Goal: Information Seeking & Learning: Learn about a topic

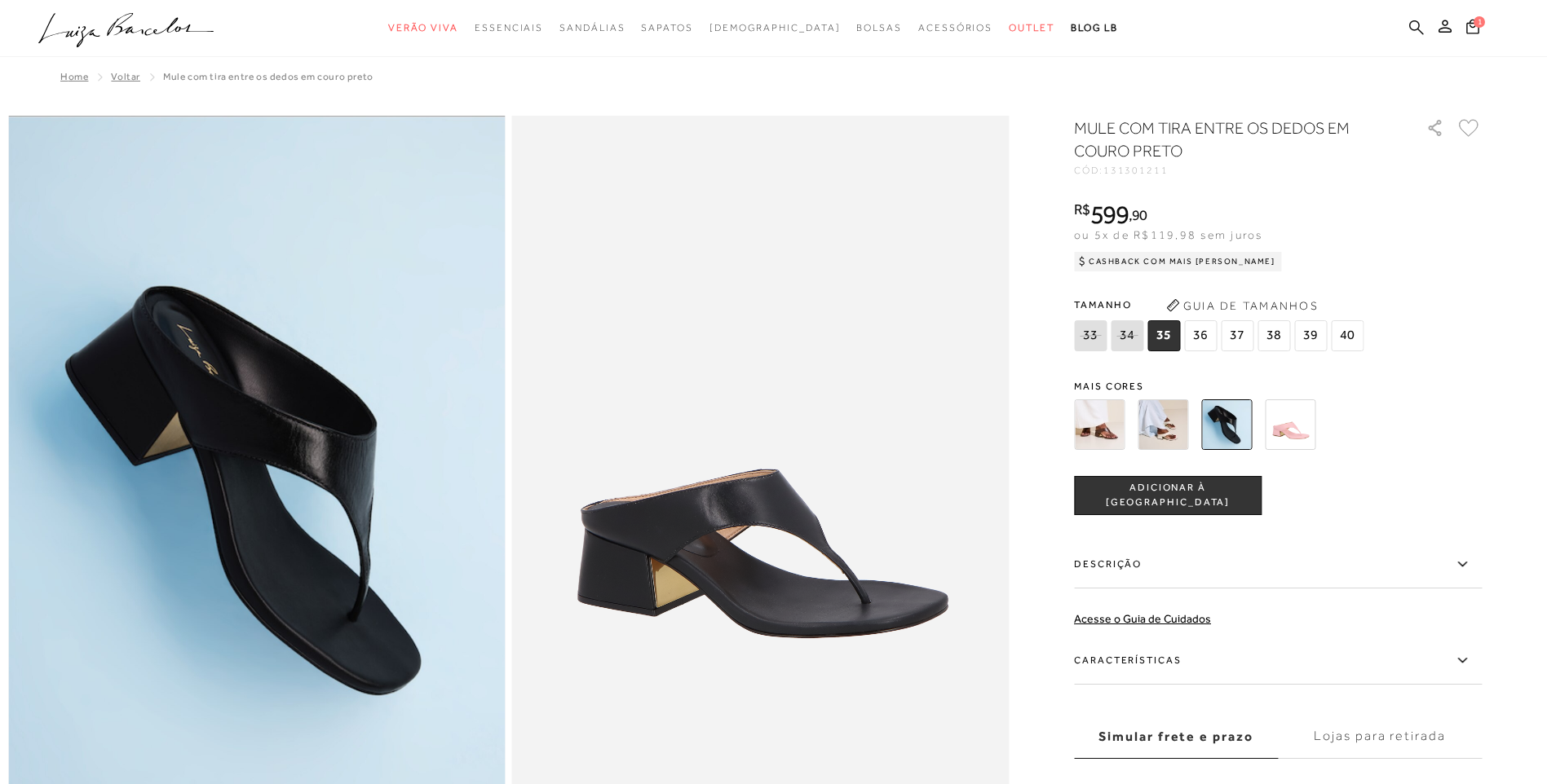
click at [1410, 19] on icon at bounding box center [1416, 27] width 15 height 15
click at [1416, 26] on icon at bounding box center [1416, 27] width 15 height 15
click at [1416, 23] on icon at bounding box center [1416, 27] width 15 height 15
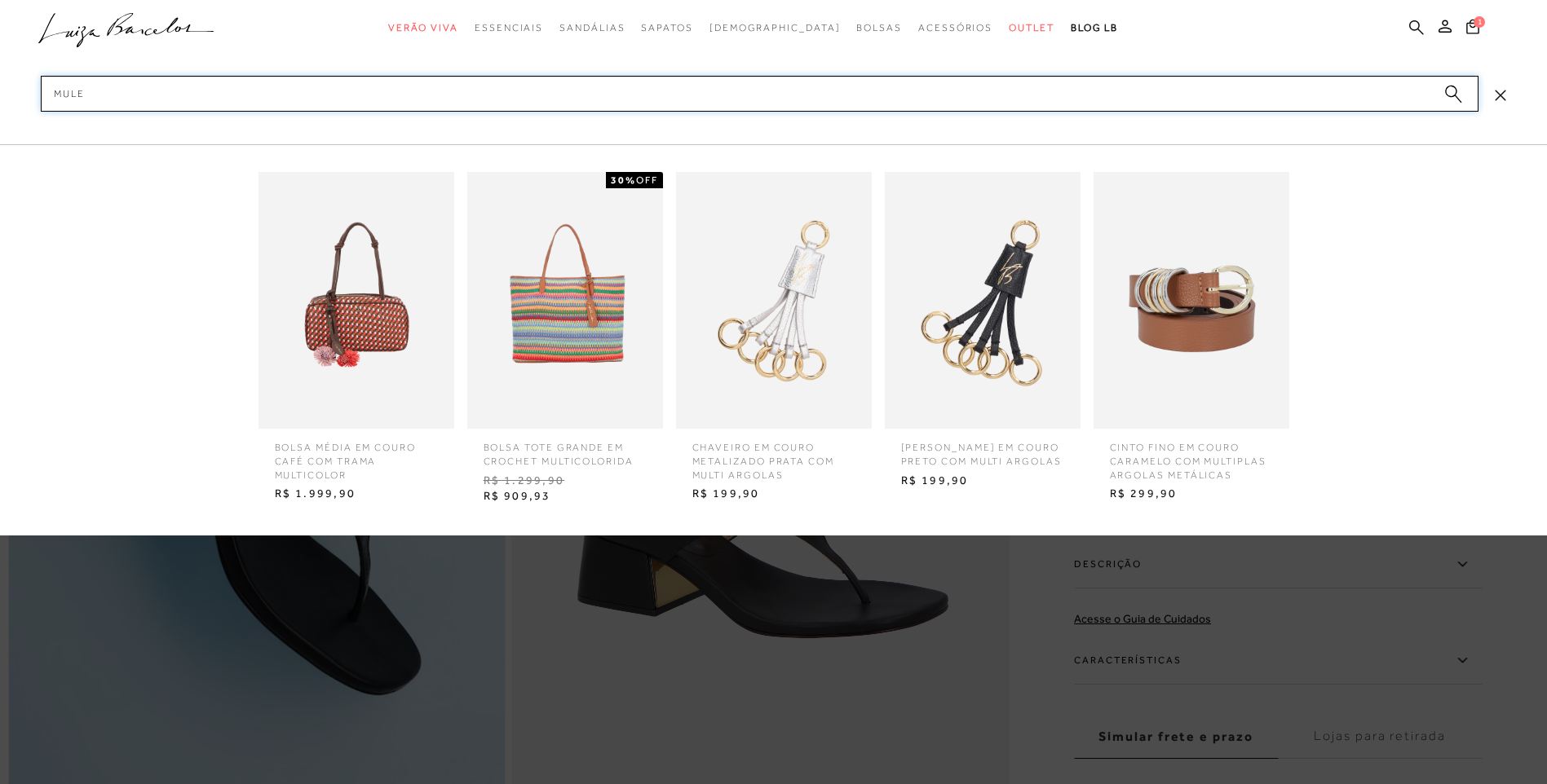
type input "mule"
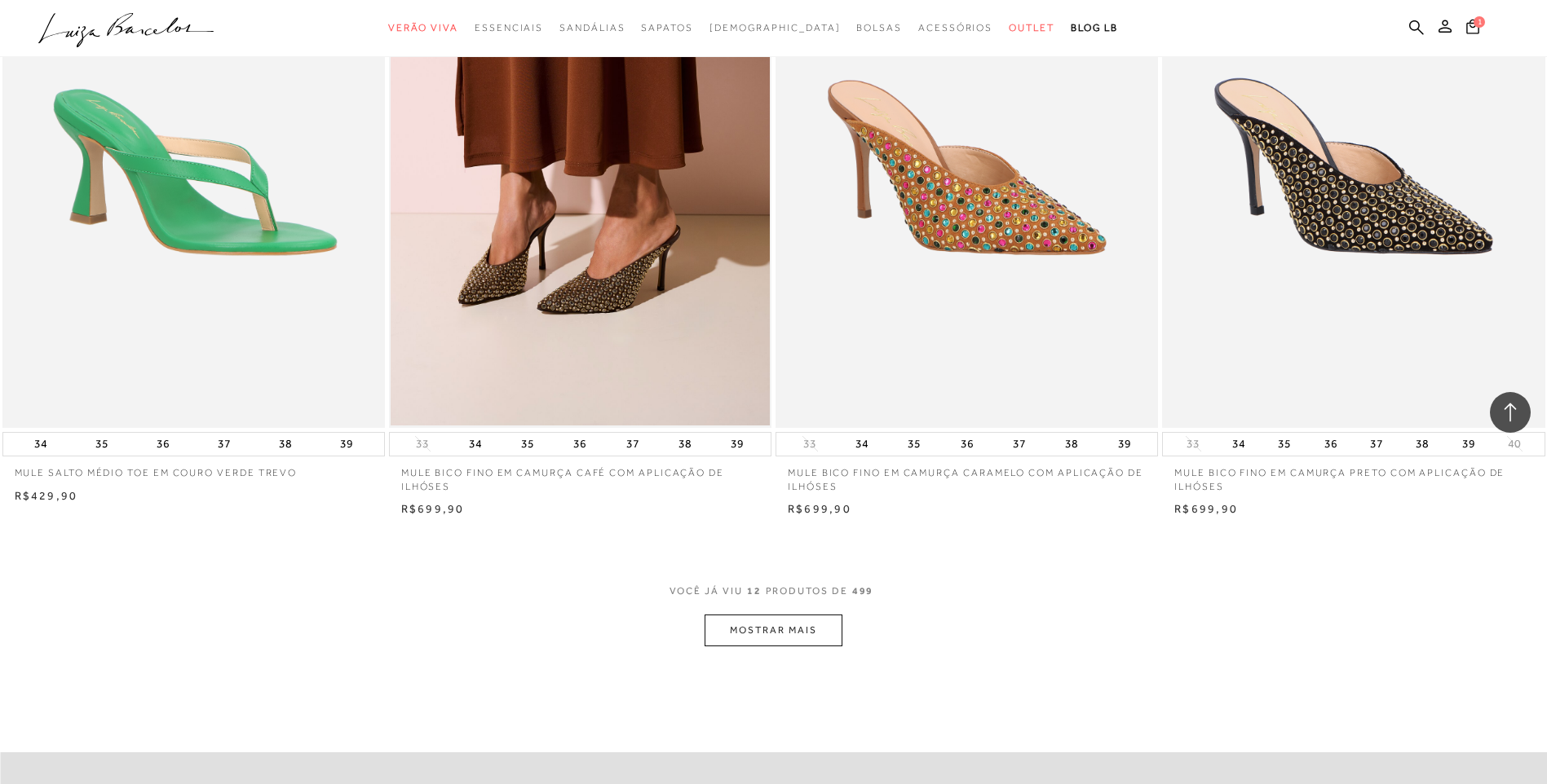
scroll to position [1712, 0]
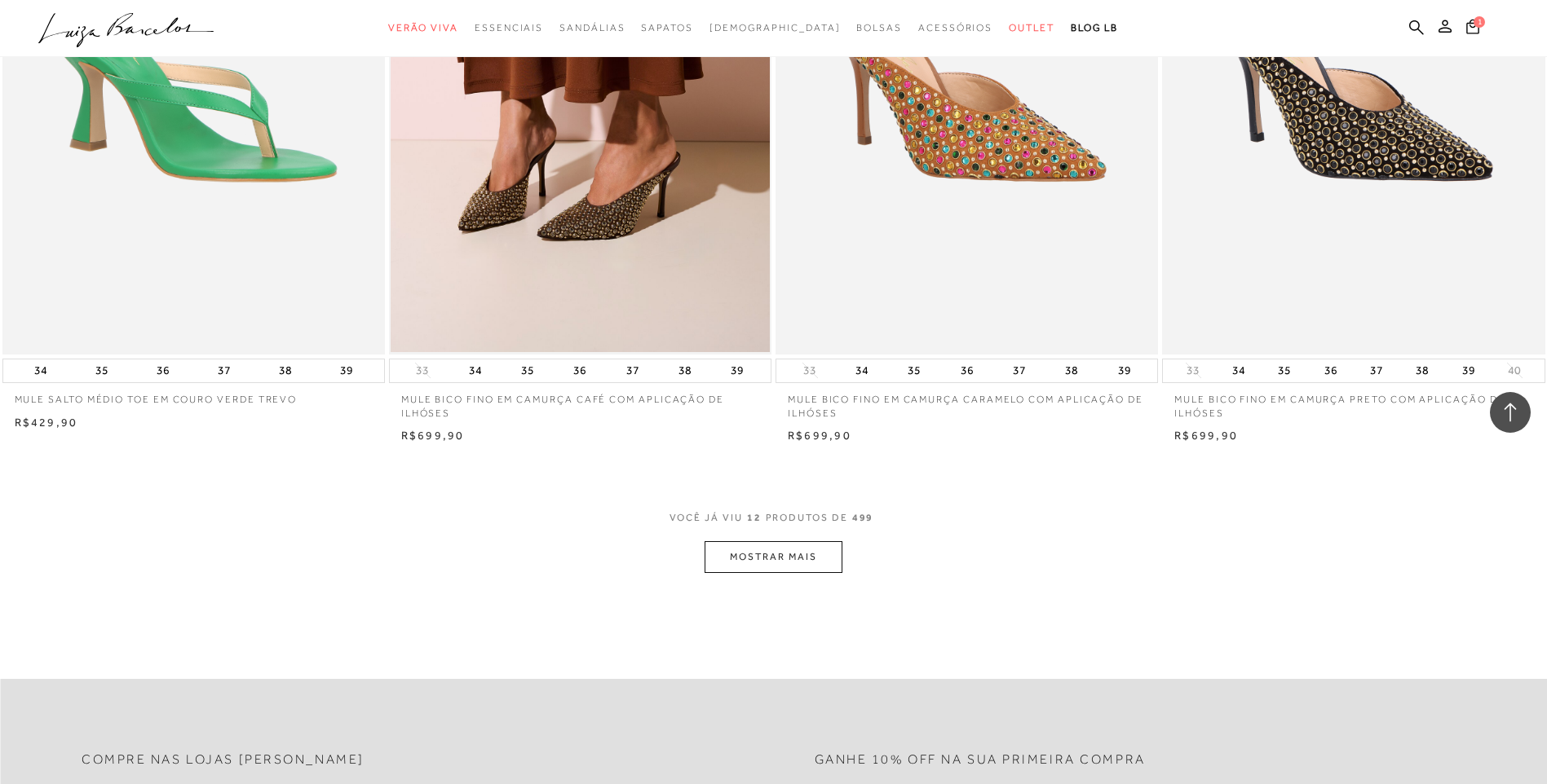
click at [780, 551] on button "MOSTRAR MAIS" at bounding box center [774, 557] width 137 height 32
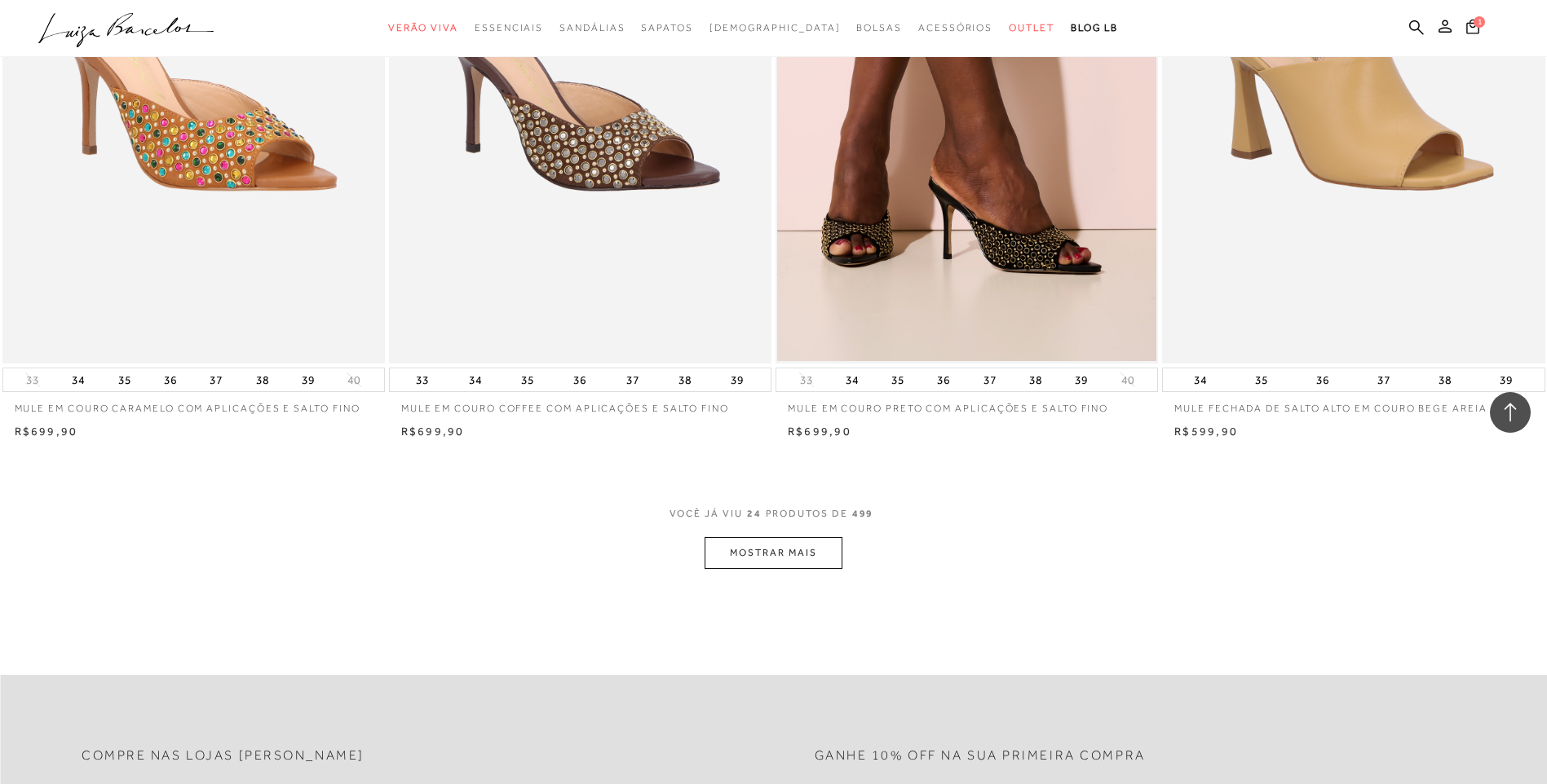
scroll to position [3751, 0]
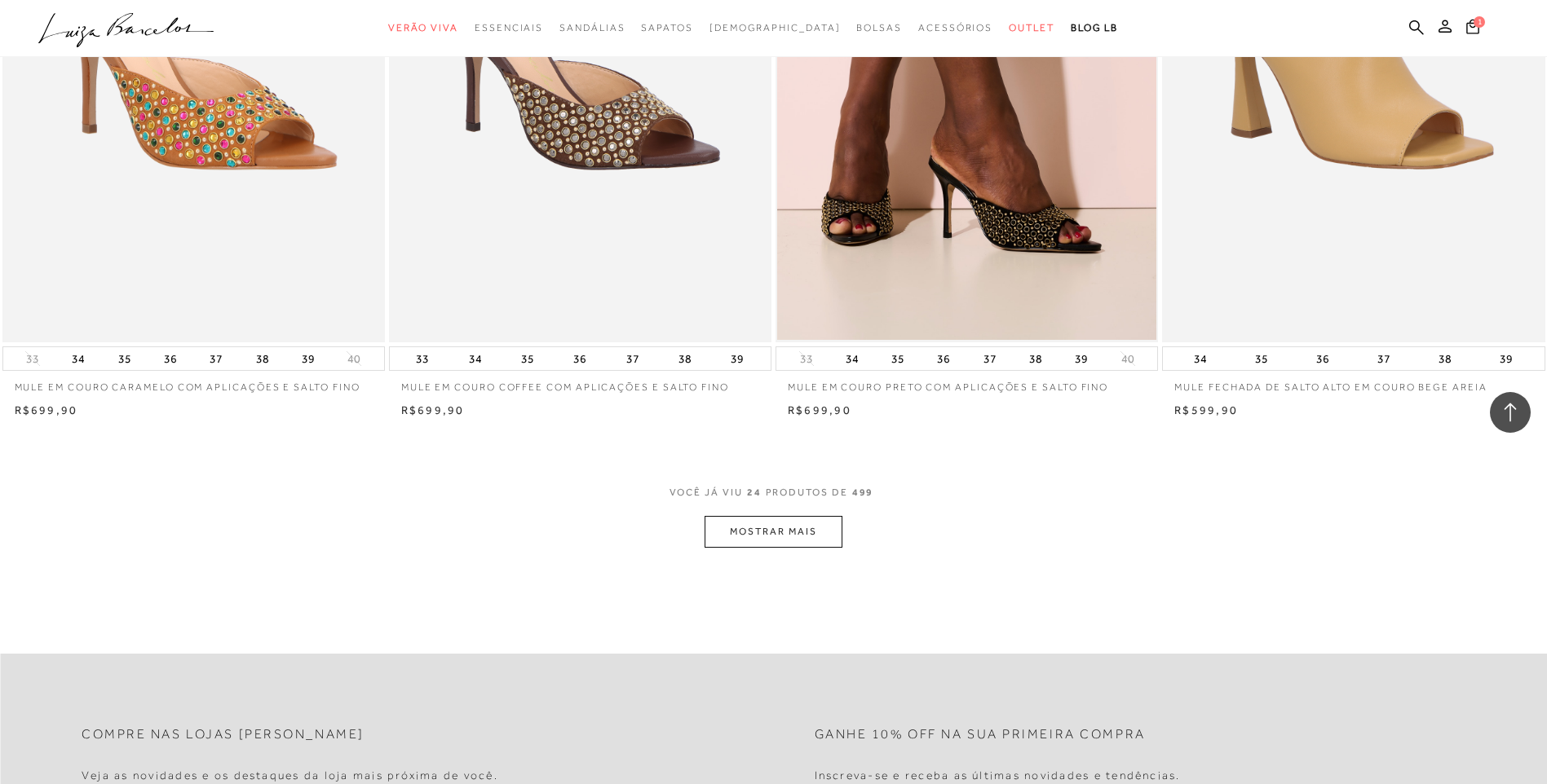
click at [777, 533] on button "MOSTRAR MAIS" at bounding box center [774, 531] width 137 height 32
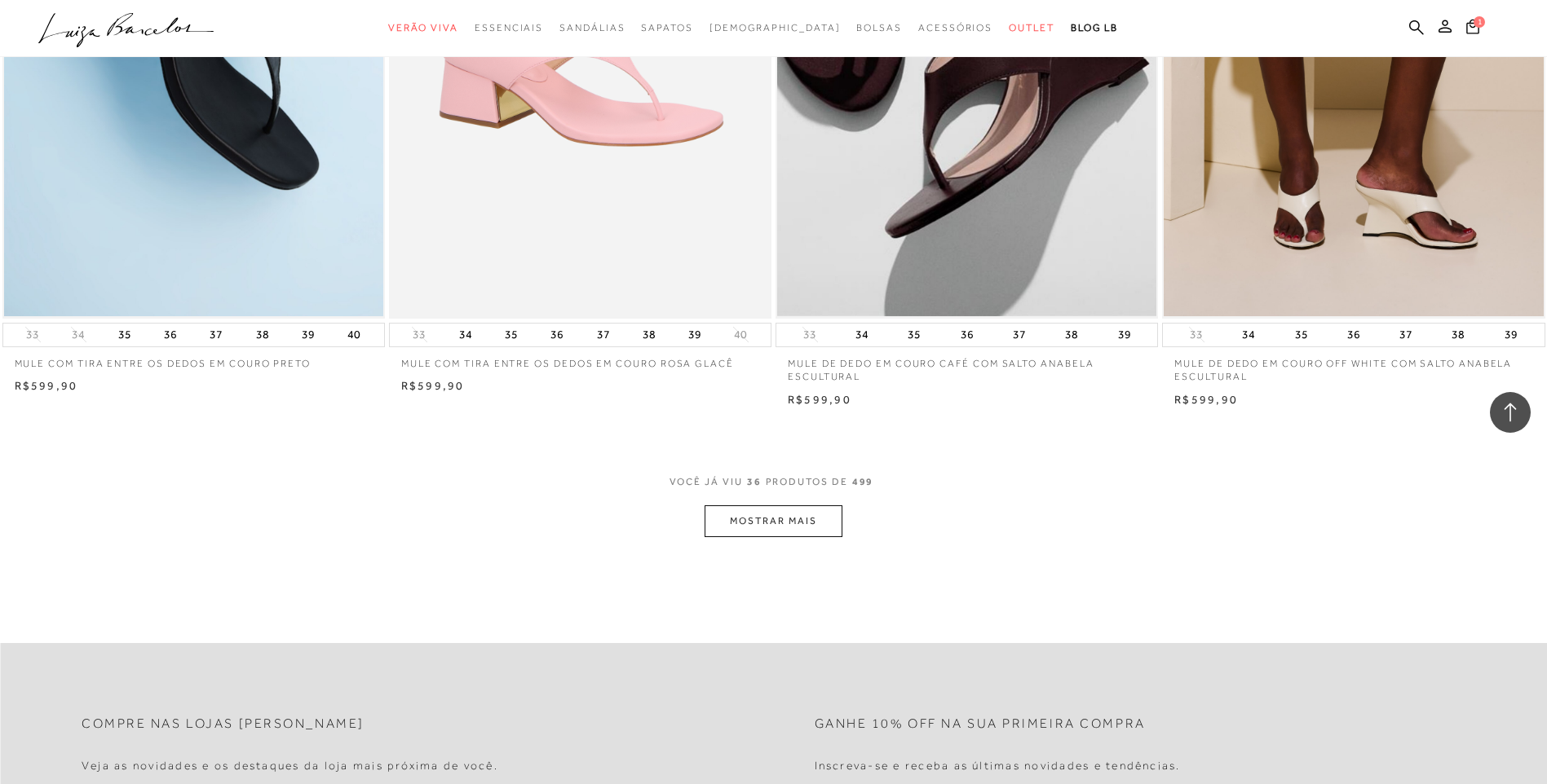
scroll to position [5790, 0]
click at [787, 522] on button "MOSTRAR MAIS" at bounding box center [774, 520] width 137 height 32
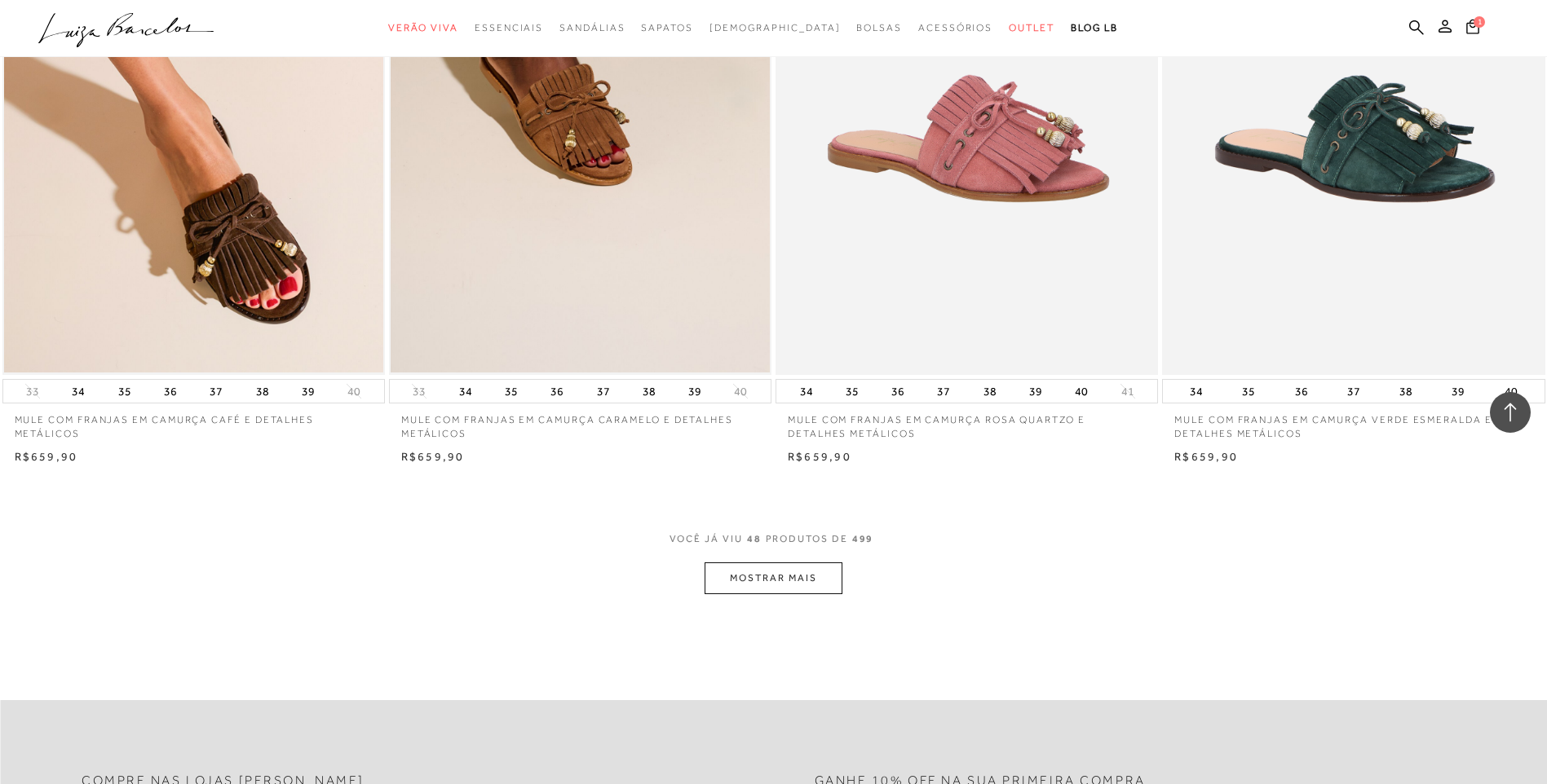
scroll to position [7828, 0]
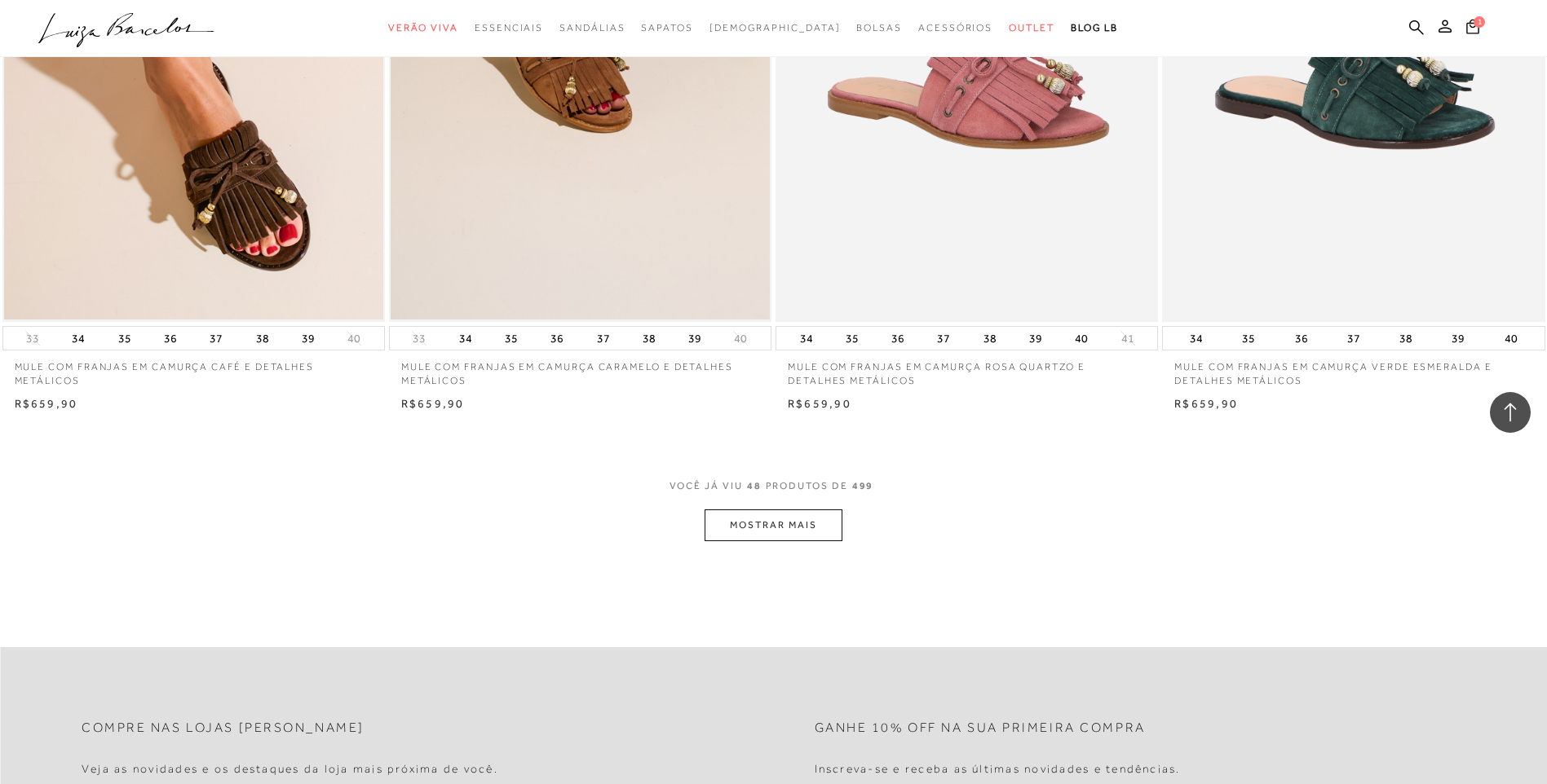
click at [785, 526] on button "MOSTRAR MAIS" at bounding box center [774, 526] width 137 height 32
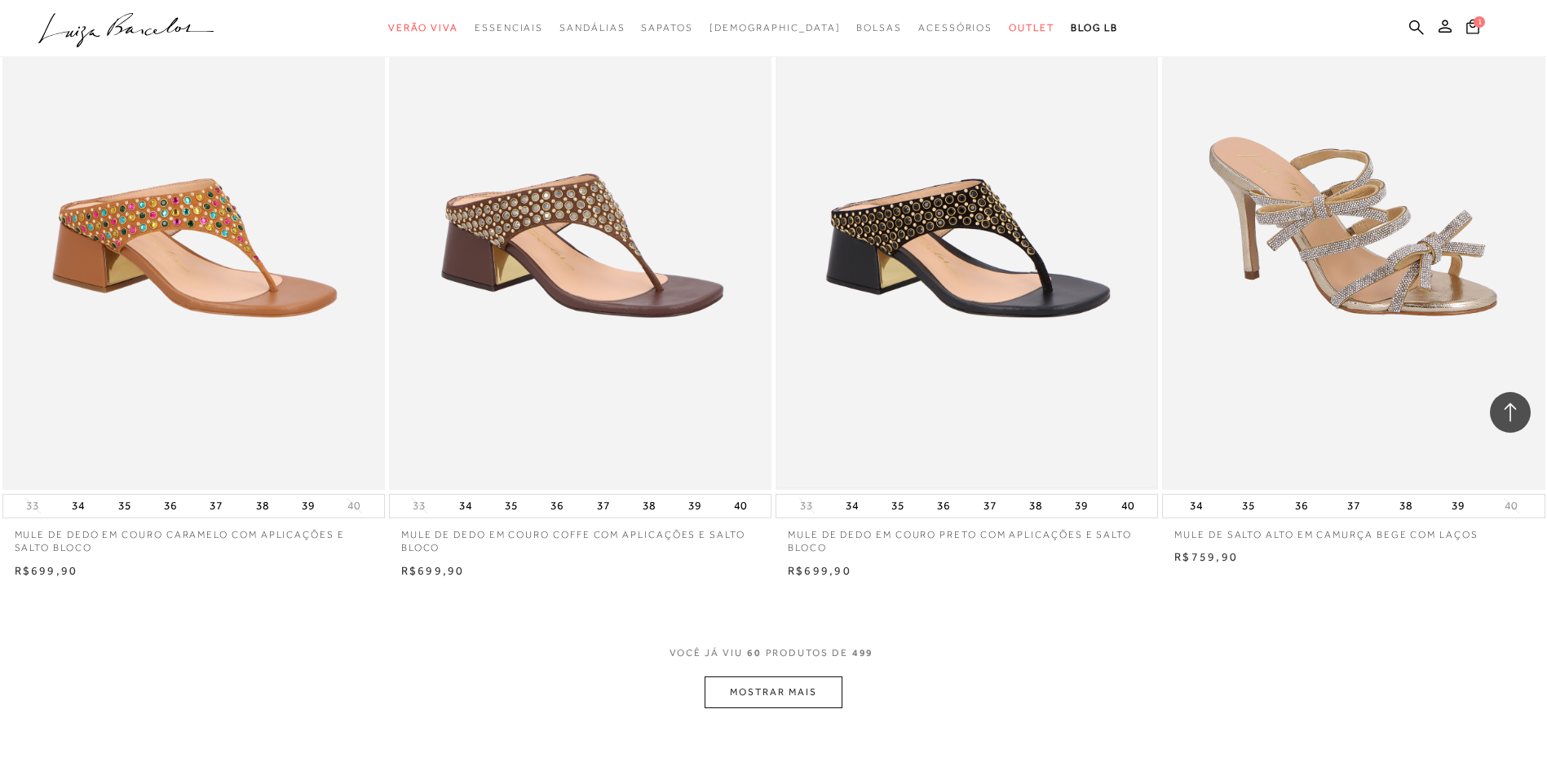
scroll to position [9867, 0]
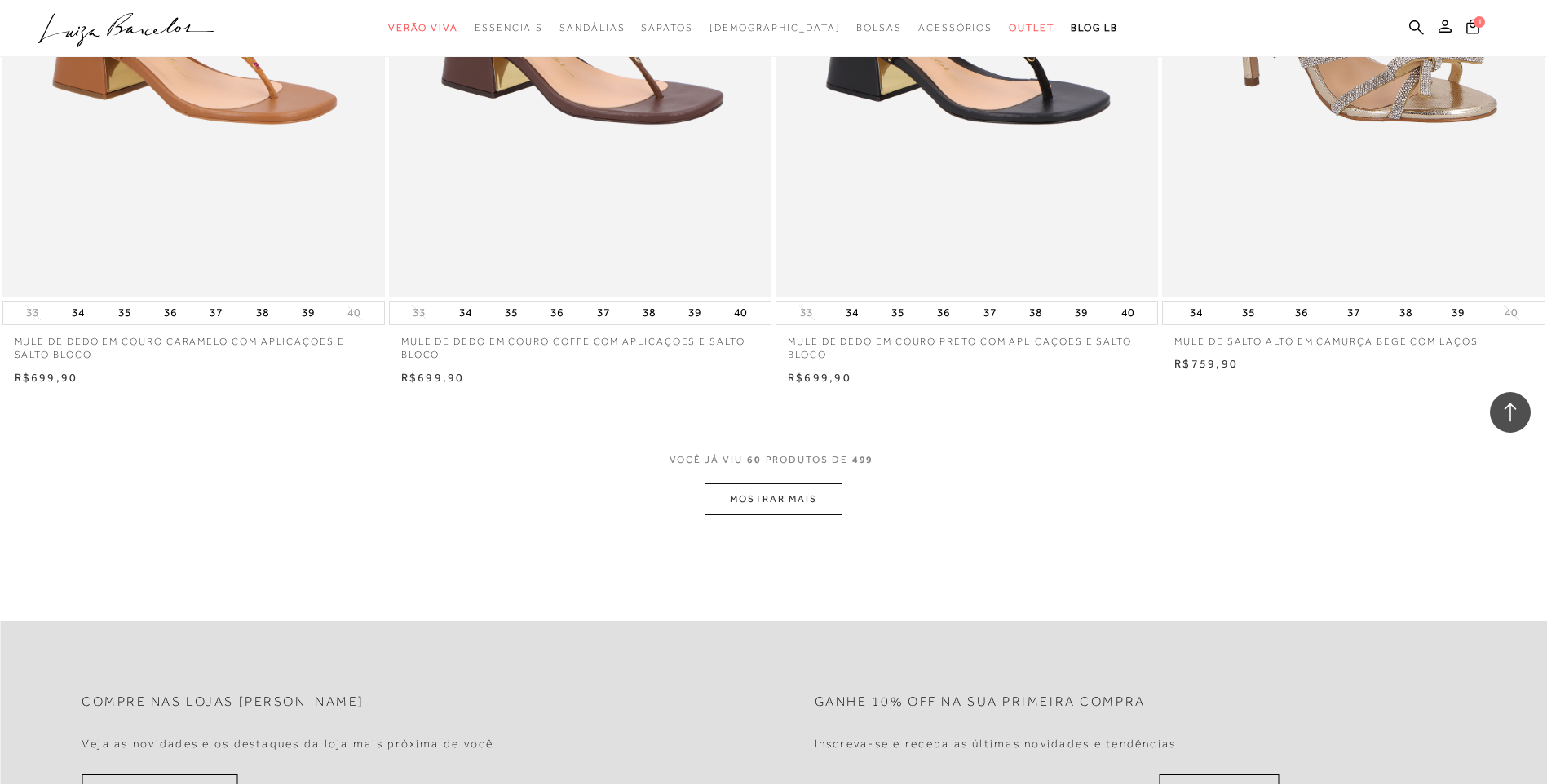
click at [774, 495] on button "MOSTRAR MAIS" at bounding box center [774, 499] width 137 height 32
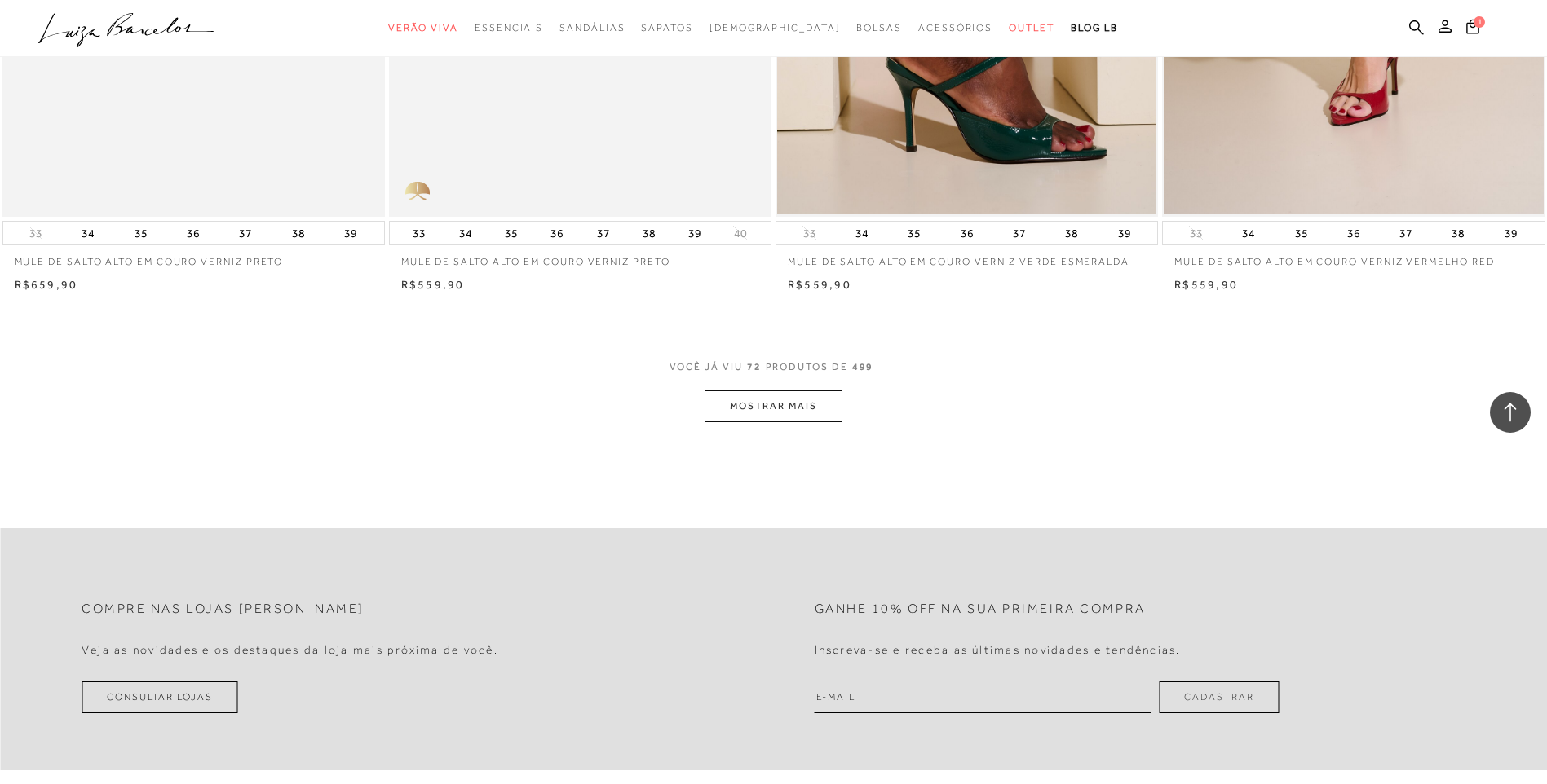
scroll to position [12069, 0]
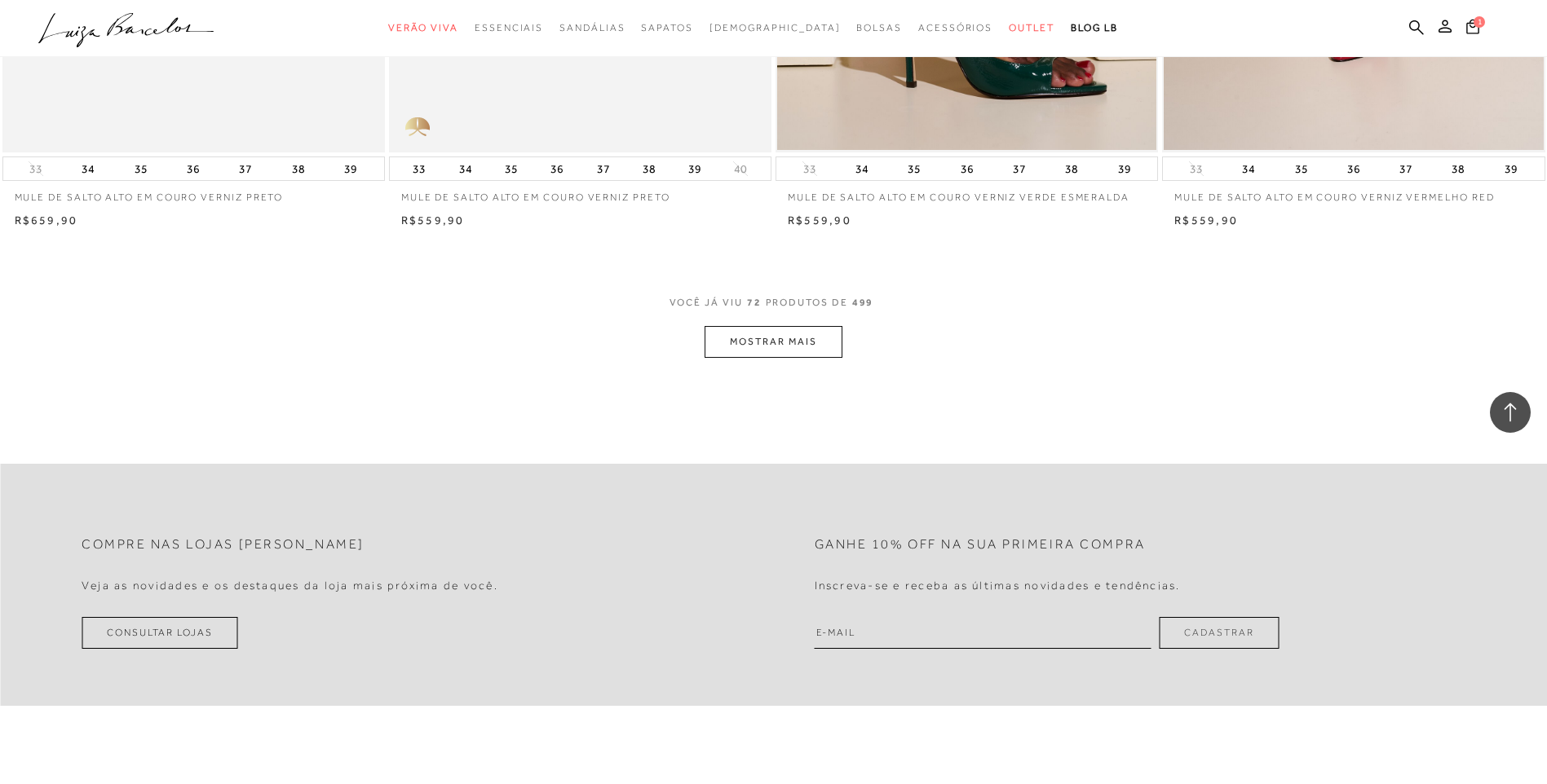
click at [766, 348] on button "MOSTRAR MAIS" at bounding box center [774, 342] width 137 height 32
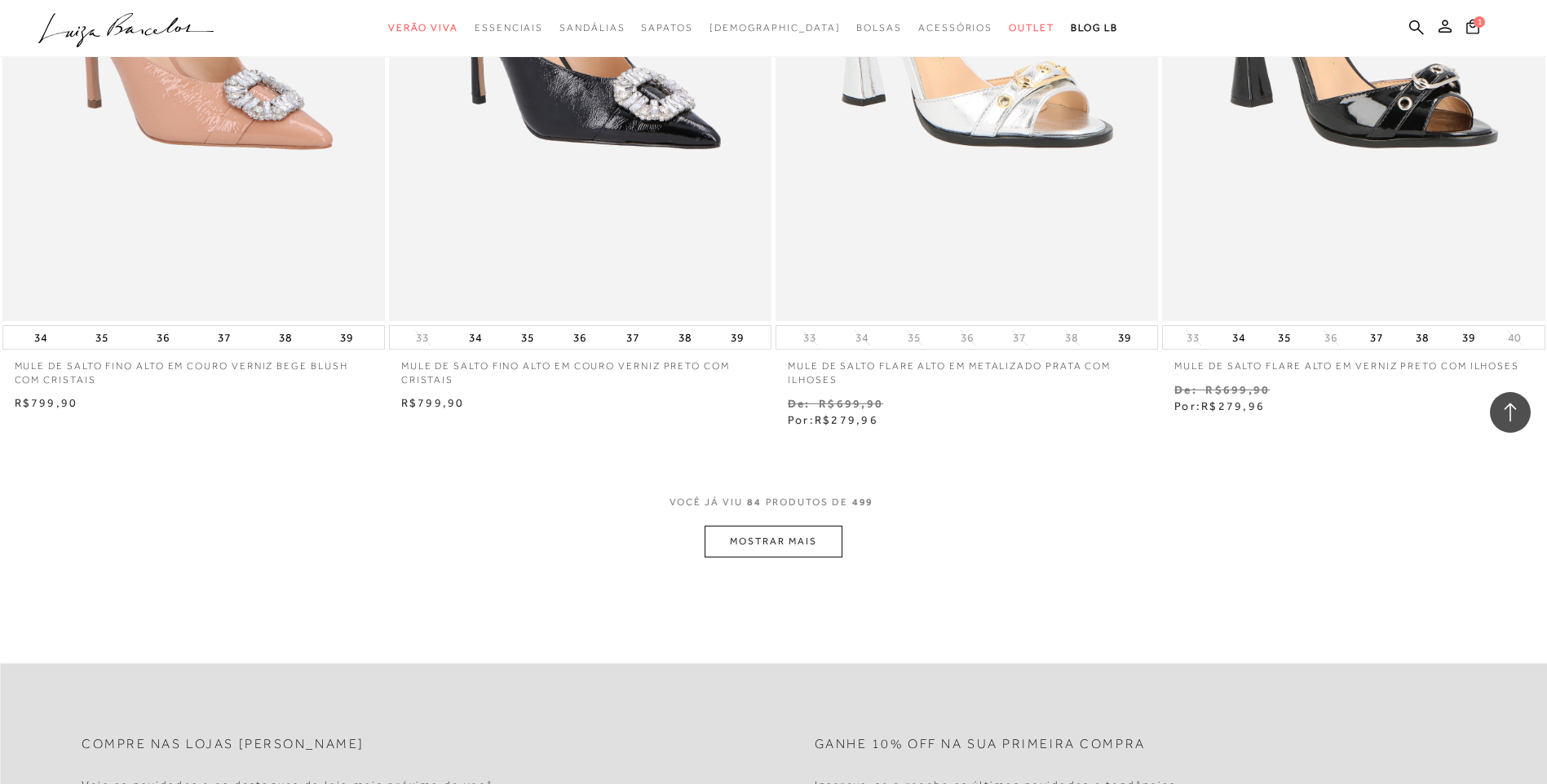
scroll to position [13944, 0]
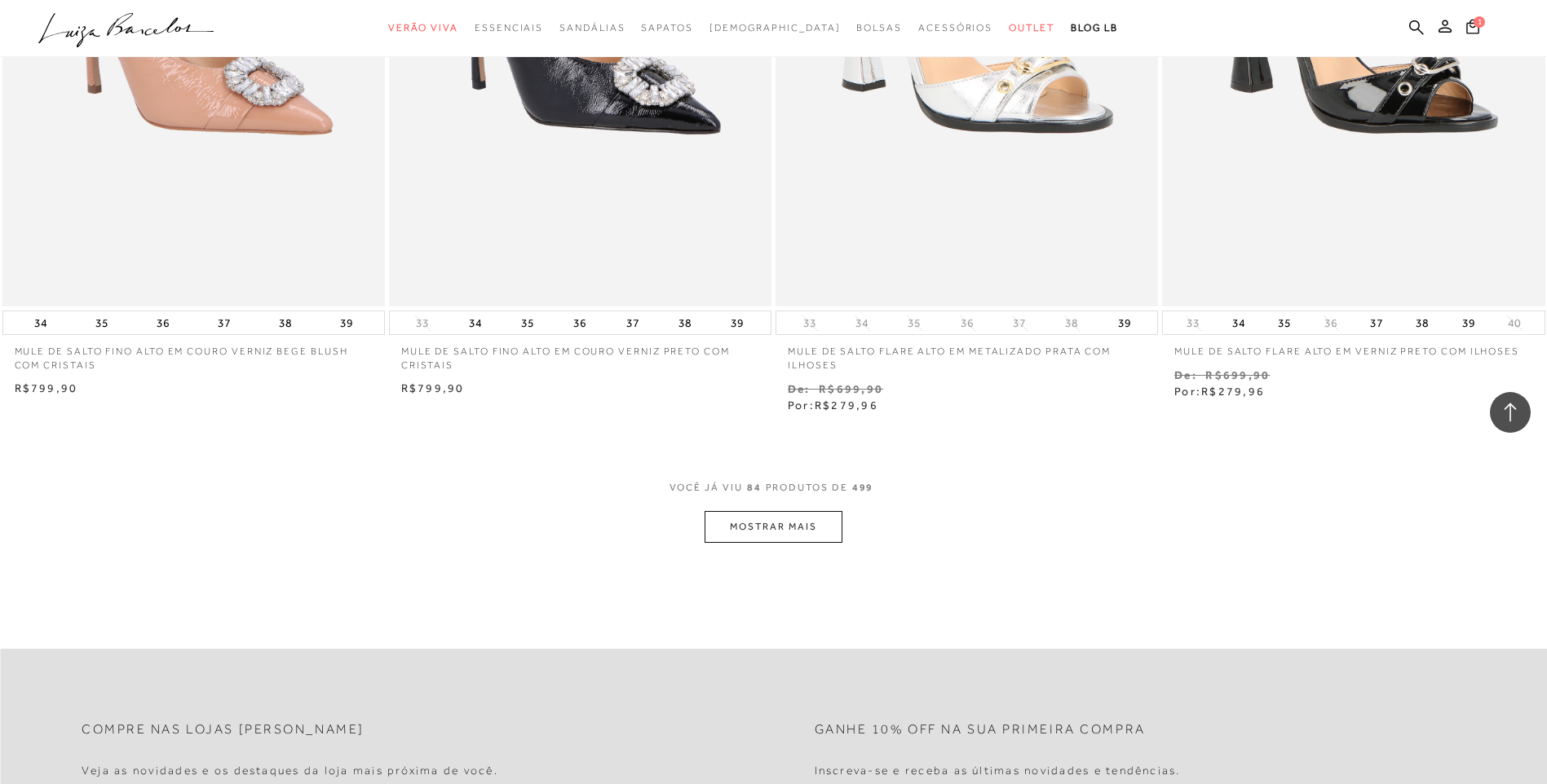
click at [760, 528] on button "MOSTRAR MAIS" at bounding box center [774, 527] width 137 height 32
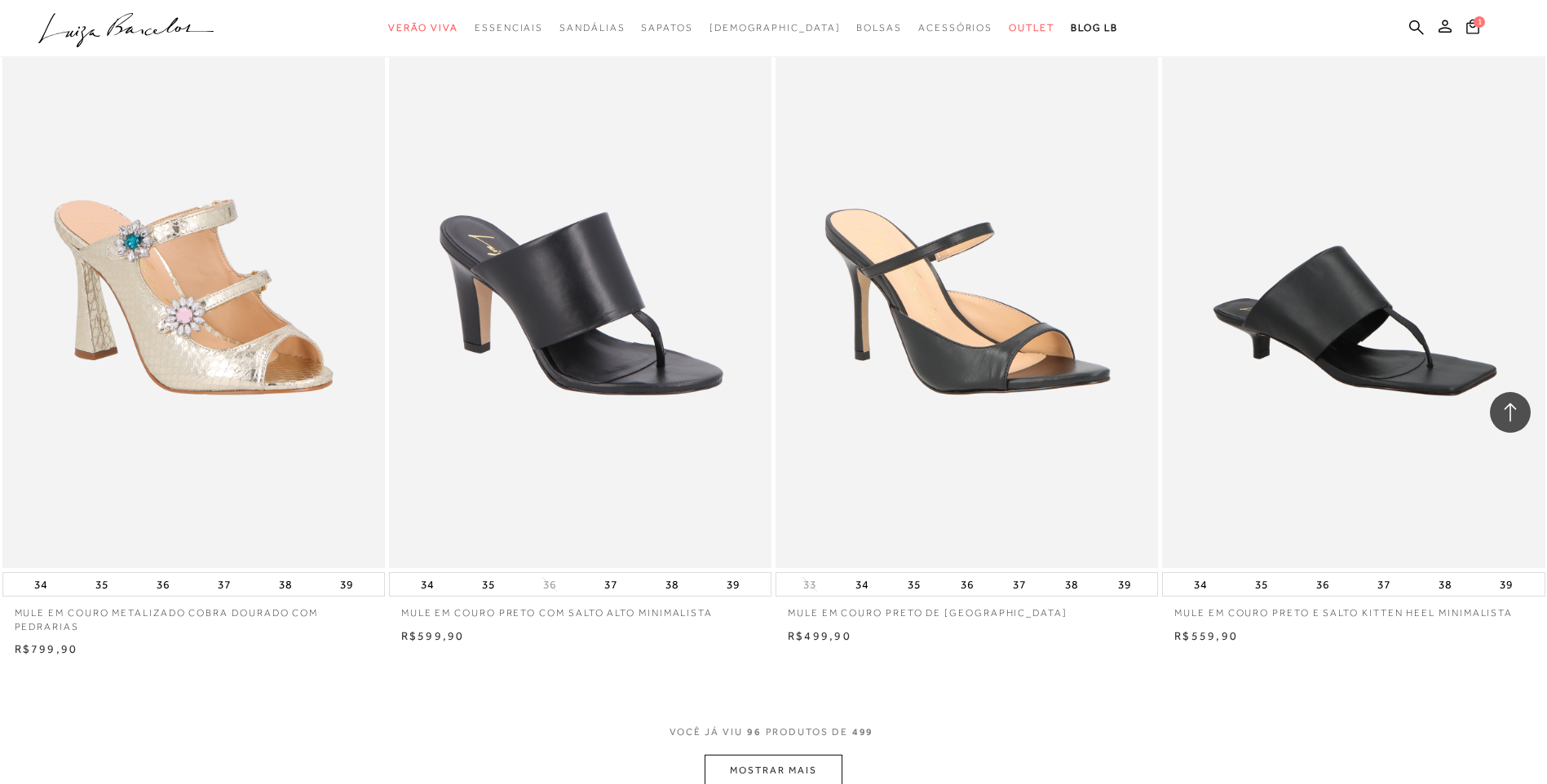
scroll to position [15819, 0]
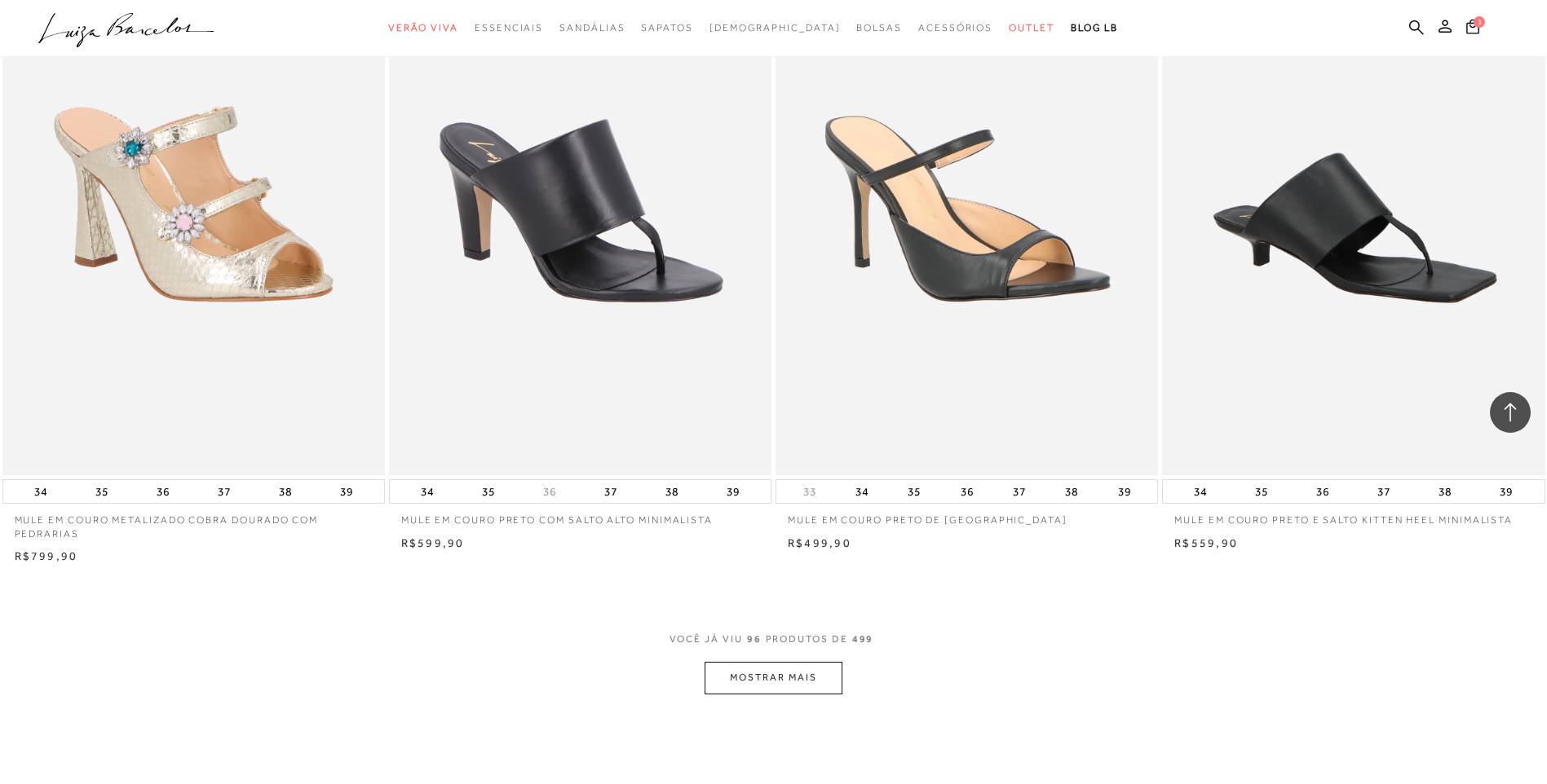
click at [772, 676] on button "MOSTRAR MAIS" at bounding box center [774, 678] width 137 height 32
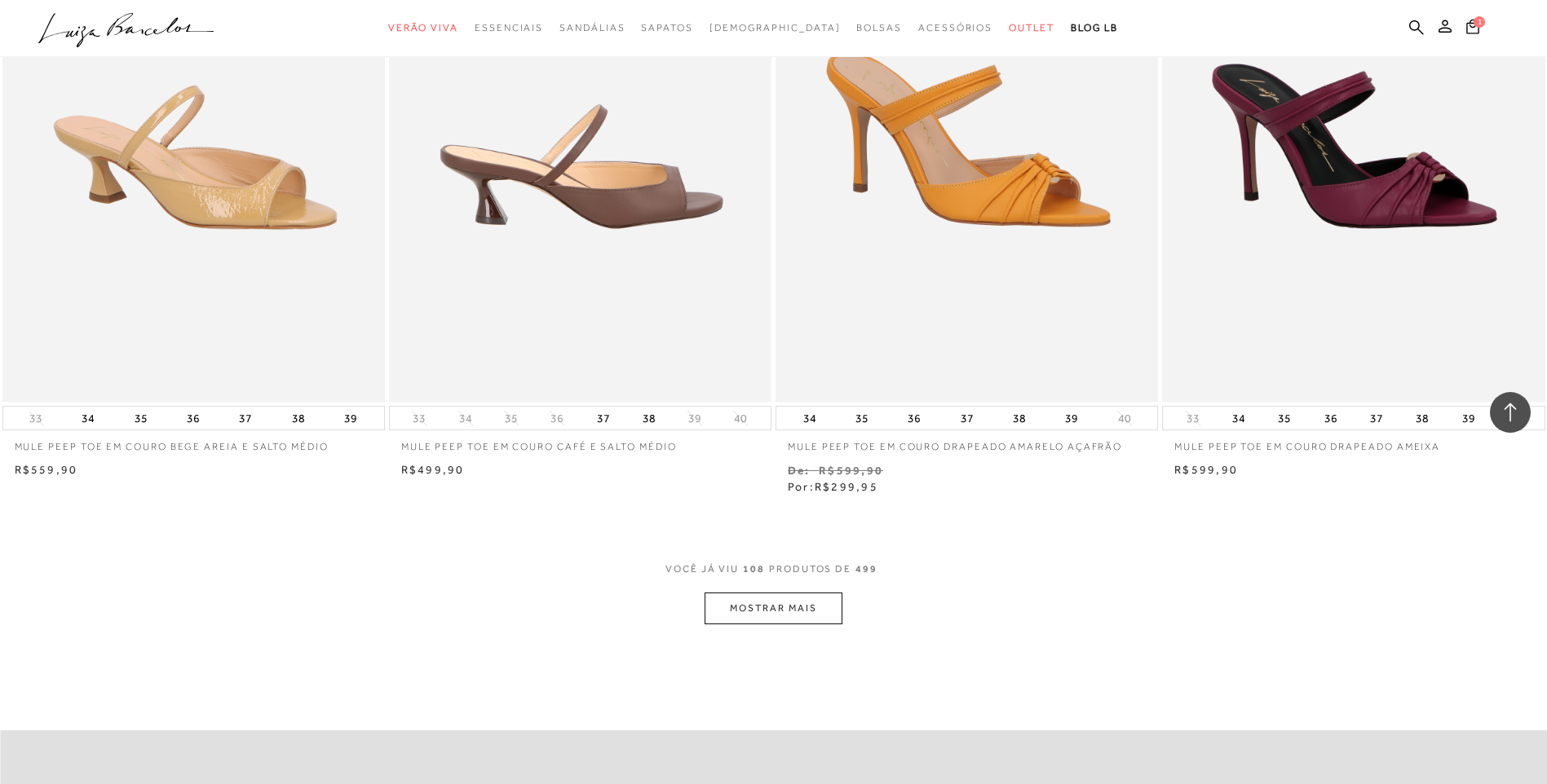
scroll to position [17939, 0]
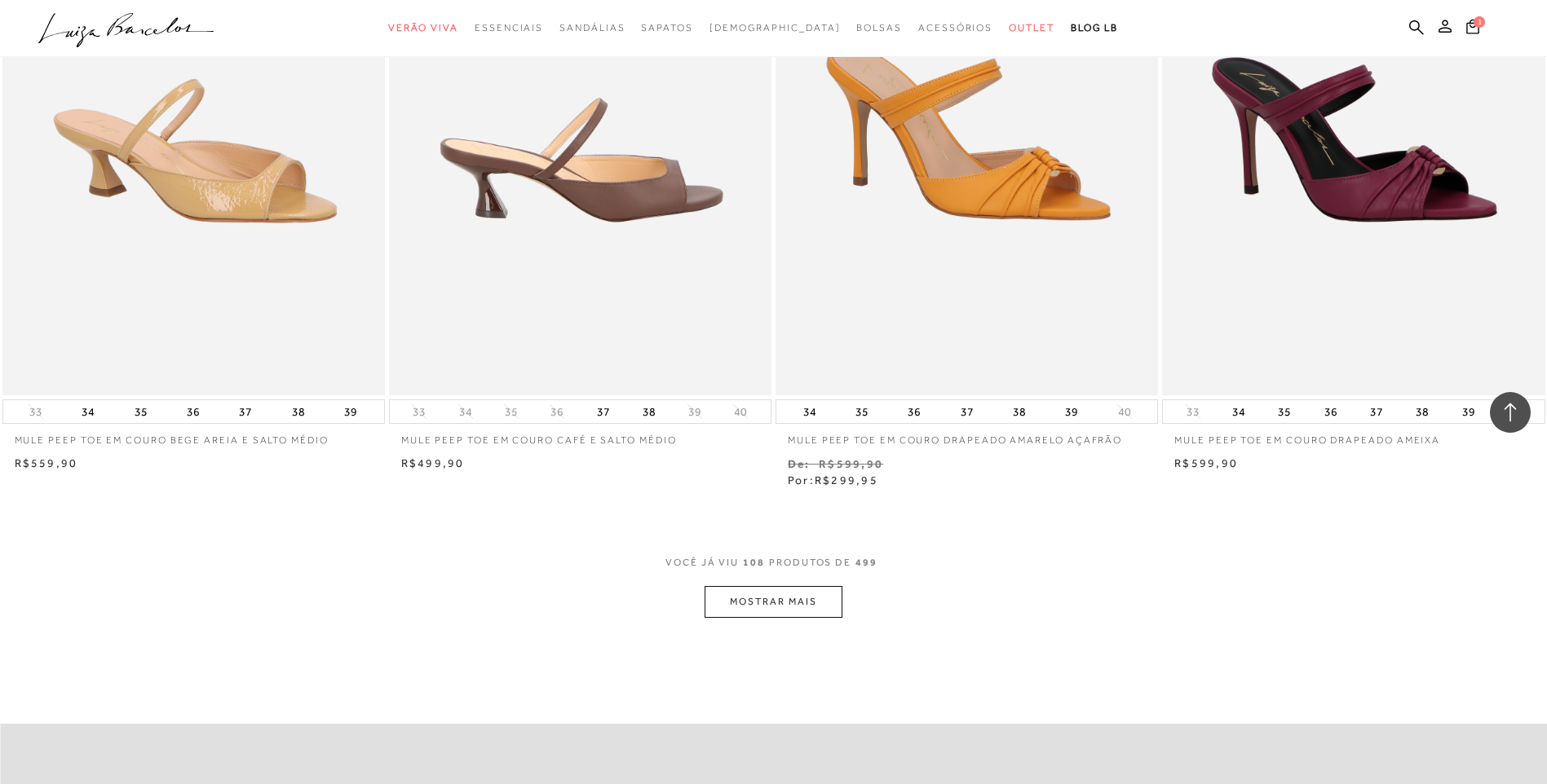
click at [771, 602] on button "MOSTRAR MAIS" at bounding box center [774, 602] width 137 height 32
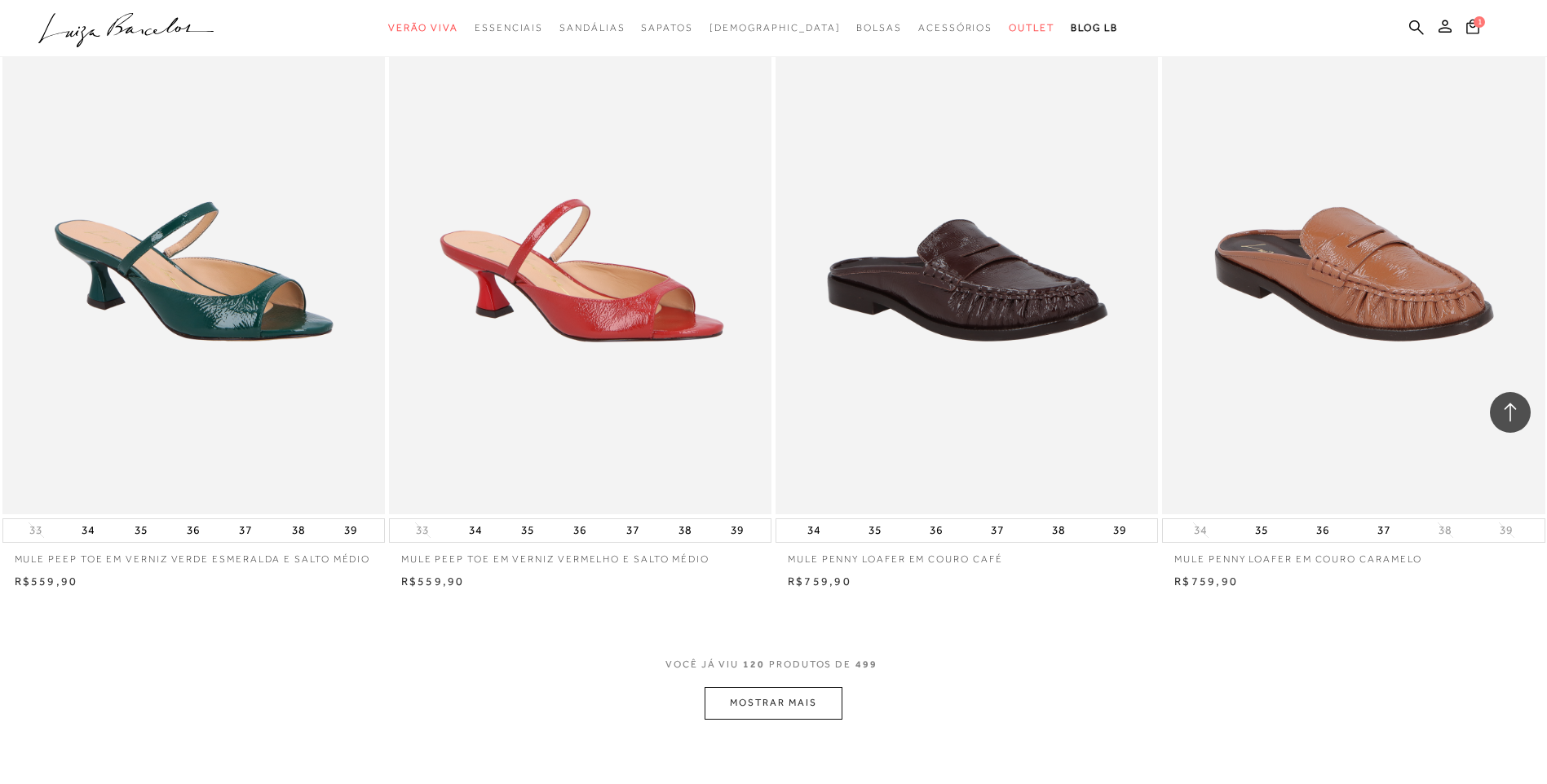
scroll to position [20141, 0]
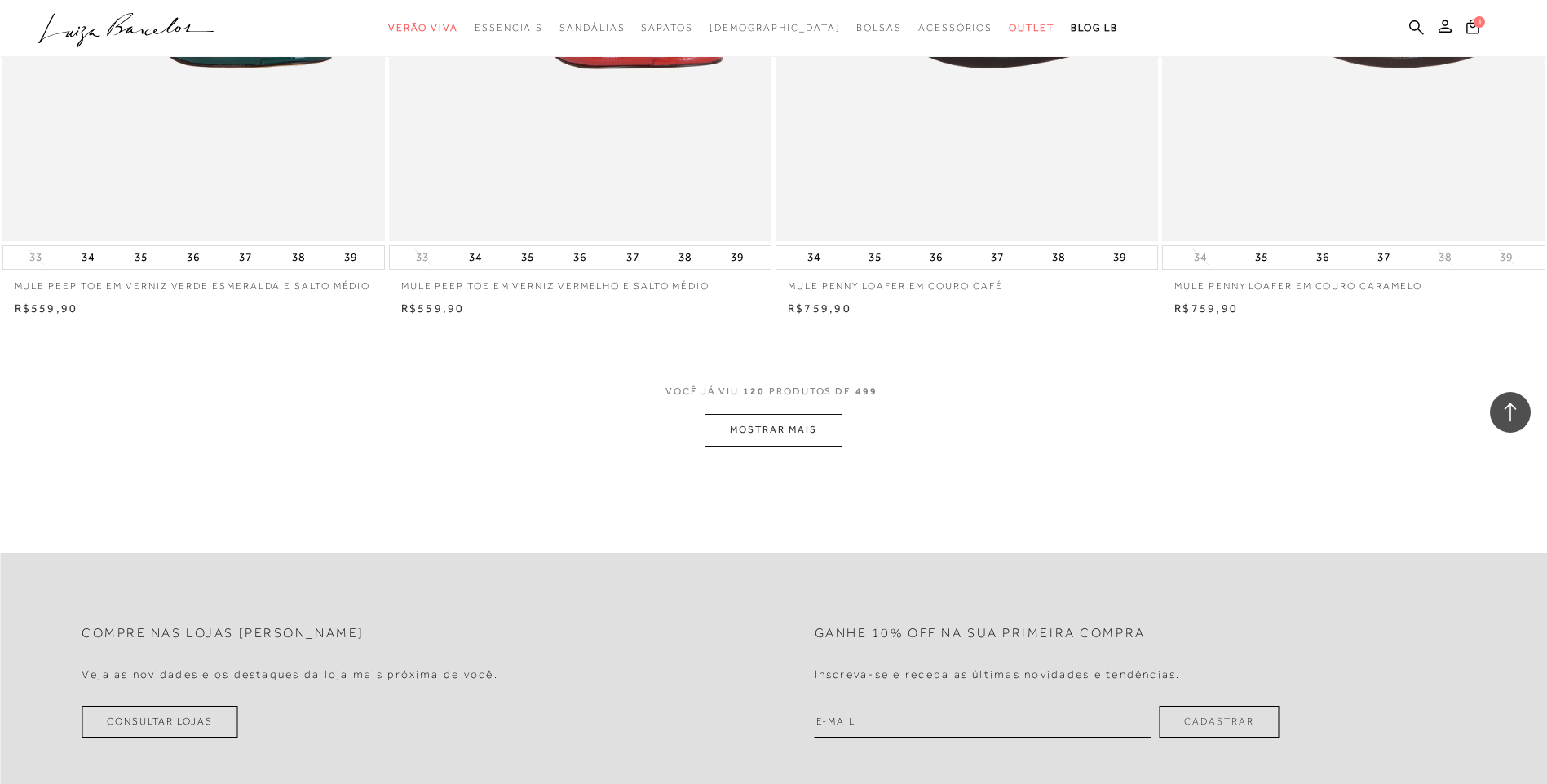
click at [743, 427] on button "MOSTRAR MAIS" at bounding box center [774, 430] width 137 height 32
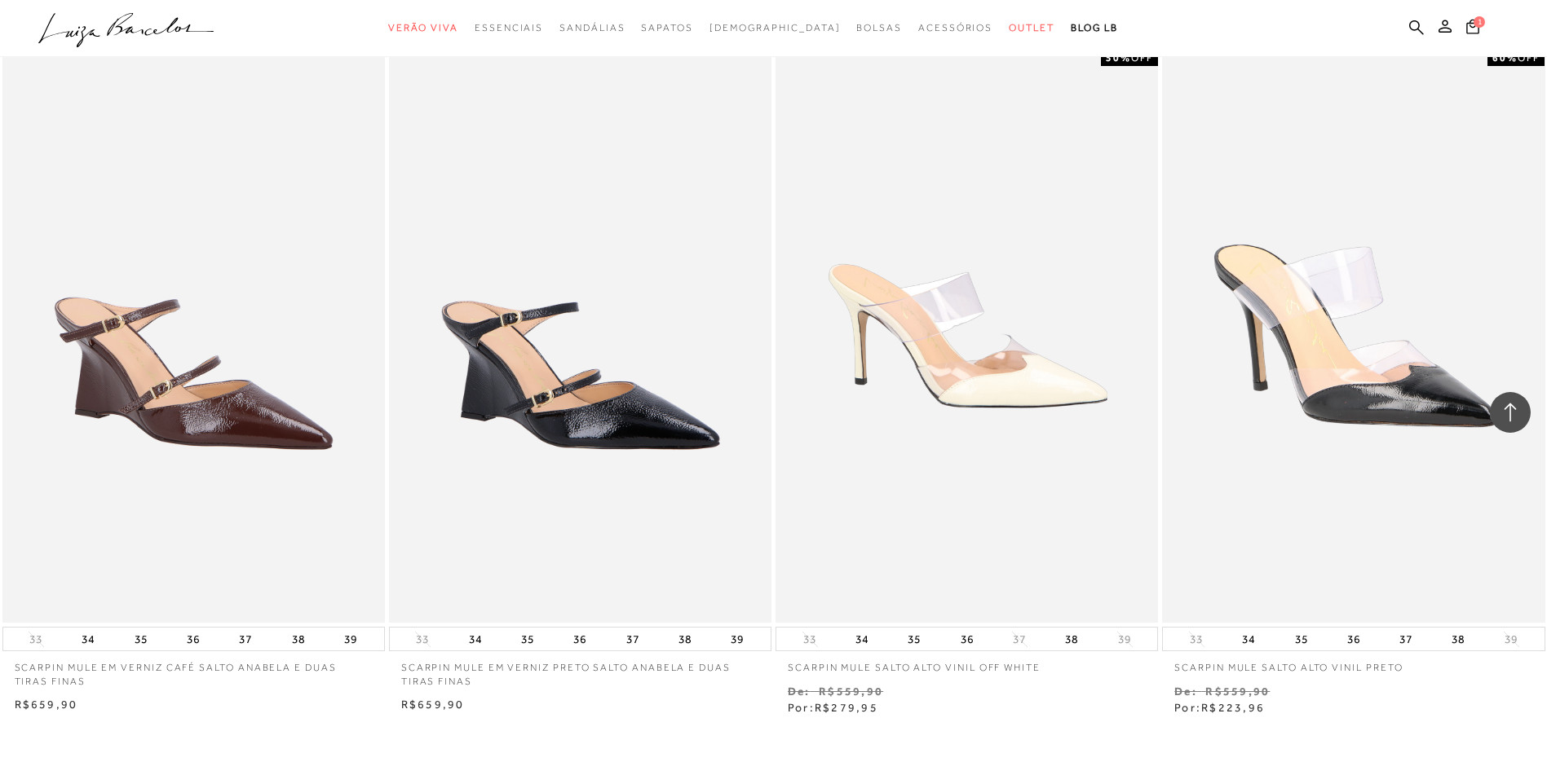
scroll to position [22017, 0]
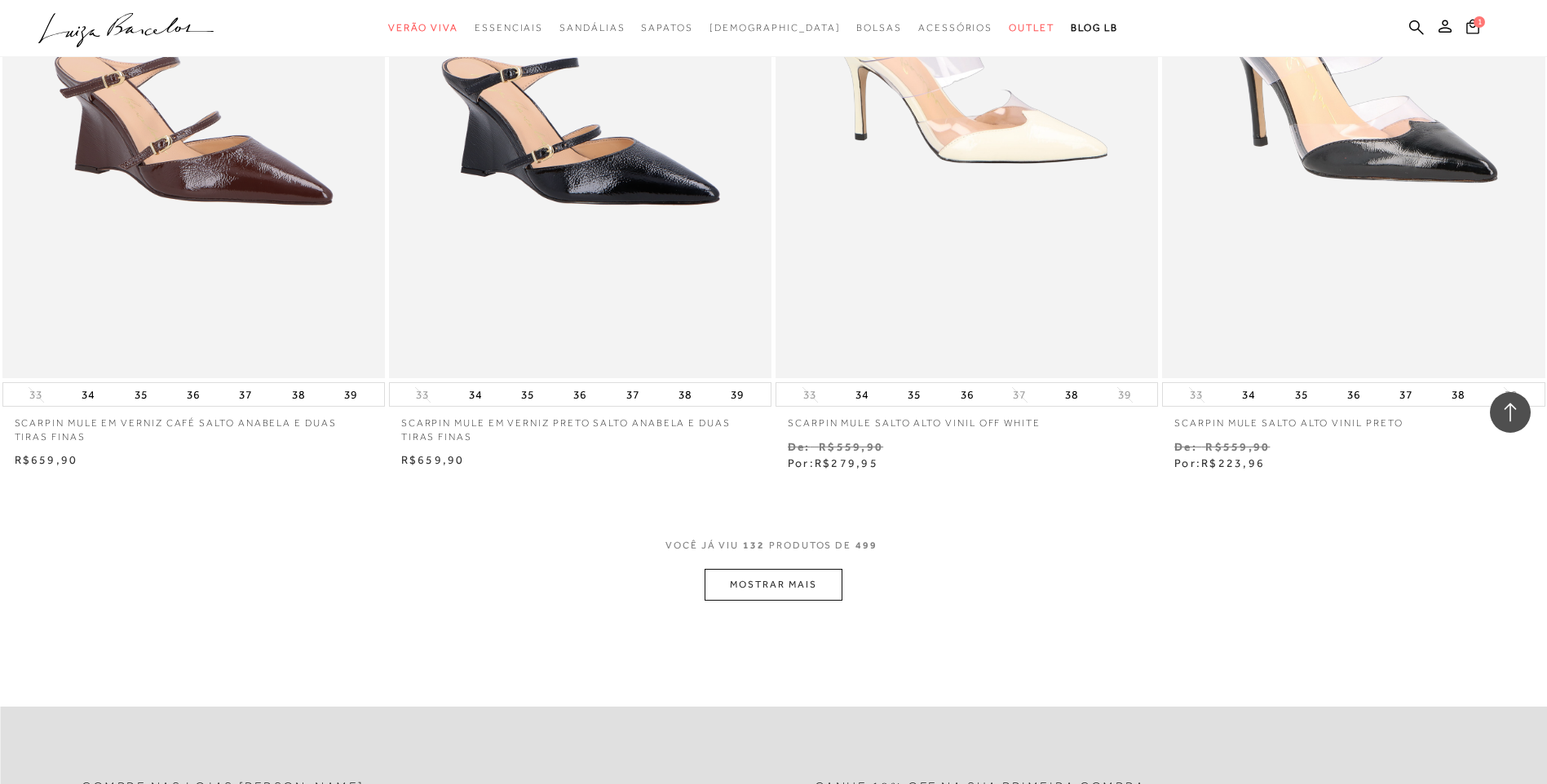
click at [757, 569] on button "MOSTRAR MAIS" at bounding box center [774, 585] width 137 height 32
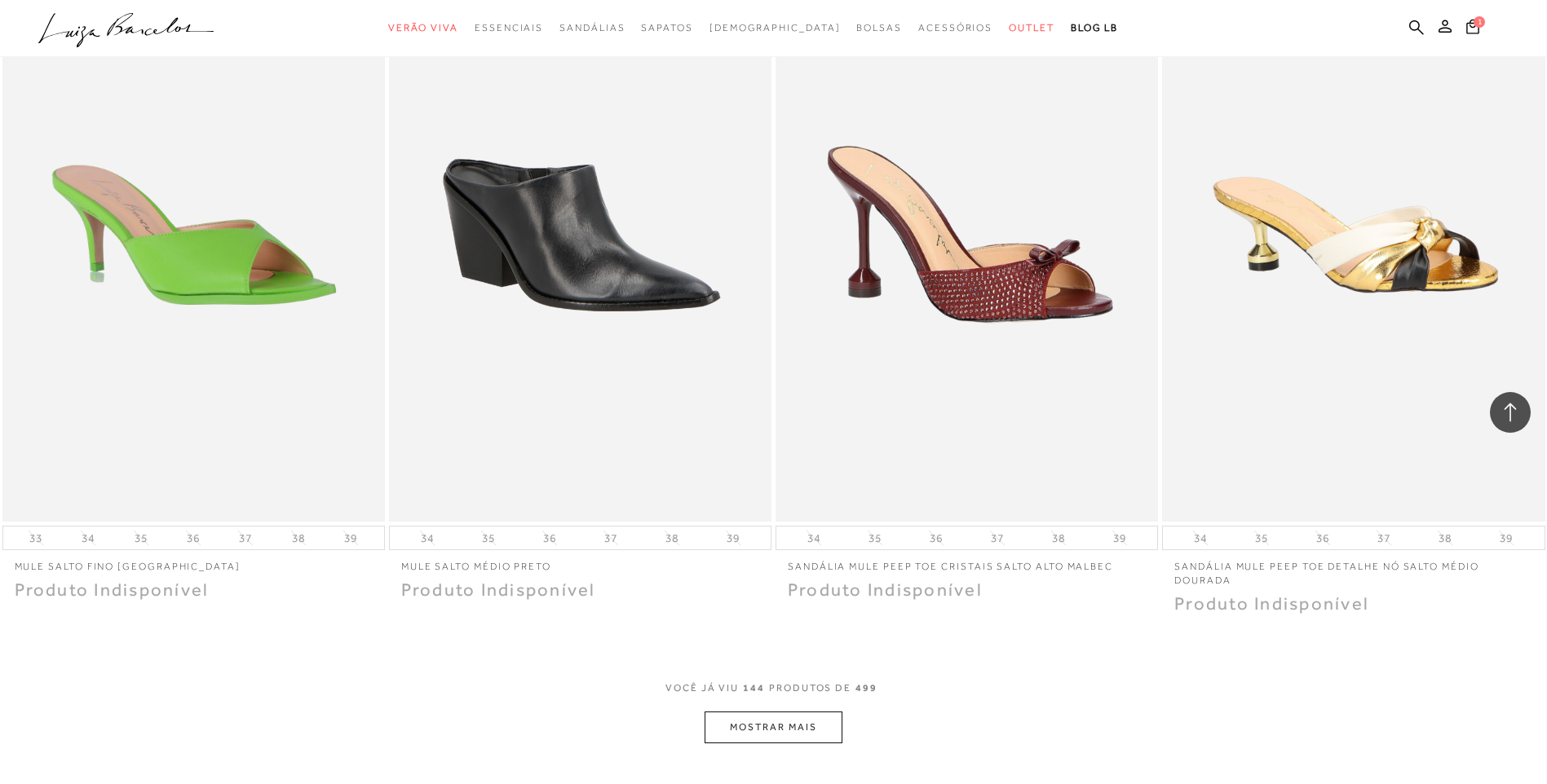
scroll to position [24055, 0]
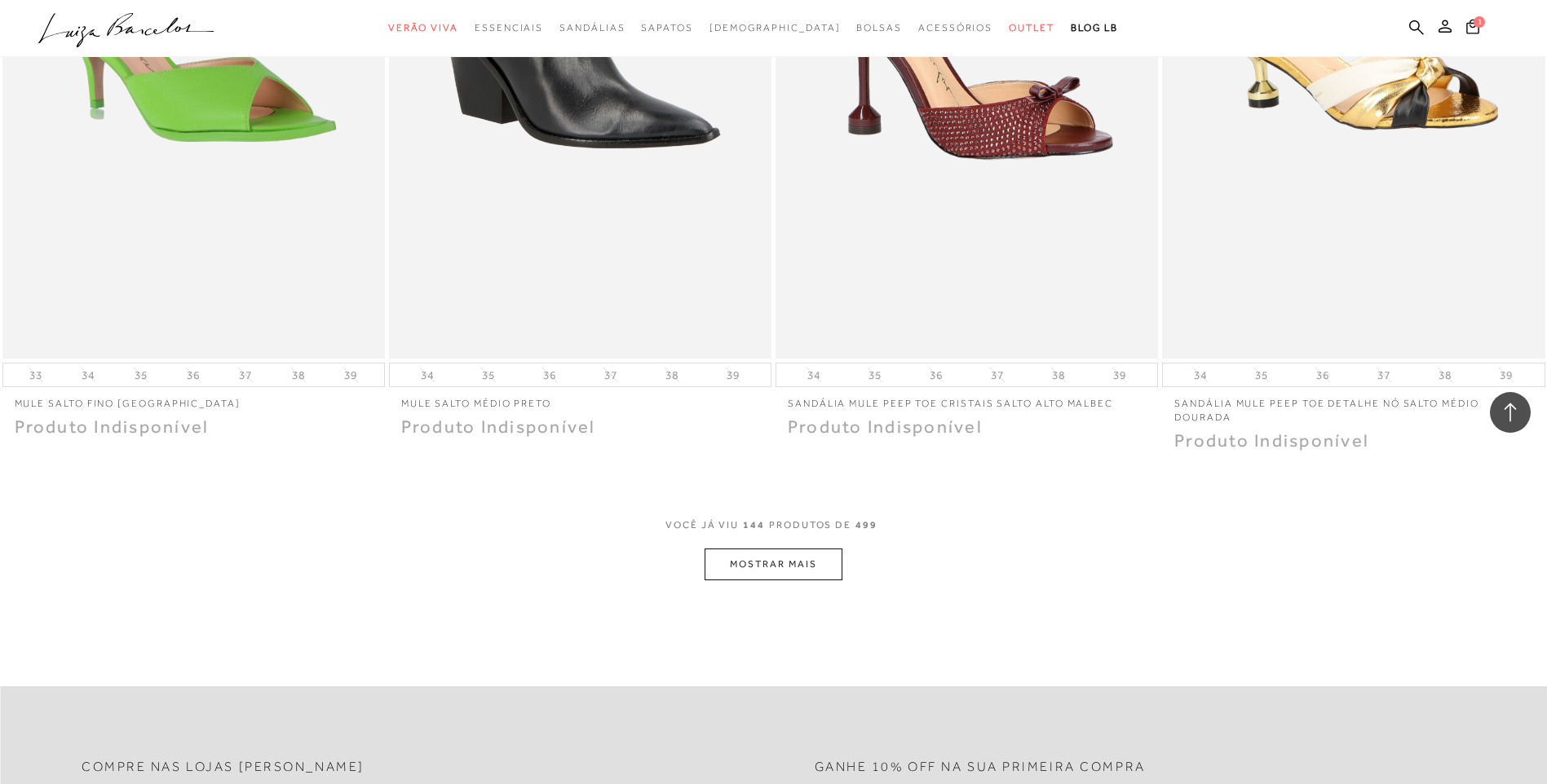
click at [774, 549] on button "MOSTRAR MAIS" at bounding box center [774, 564] width 137 height 32
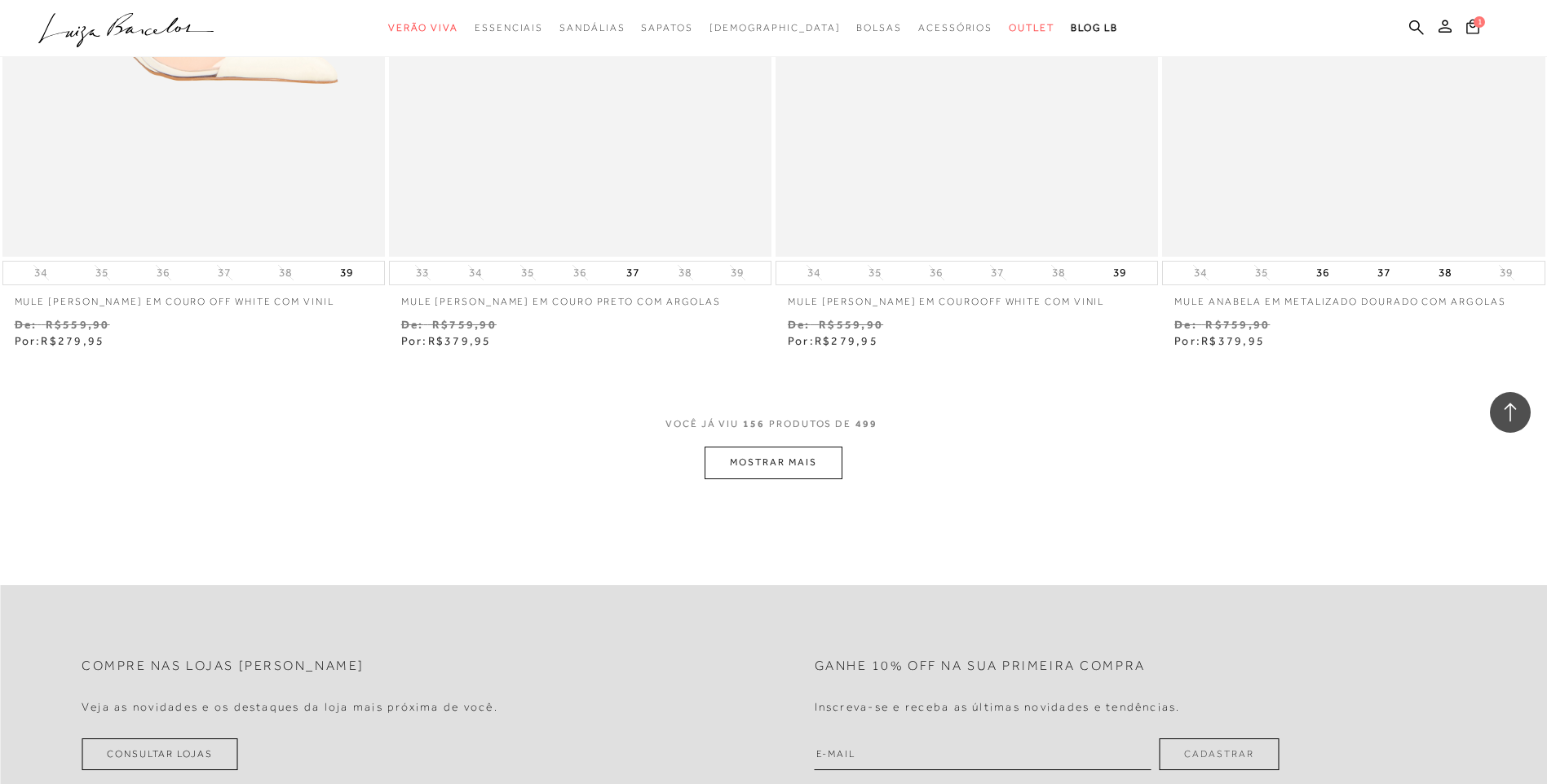
scroll to position [26257, 0]
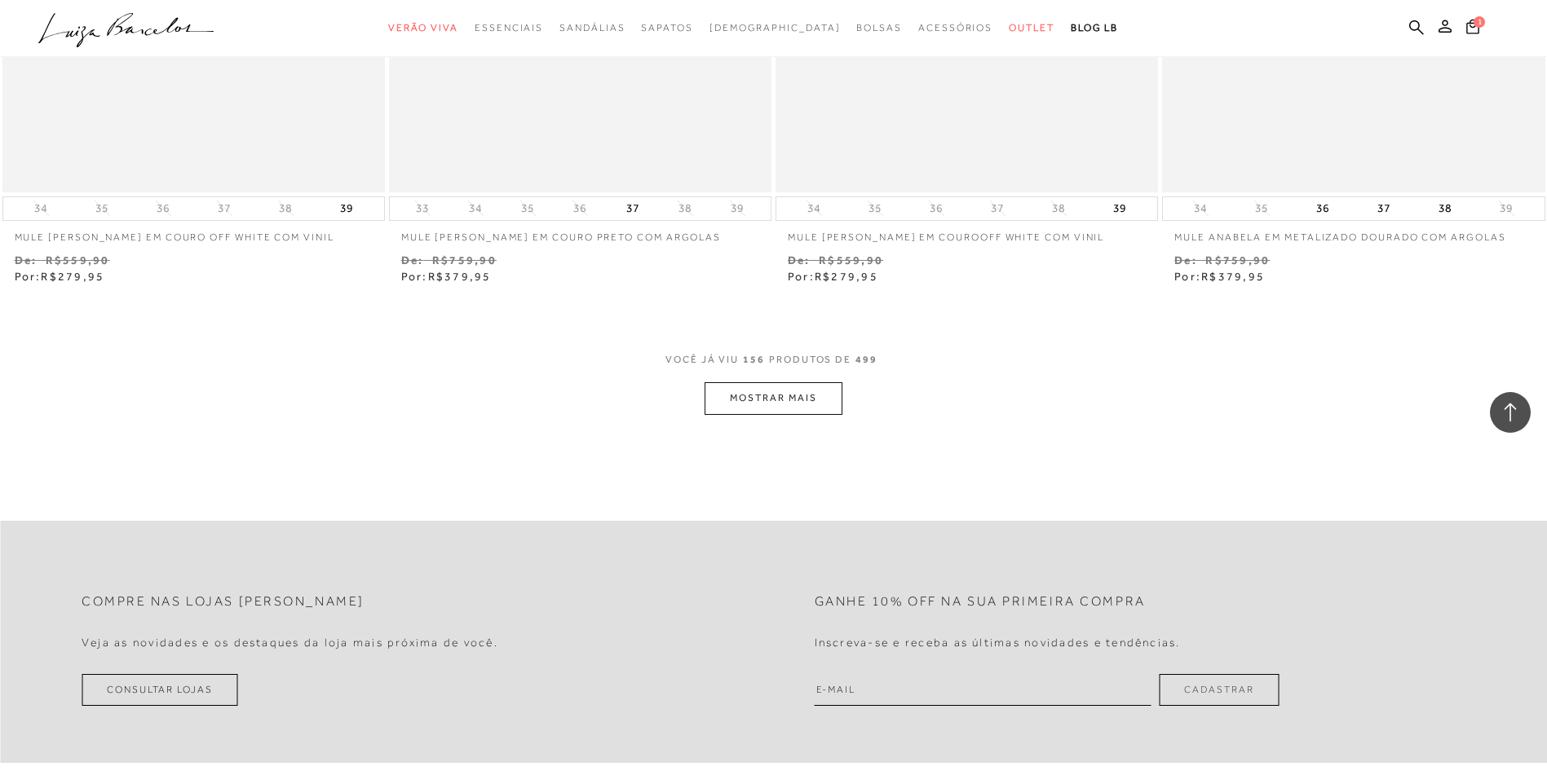
click at [798, 382] on button "MOSTRAR MAIS" at bounding box center [774, 398] width 137 height 32
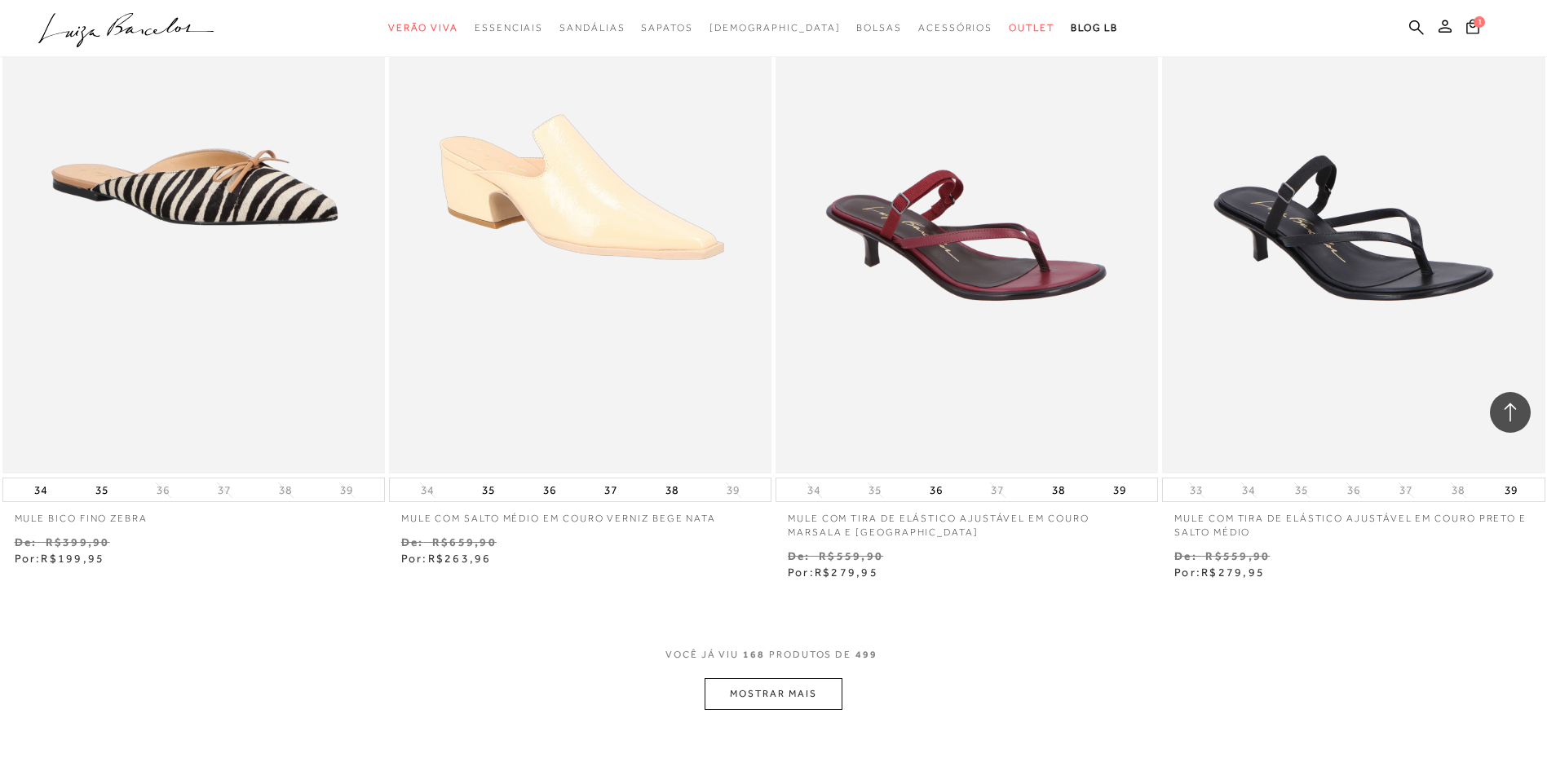
scroll to position [28051, 0]
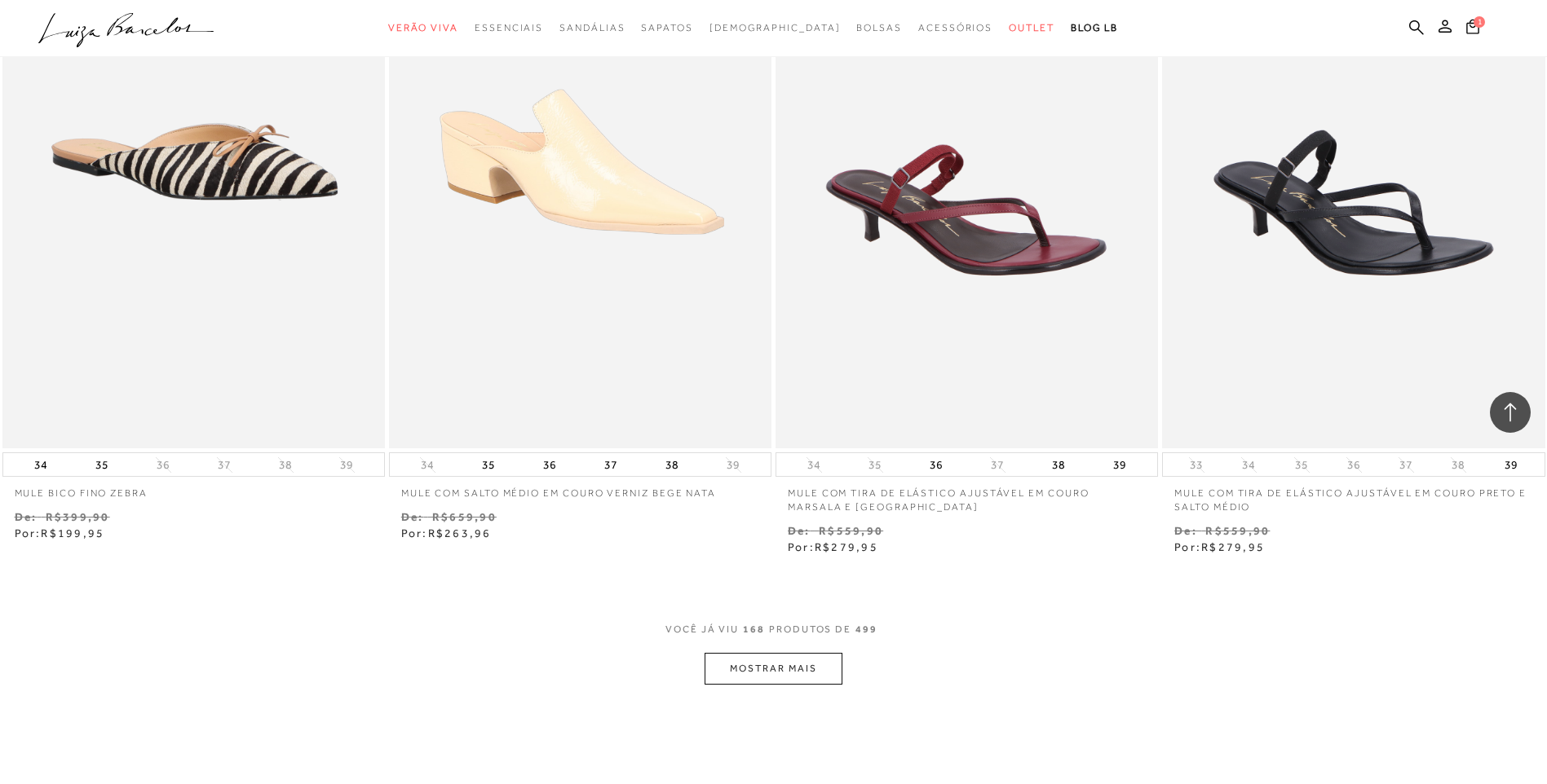
click at [772, 653] on button "MOSTRAR MAIS" at bounding box center [774, 669] width 137 height 32
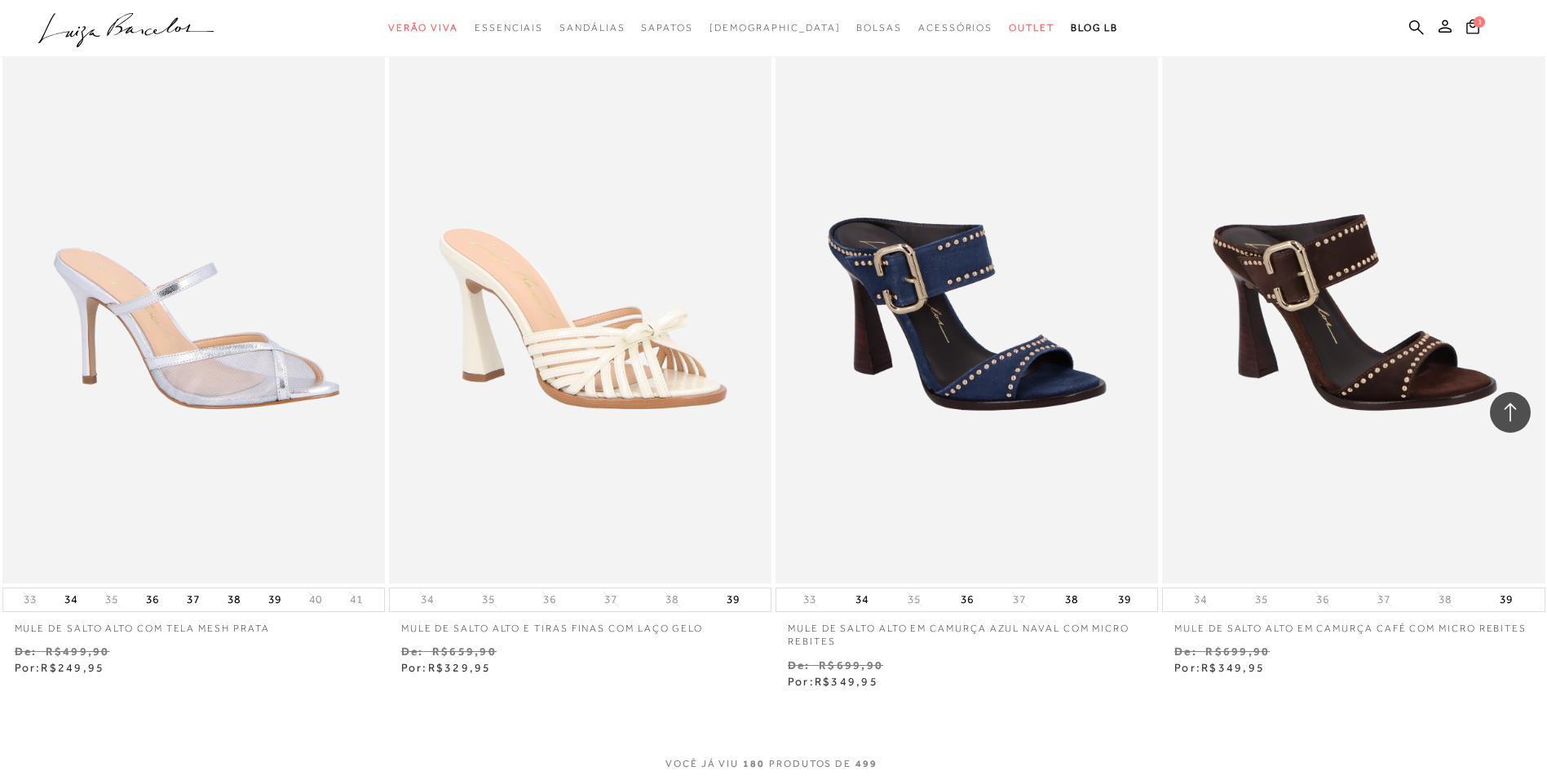
scroll to position [30171, 0]
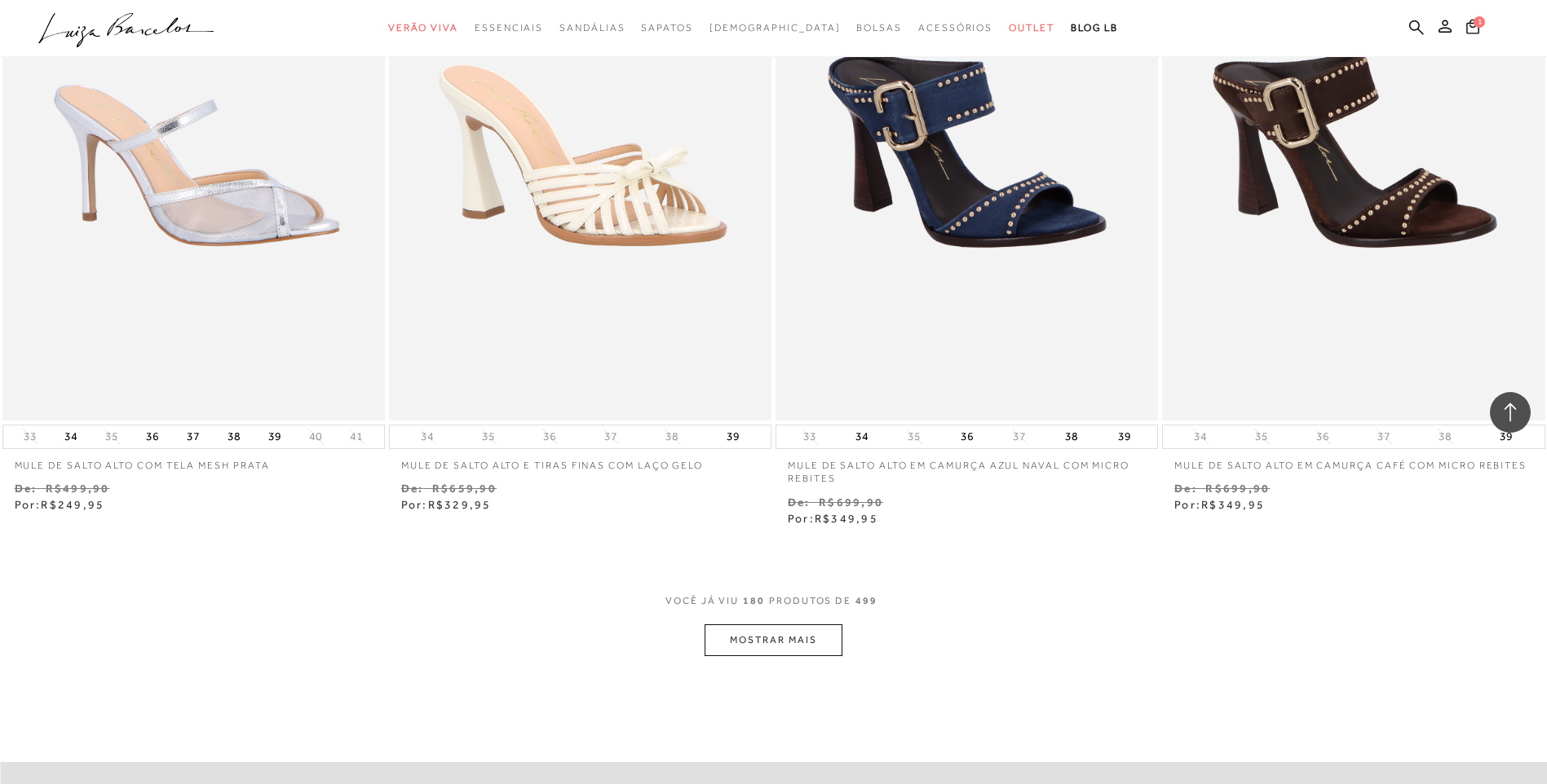
click at [773, 635] on button "MOSTRAR MAIS" at bounding box center [774, 640] width 137 height 32
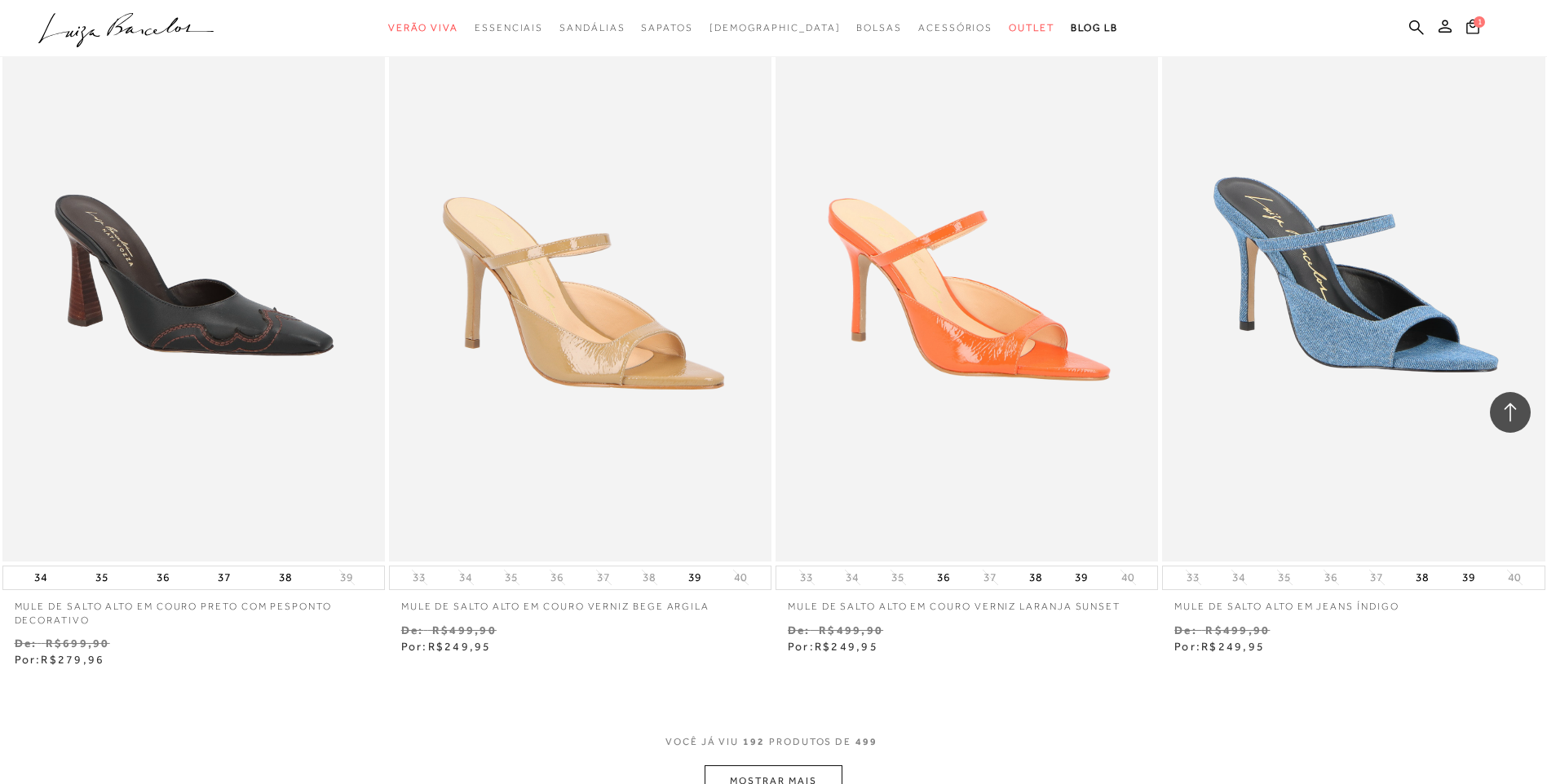
scroll to position [32210, 0]
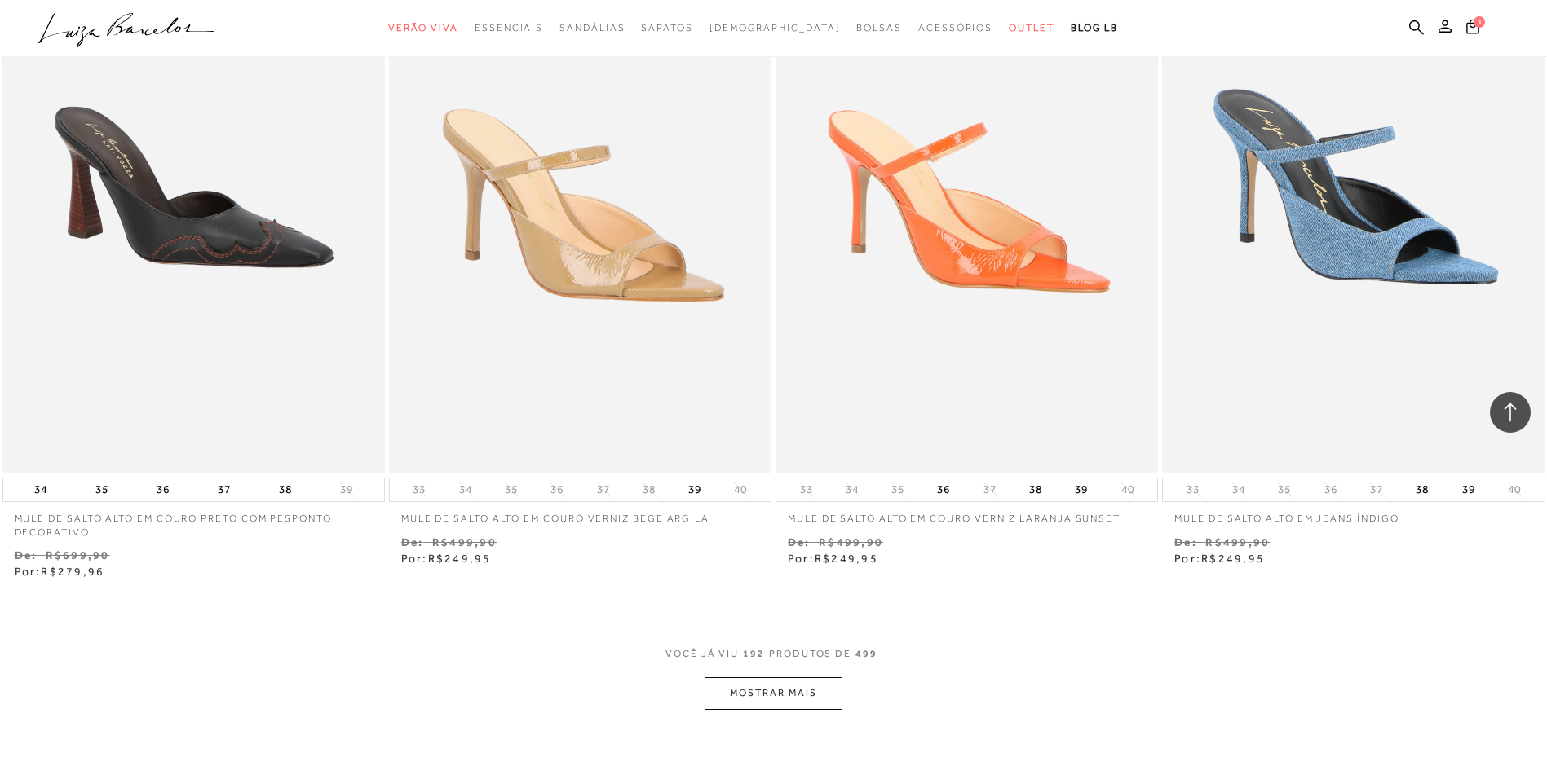
click at [770, 679] on button "MOSTRAR MAIS" at bounding box center [774, 693] width 137 height 32
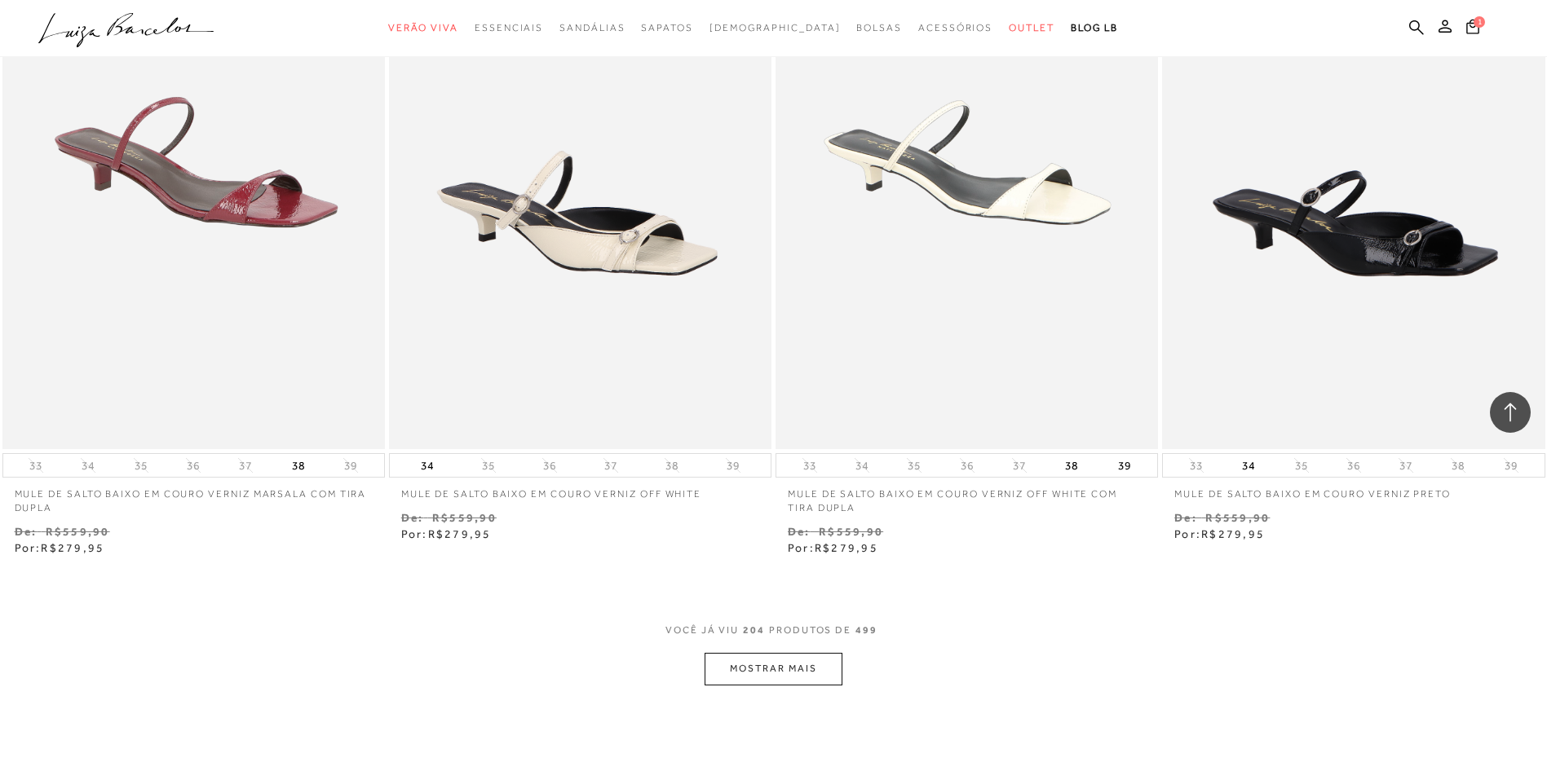
scroll to position [34330, 0]
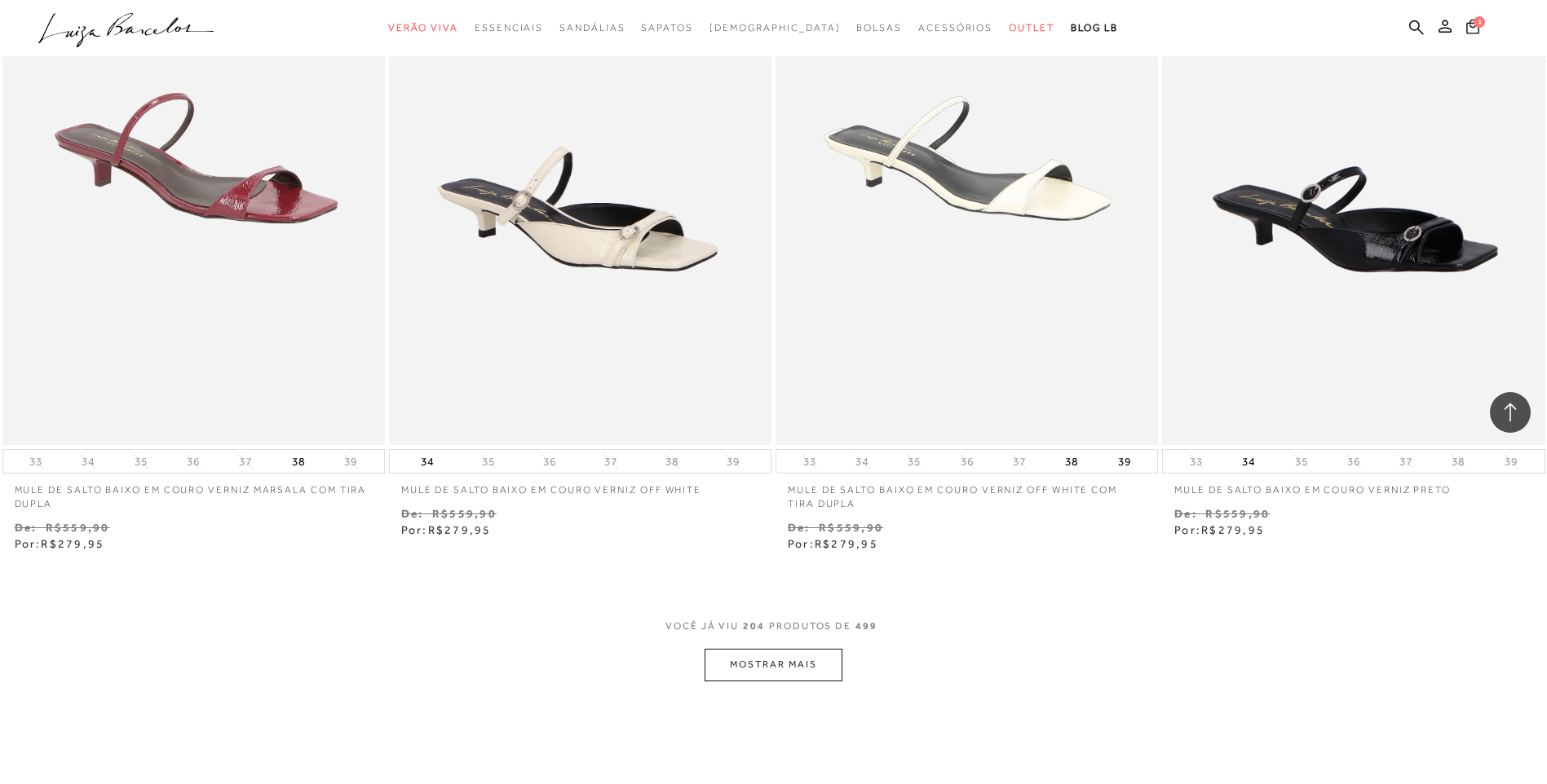
click at [757, 652] on button "MOSTRAR MAIS" at bounding box center [774, 665] width 137 height 32
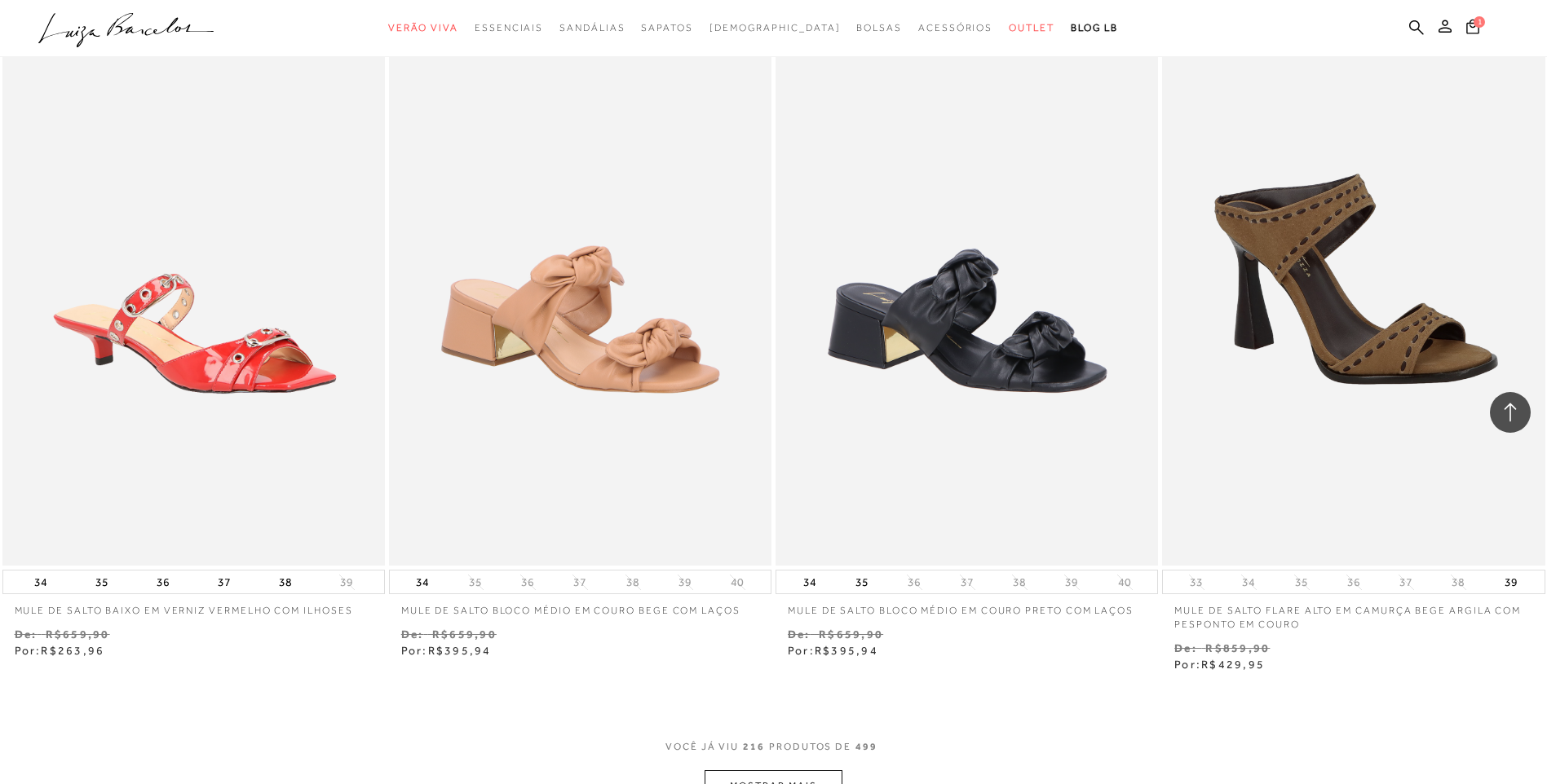
scroll to position [36368, 0]
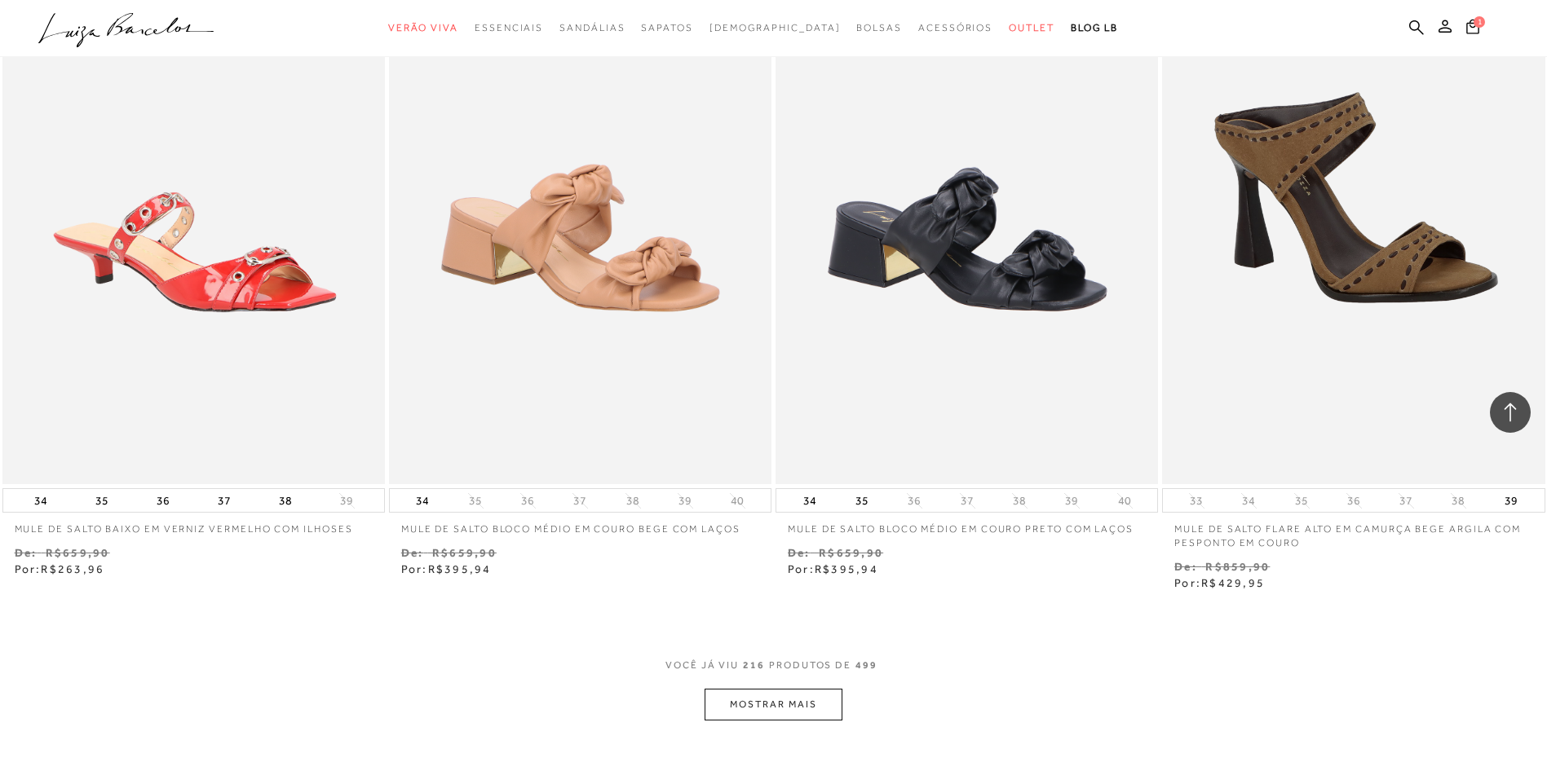
click at [775, 699] on button "MOSTRAR MAIS" at bounding box center [774, 705] width 137 height 32
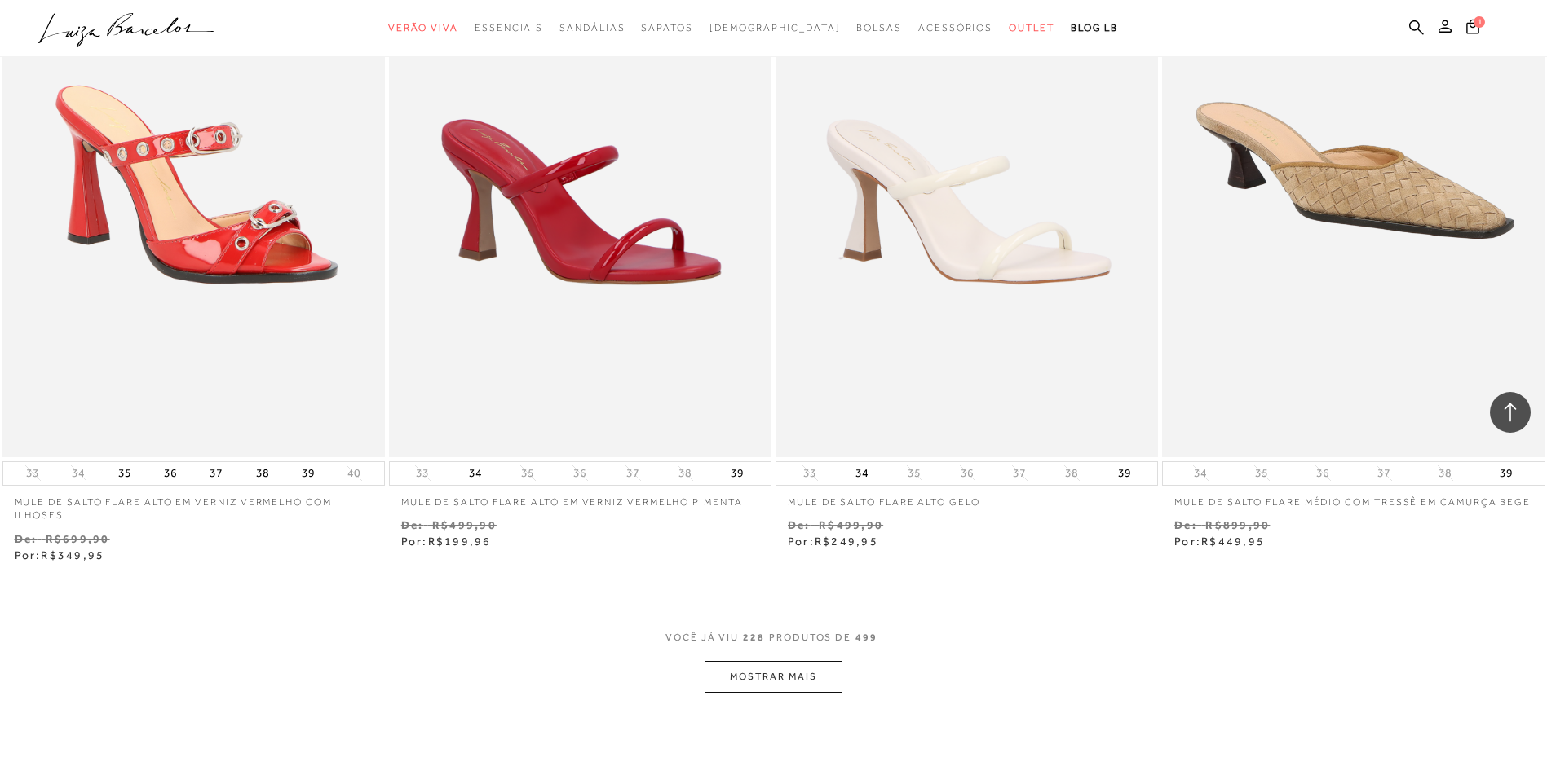
scroll to position [38489, 0]
click at [768, 676] on button "MOSTRAR MAIS" at bounding box center [774, 676] width 137 height 32
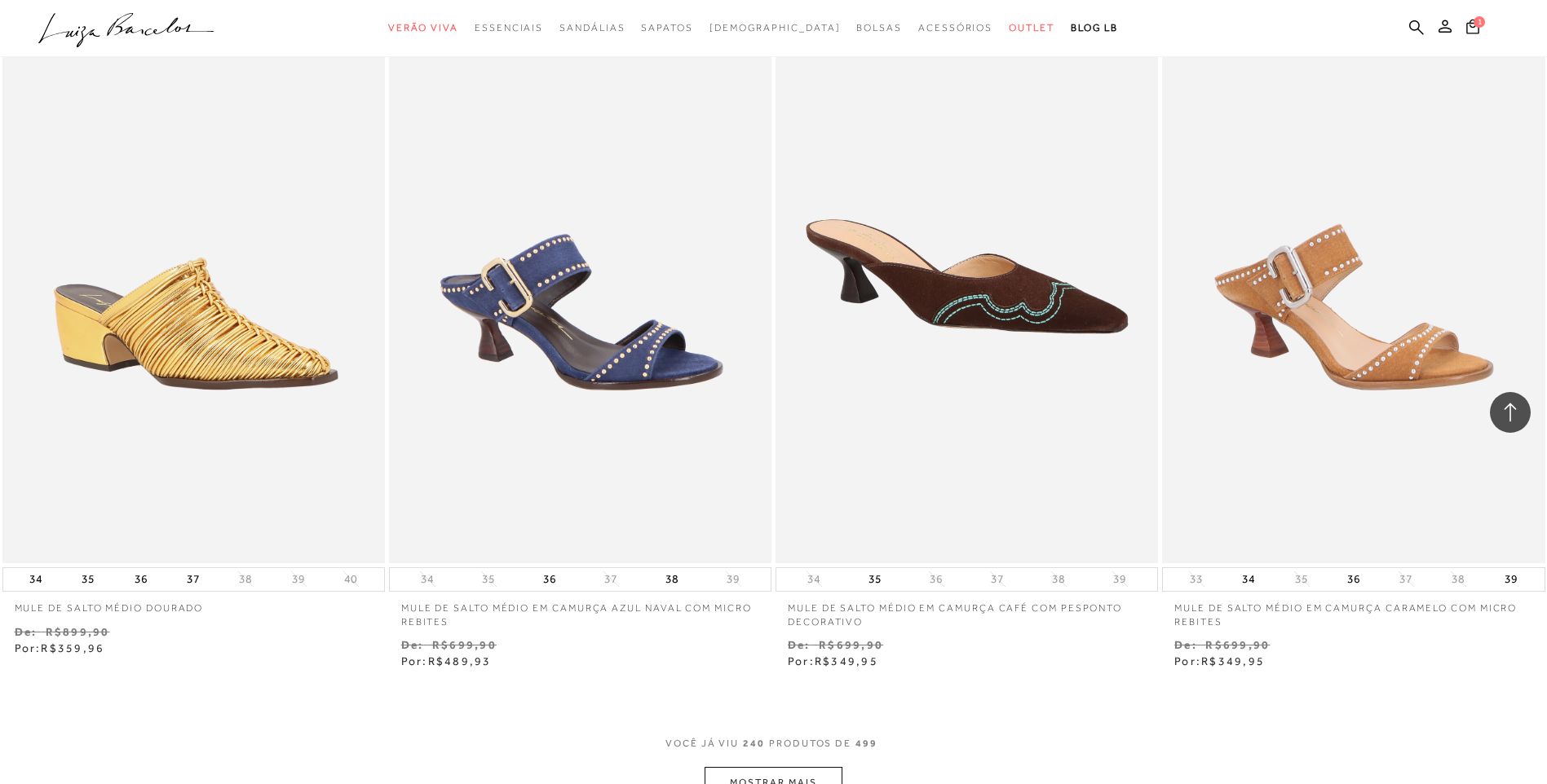
scroll to position [40691, 0]
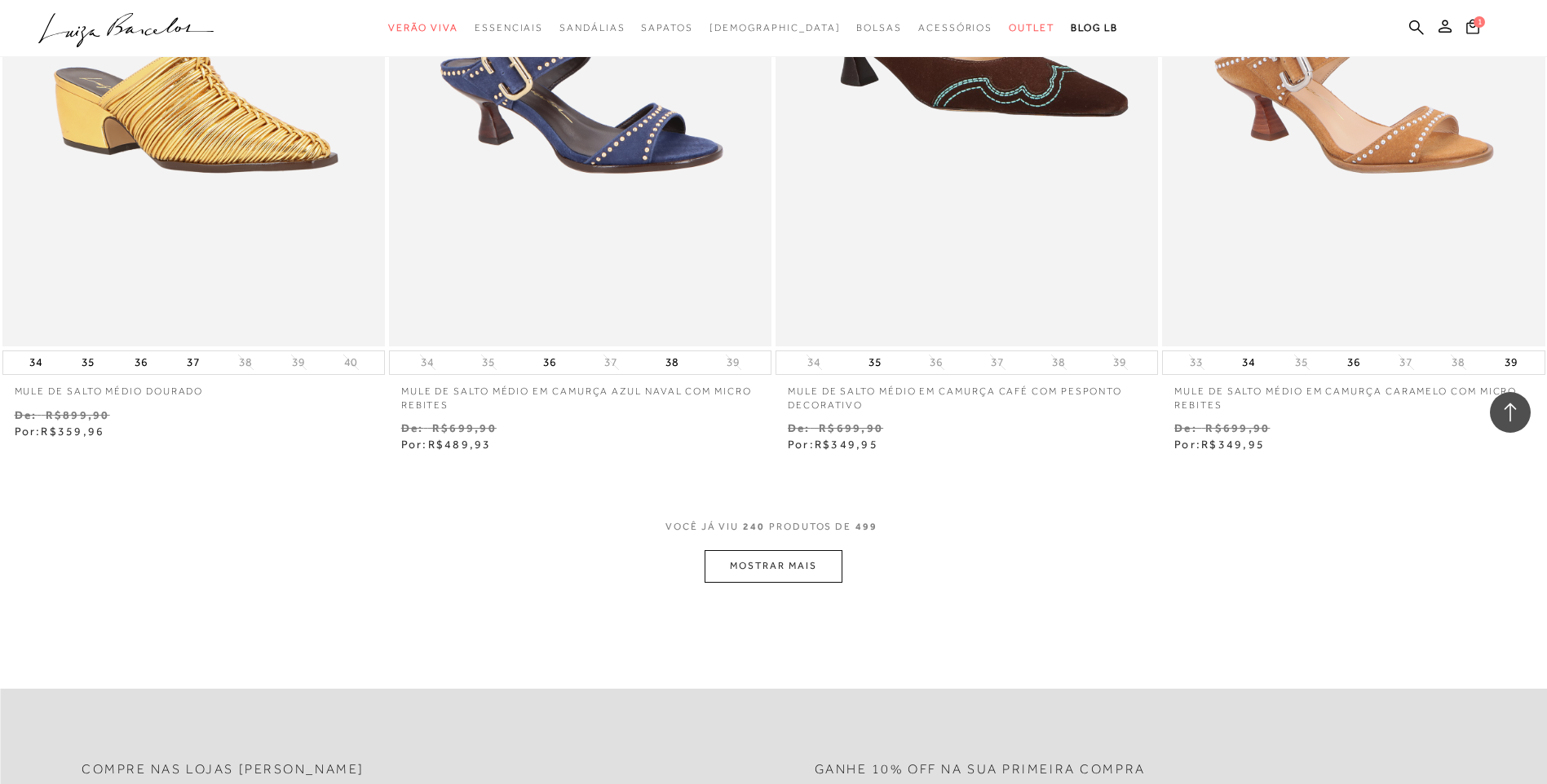
click at [769, 542] on div "VOCê JÁ VIU 240 PRODUTOS DE 499" at bounding box center [773, 534] width 216 height 30
click at [755, 562] on button "MOSTRAR MAIS" at bounding box center [774, 566] width 137 height 32
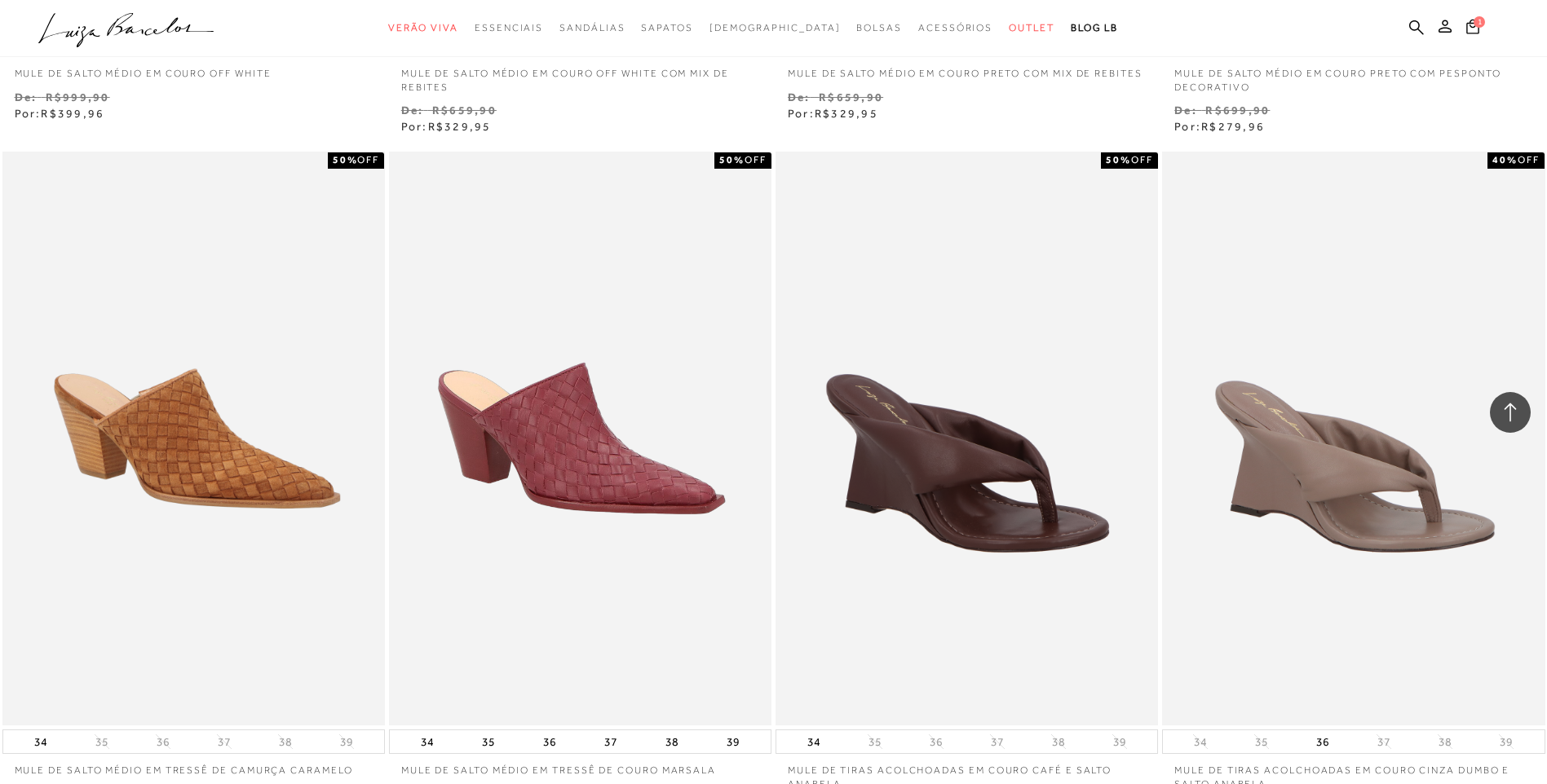
scroll to position [42648, 0]
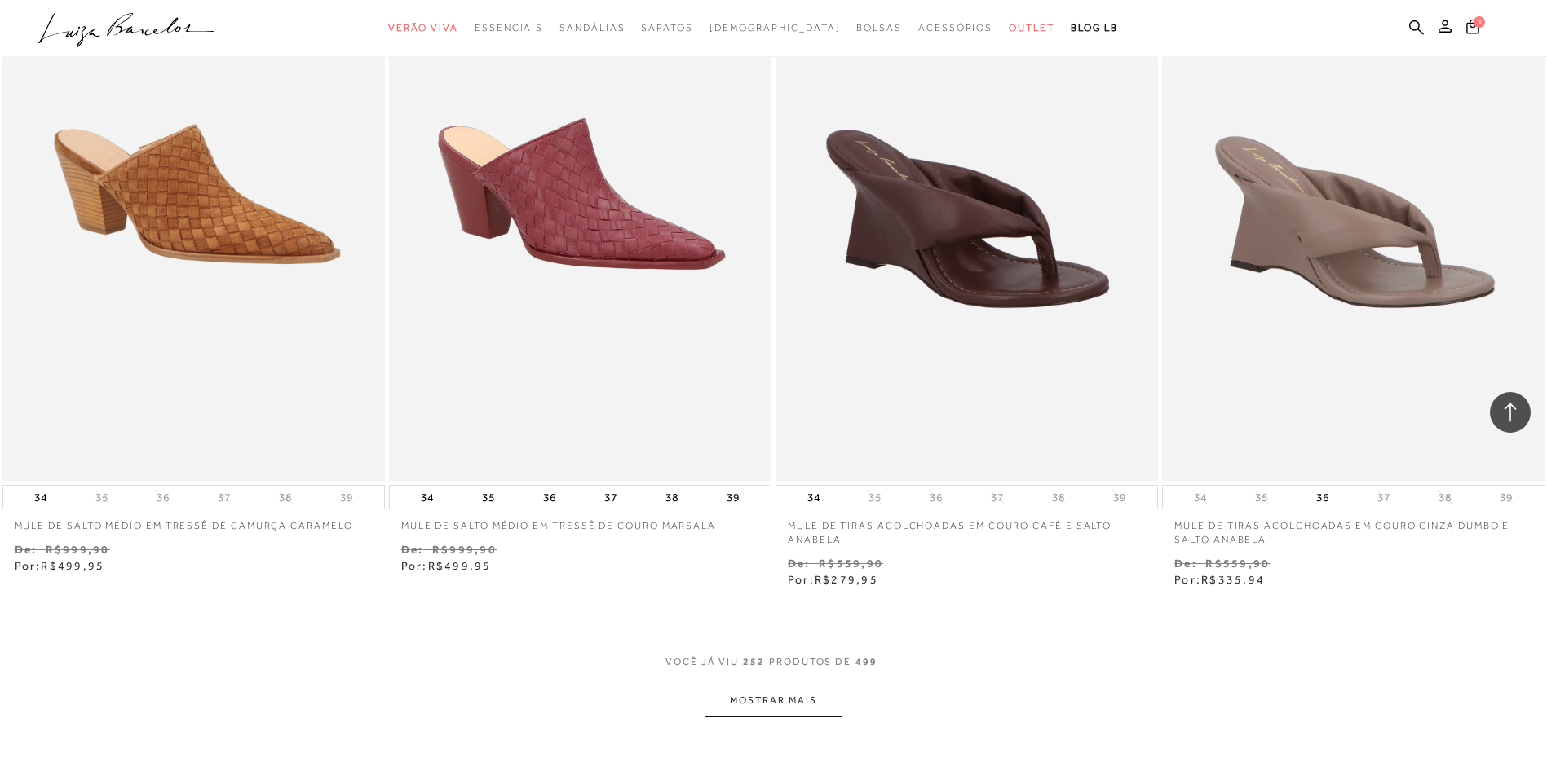
click at [777, 696] on button "MOSTRAR MAIS" at bounding box center [774, 701] width 137 height 32
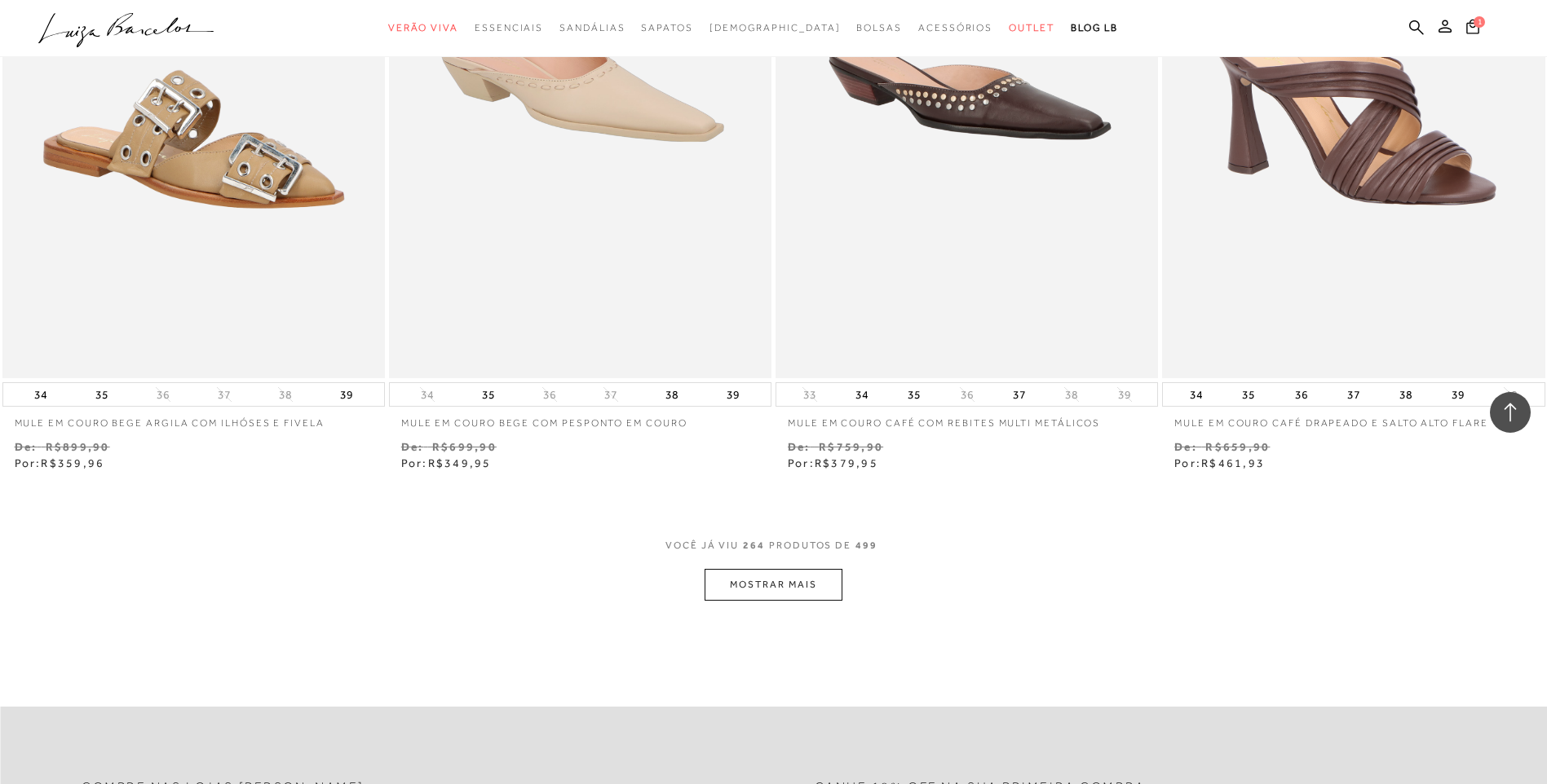
scroll to position [44849, 0]
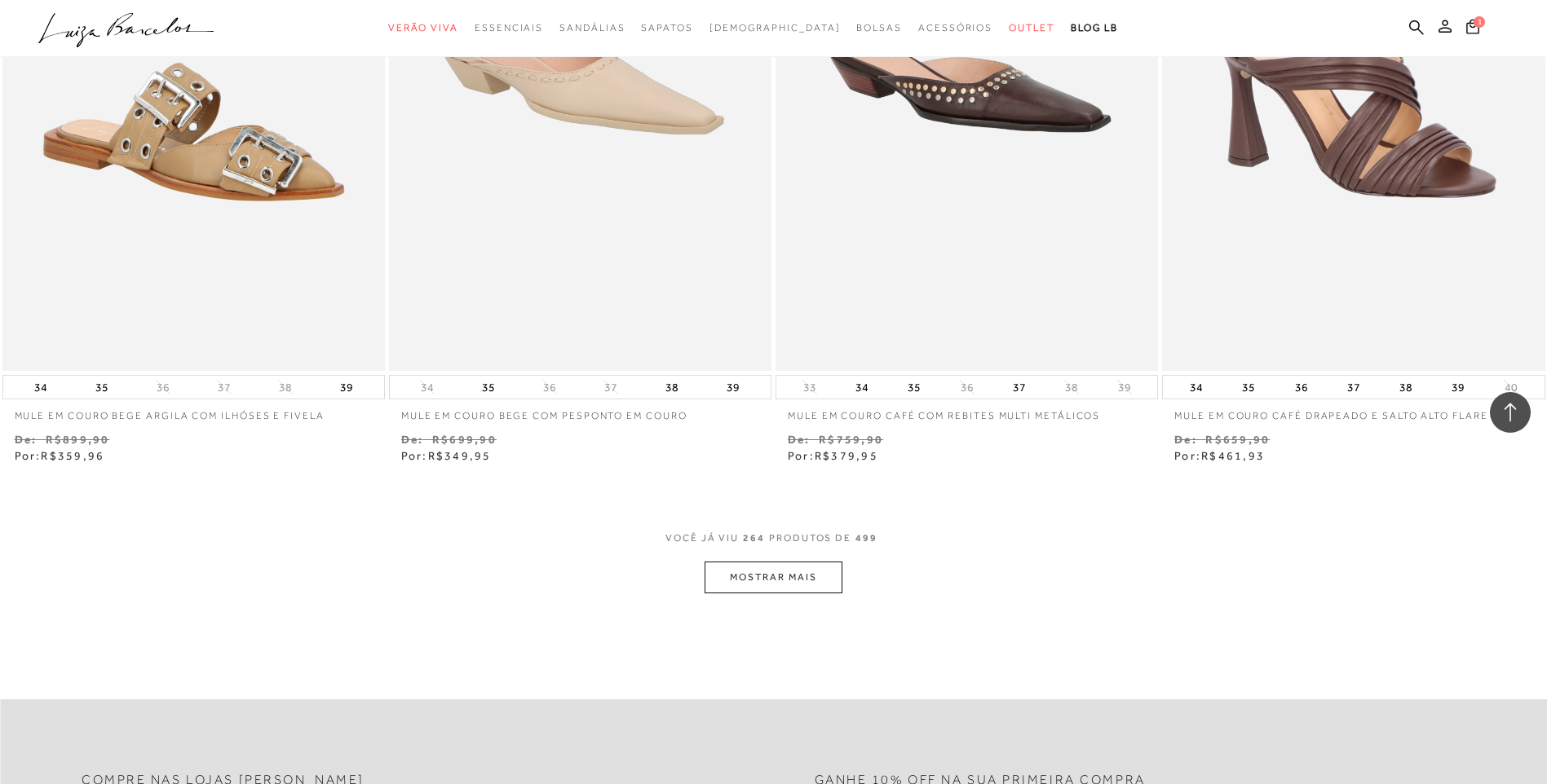
click at [764, 573] on button "MOSTRAR MAIS" at bounding box center [774, 577] width 137 height 32
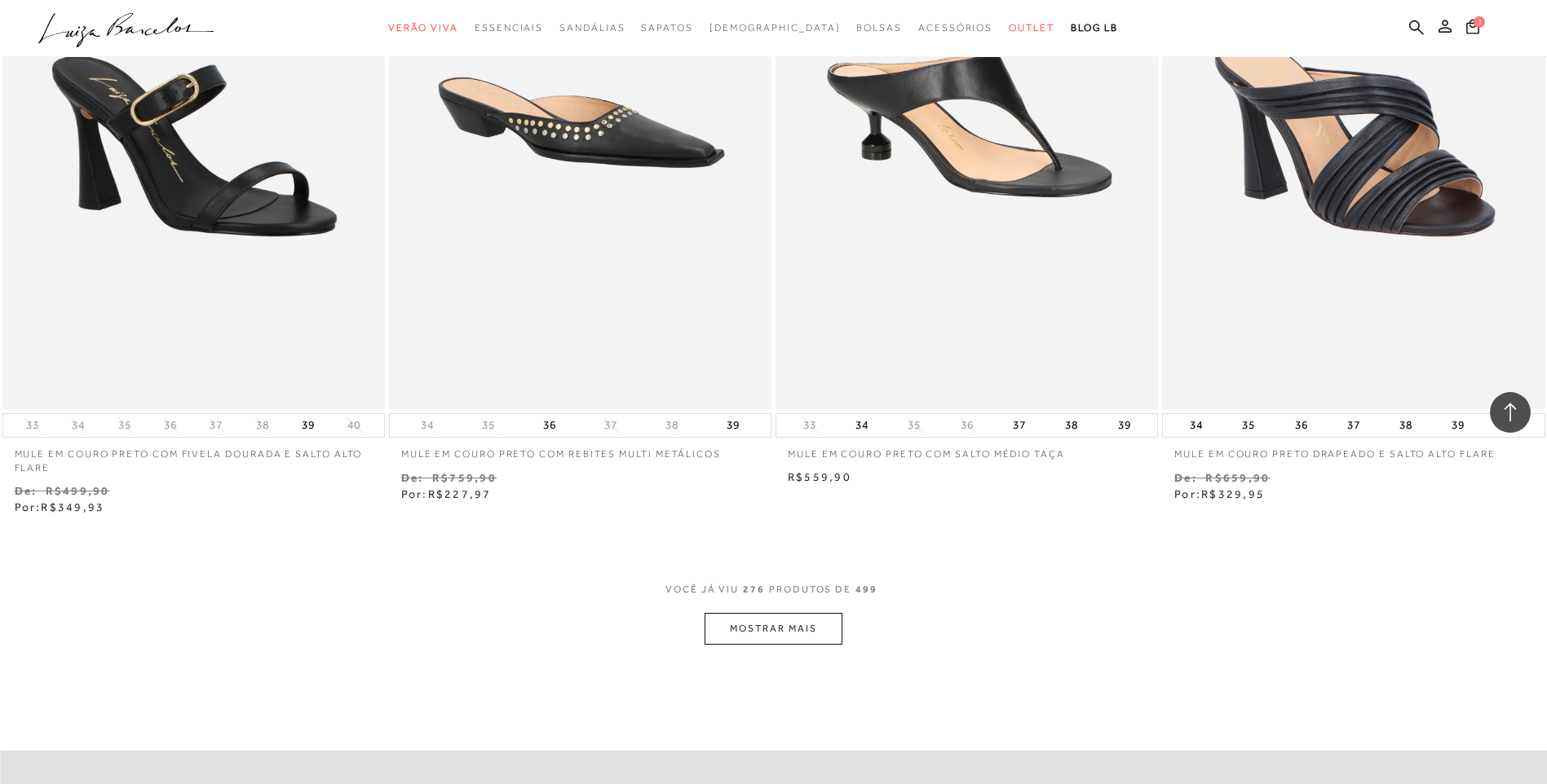
scroll to position [46887, 0]
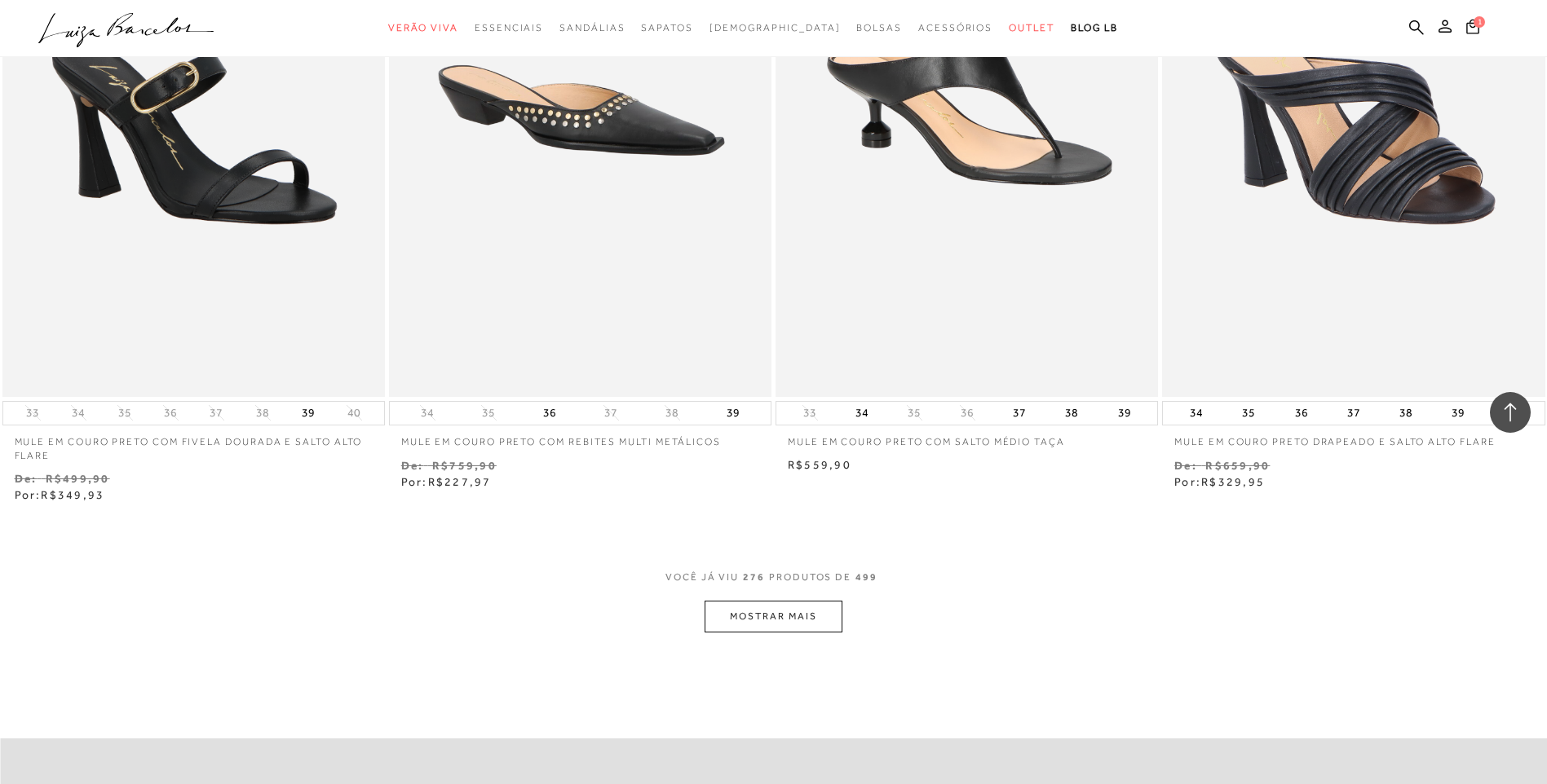
click at [771, 615] on button "MOSTRAR MAIS" at bounding box center [774, 617] width 137 height 32
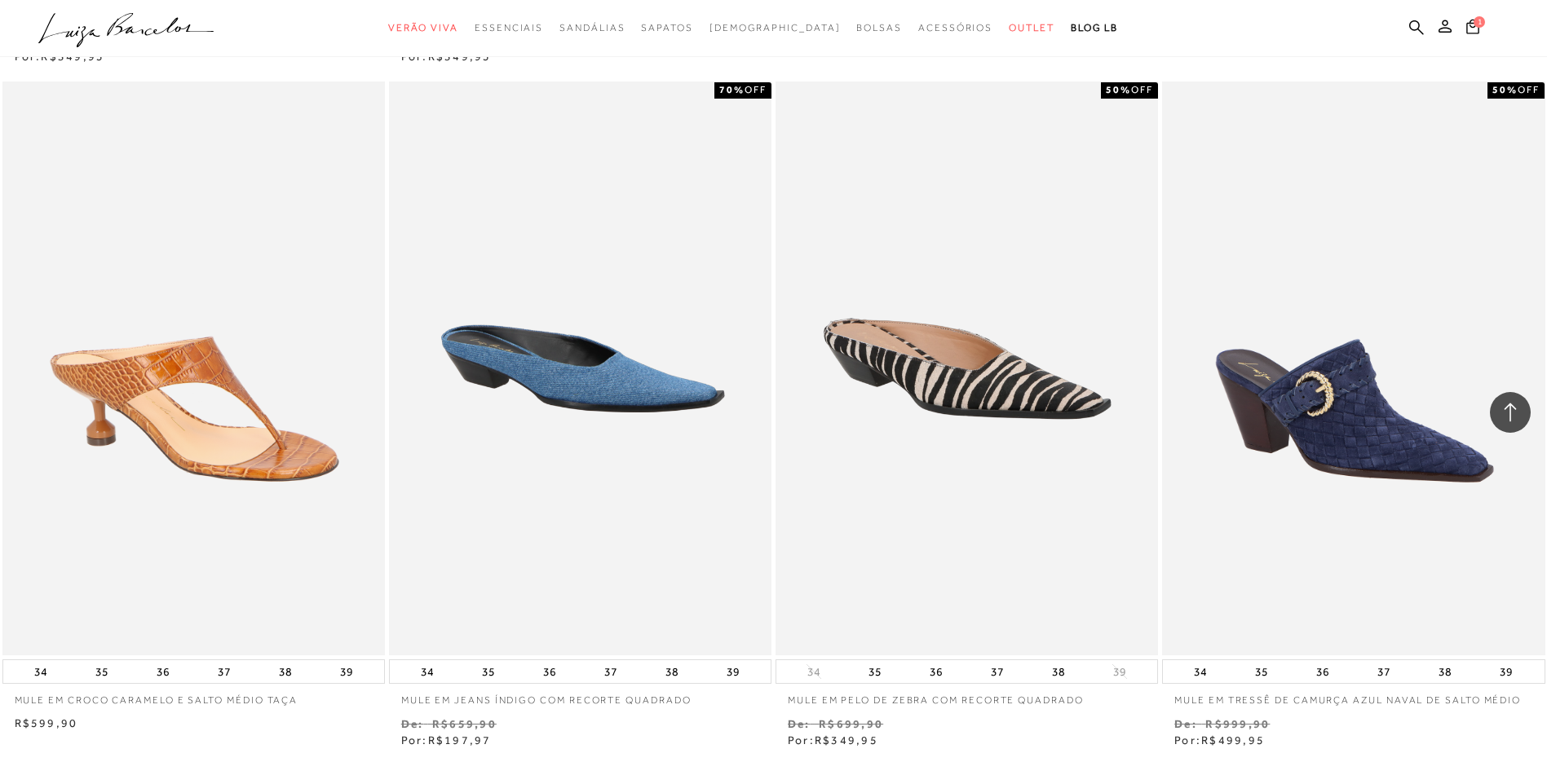
scroll to position [49008, 0]
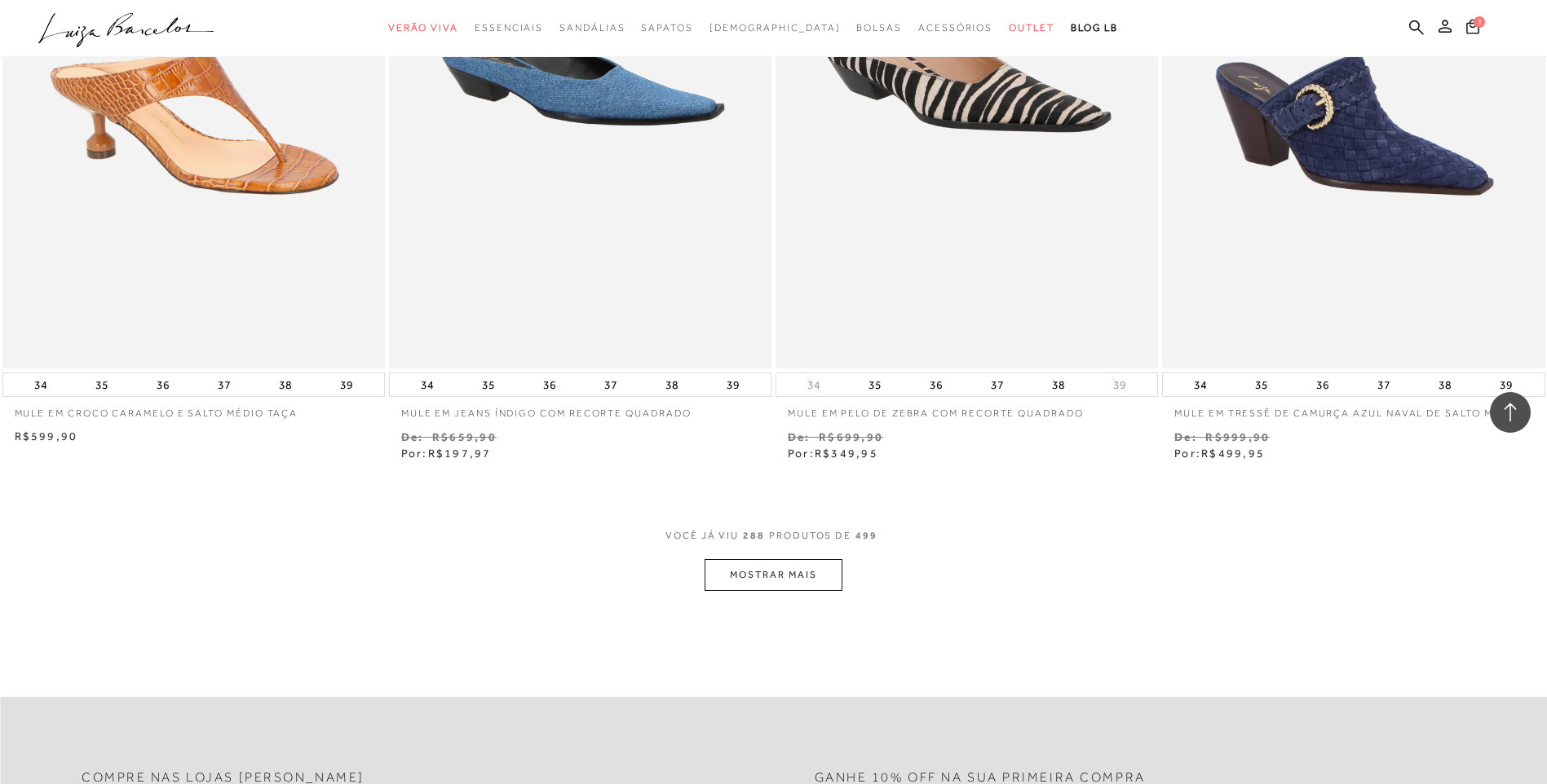
click at [773, 577] on button "MOSTRAR MAIS" at bounding box center [774, 575] width 137 height 32
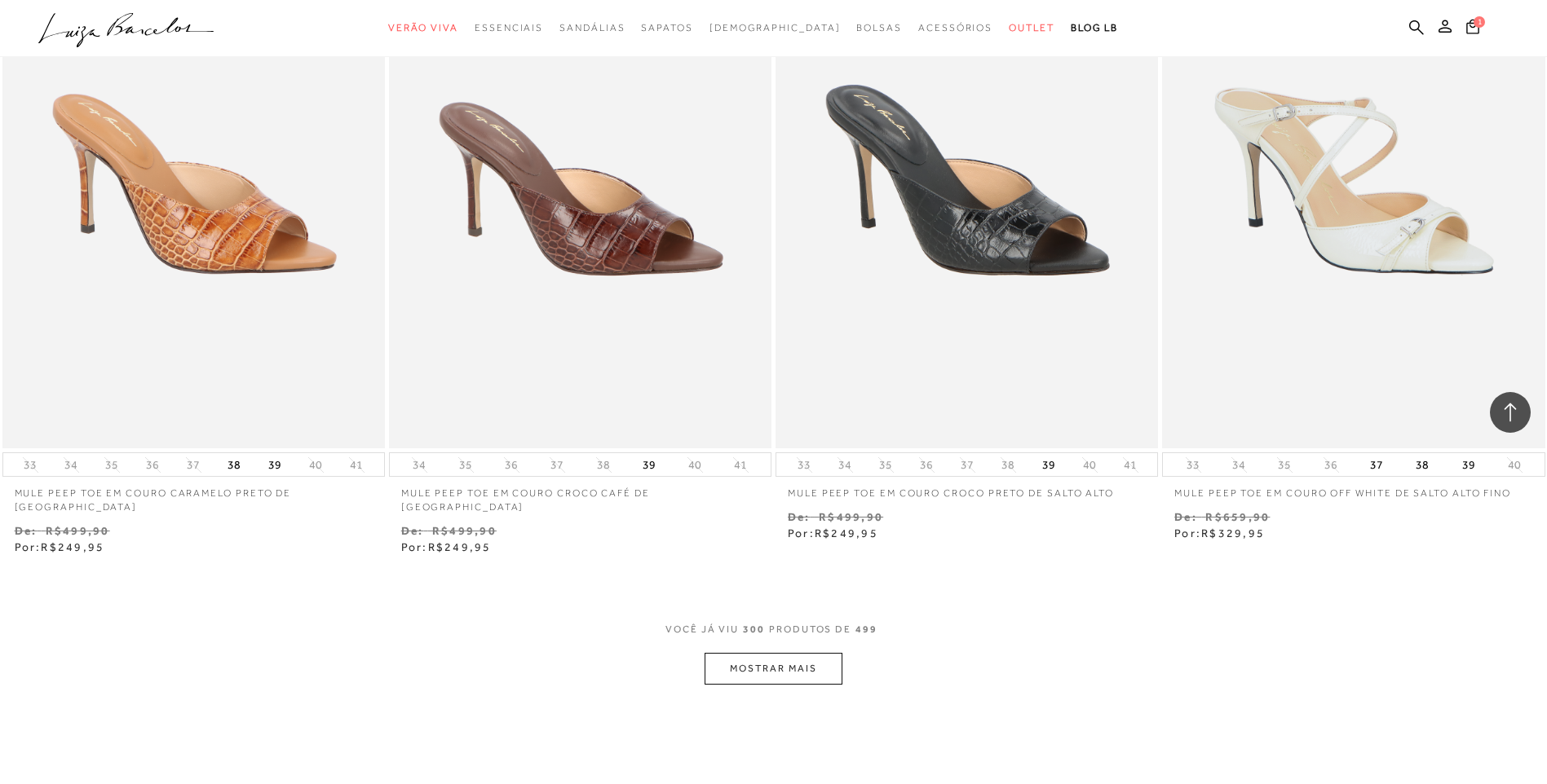
scroll to position [51046, 0]
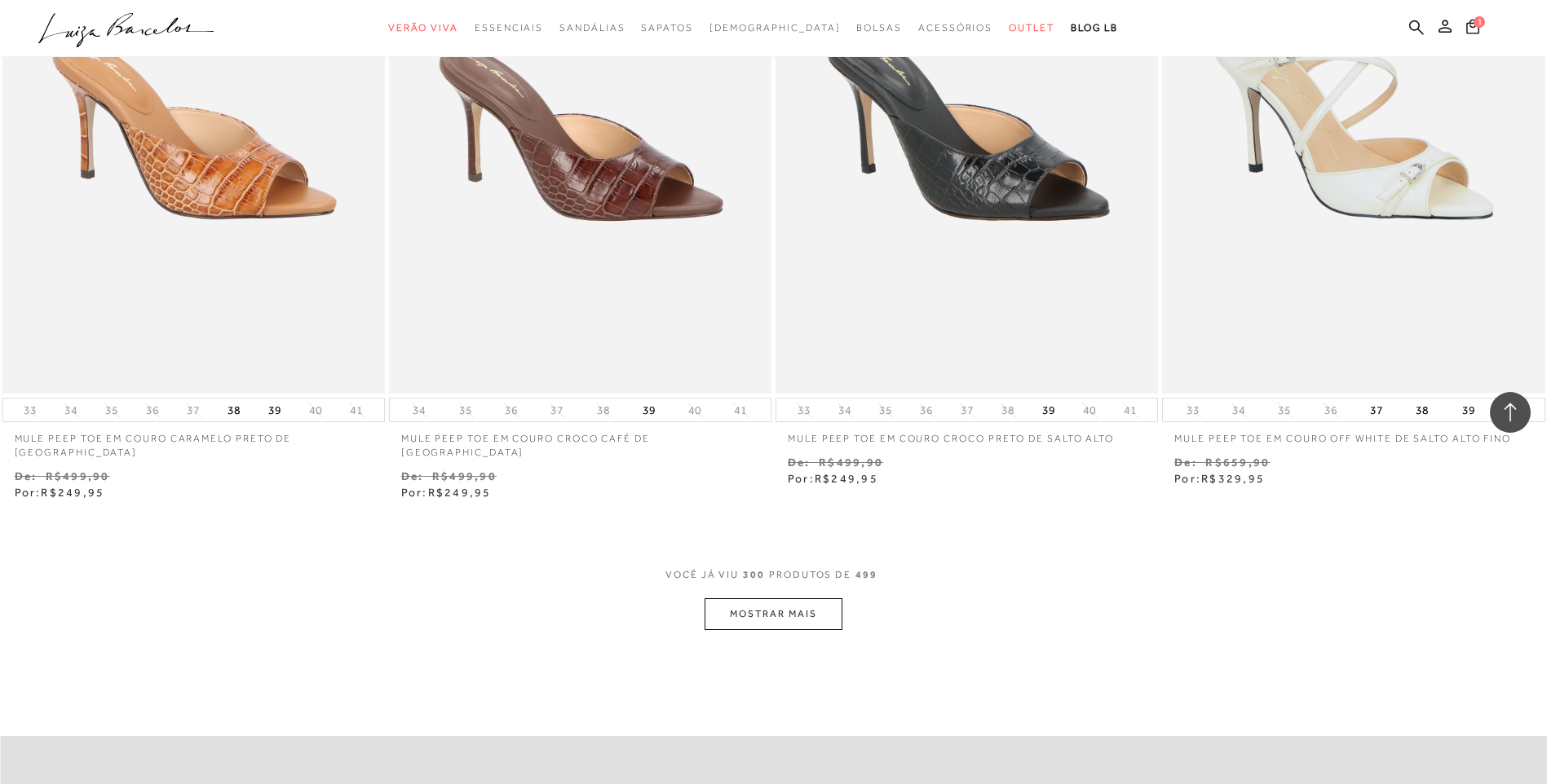
click at [773, 598] on button "MOSTRAR MAIS" at bounding box center [774, 614] width 137 height 32
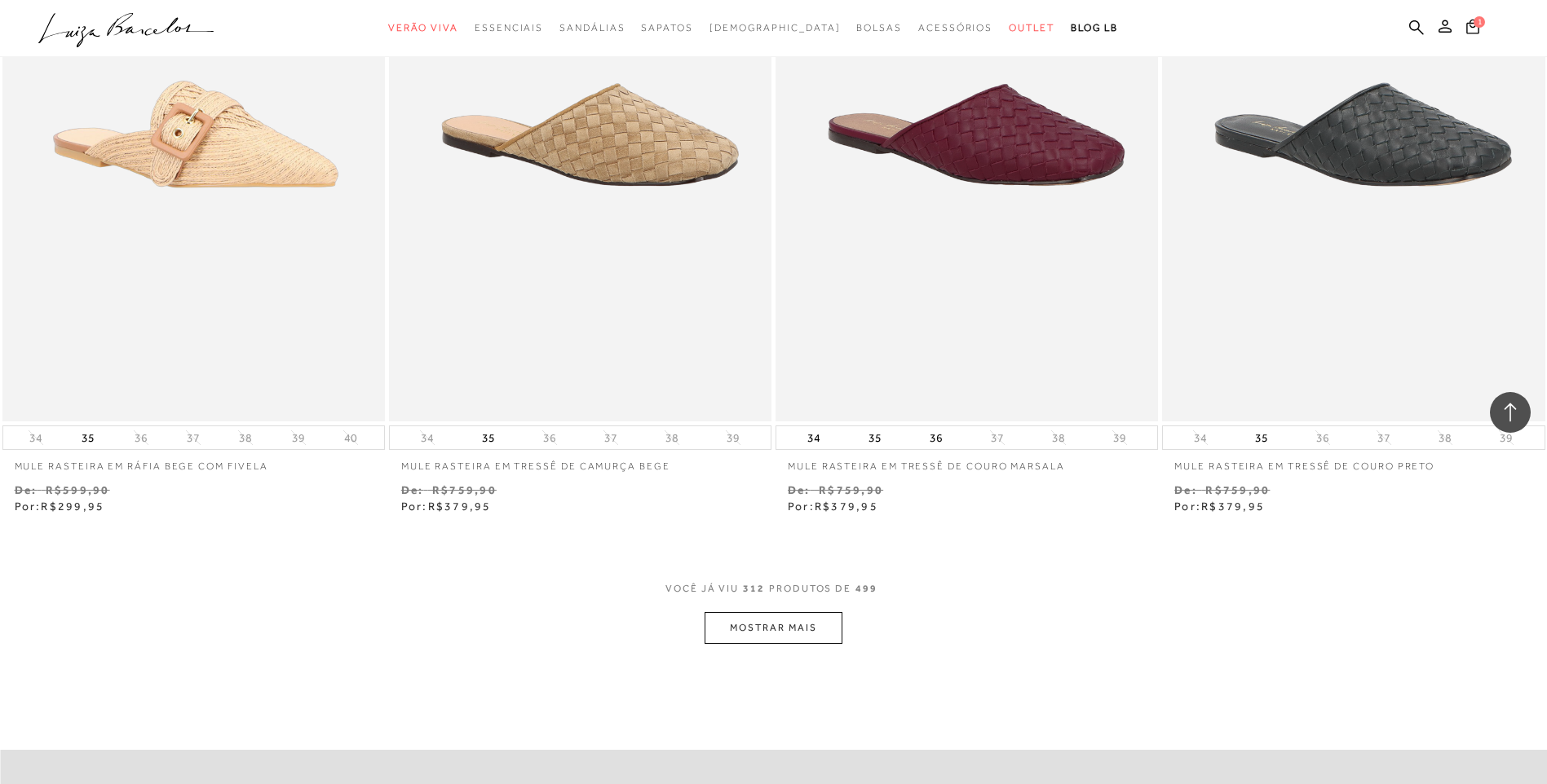
scroll to position [53085, 0]
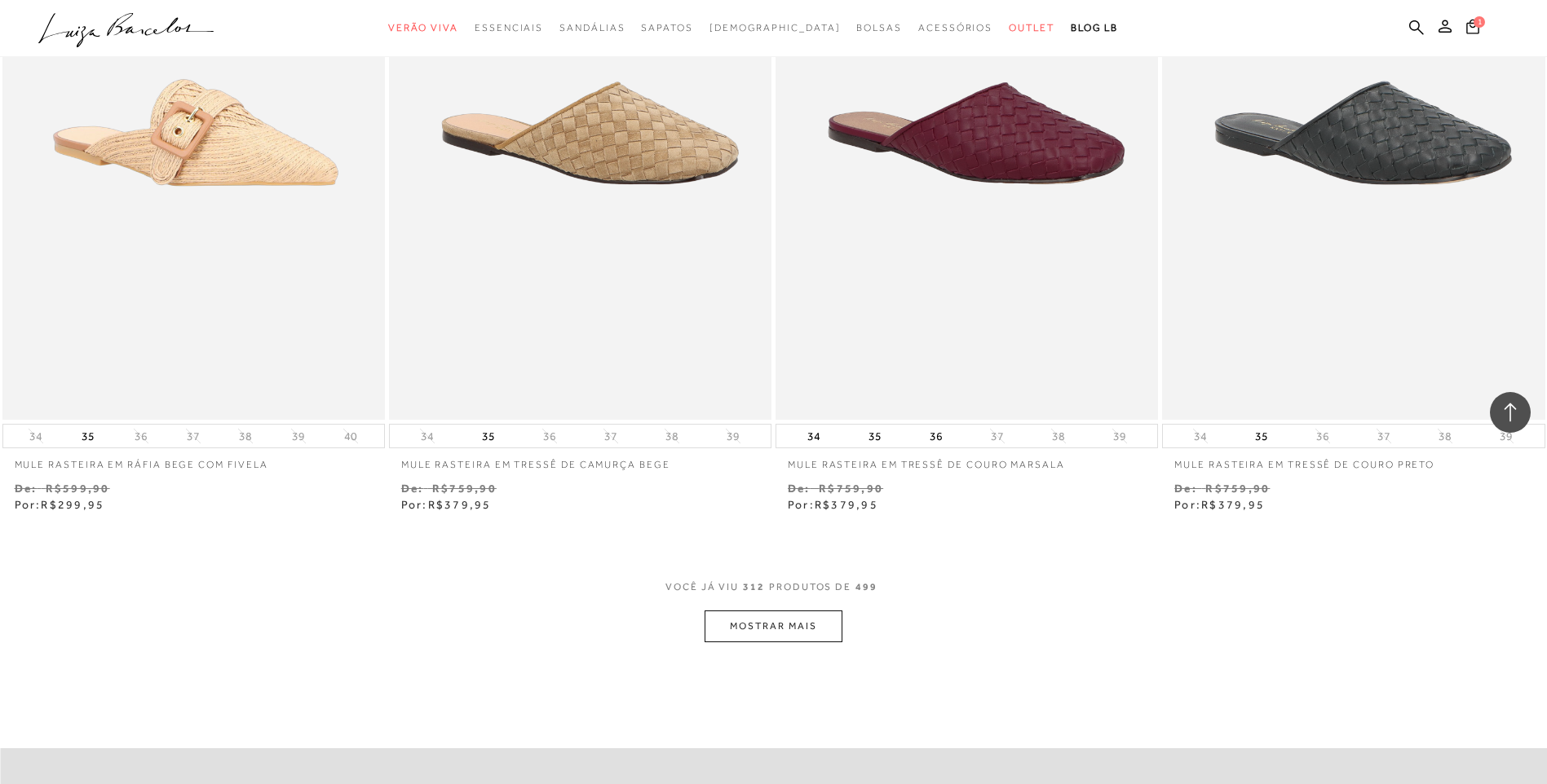
click at [775, 611] on button "MOSTRAR MAIS" at bounding box center [774, 626] width 137 height 32
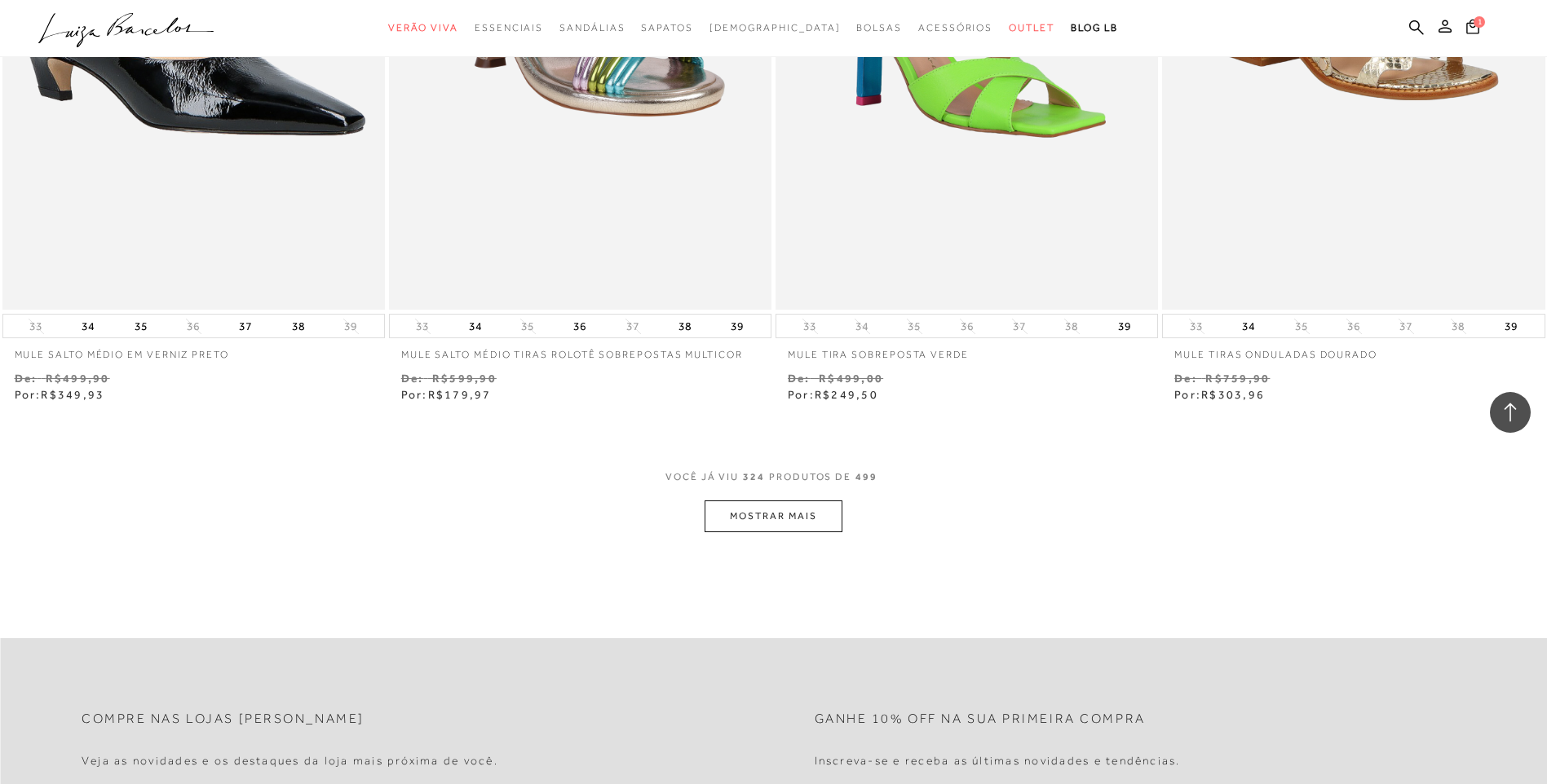
scroll to position [55287, 0]
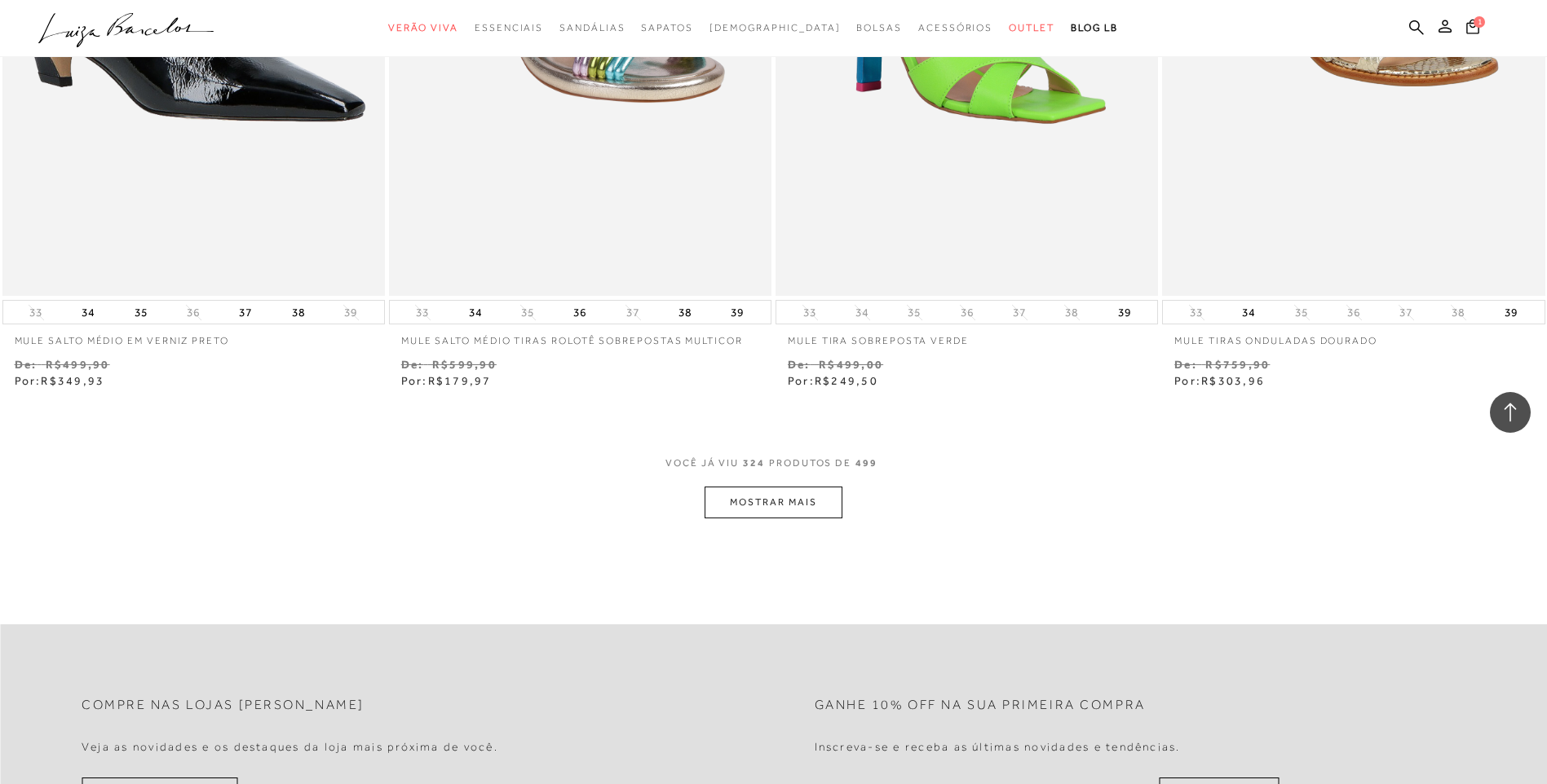
drag, startPoint x: 774, startPoint y: 465, endPoint x: 741, endPoint y: 467, distance: 33.1
click at [741, 487] on button "MOSTRAR MAIS" at bounding box center [774, 502] width 137 height 32
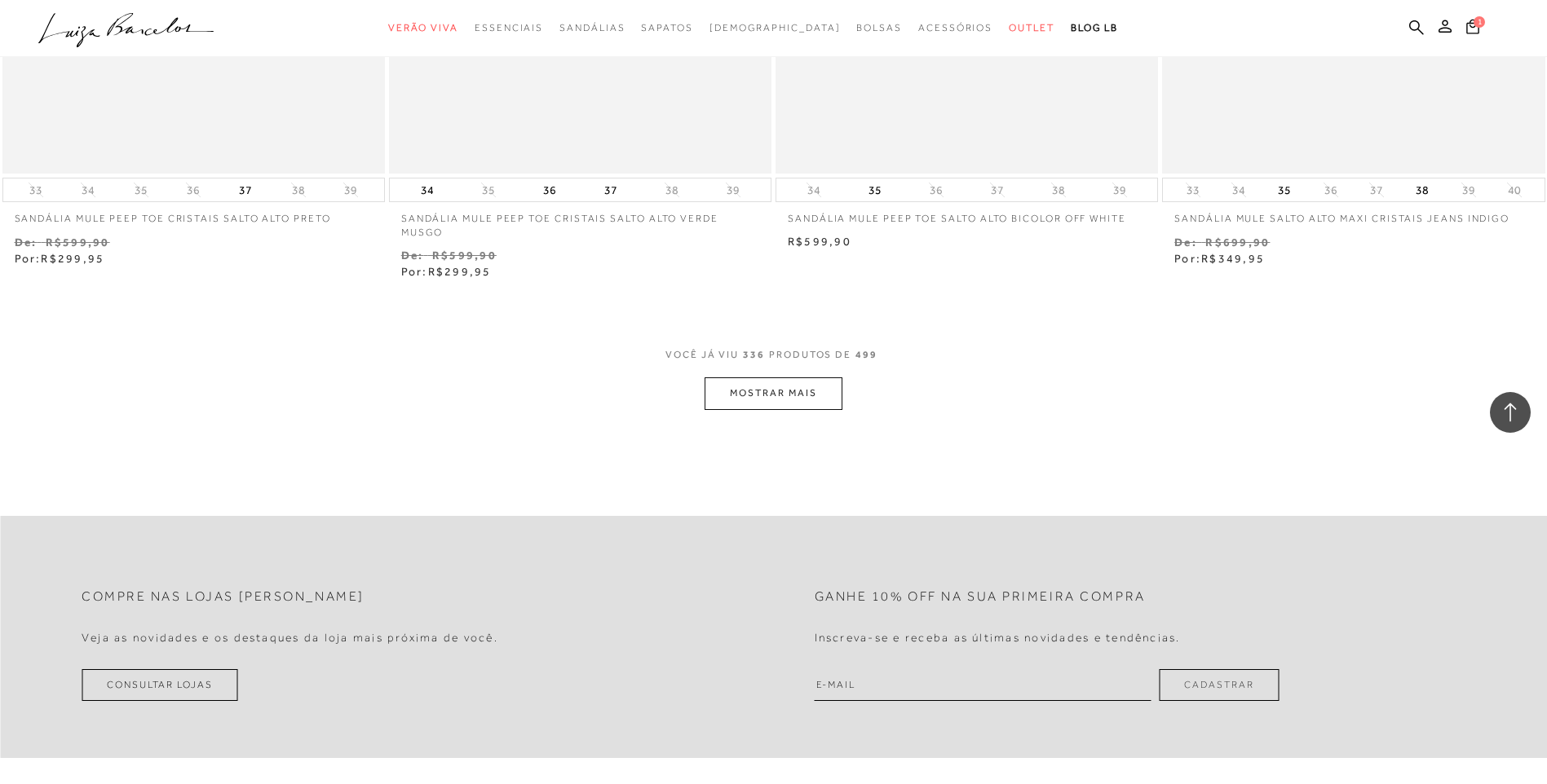
scroll to position [57488, 0]
click at [753, 377] on button "MOSTRAR MAIS" at bounding box center [774, 392] width 137 height 32
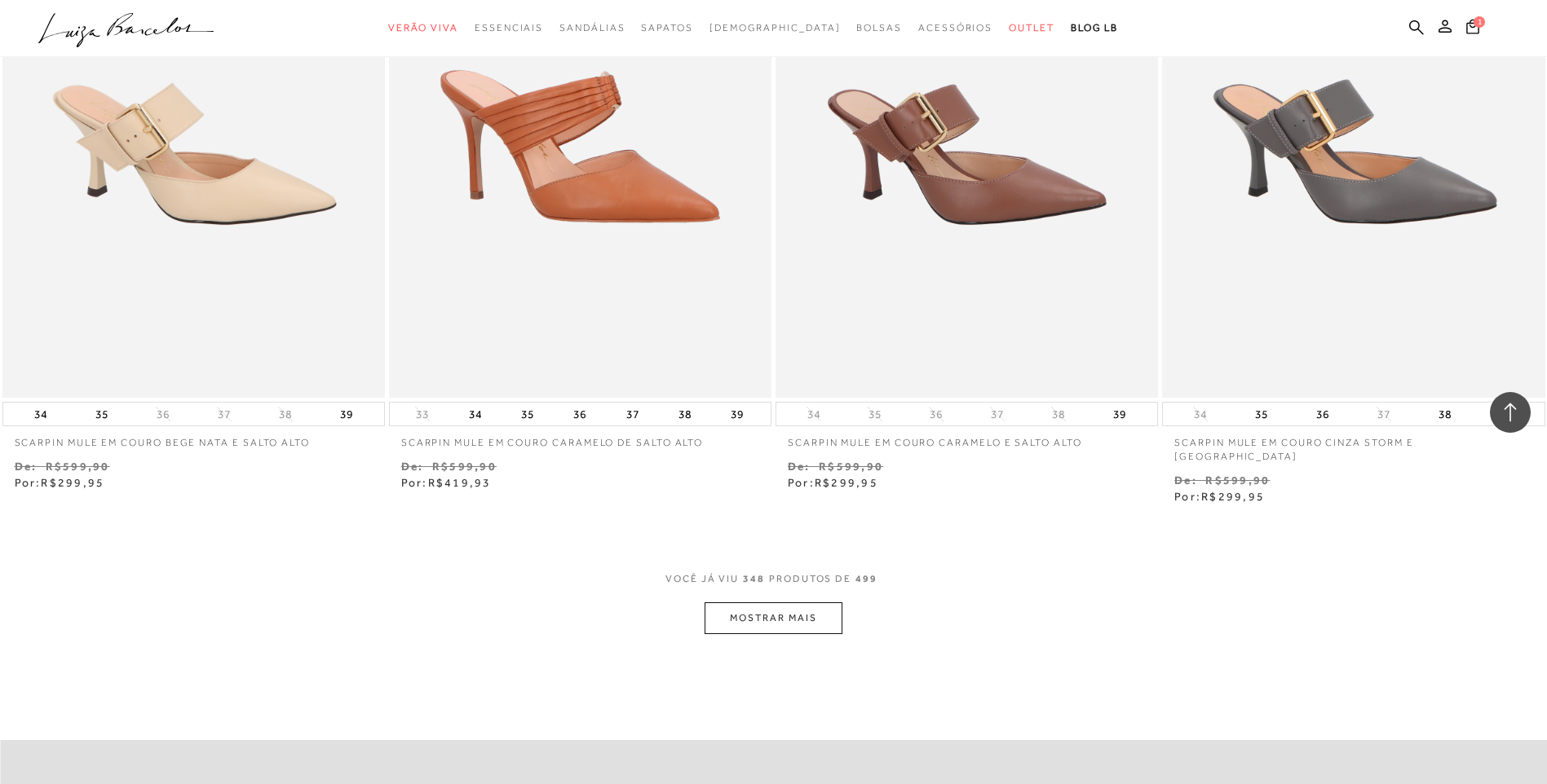
scroll to position [59363, 0]
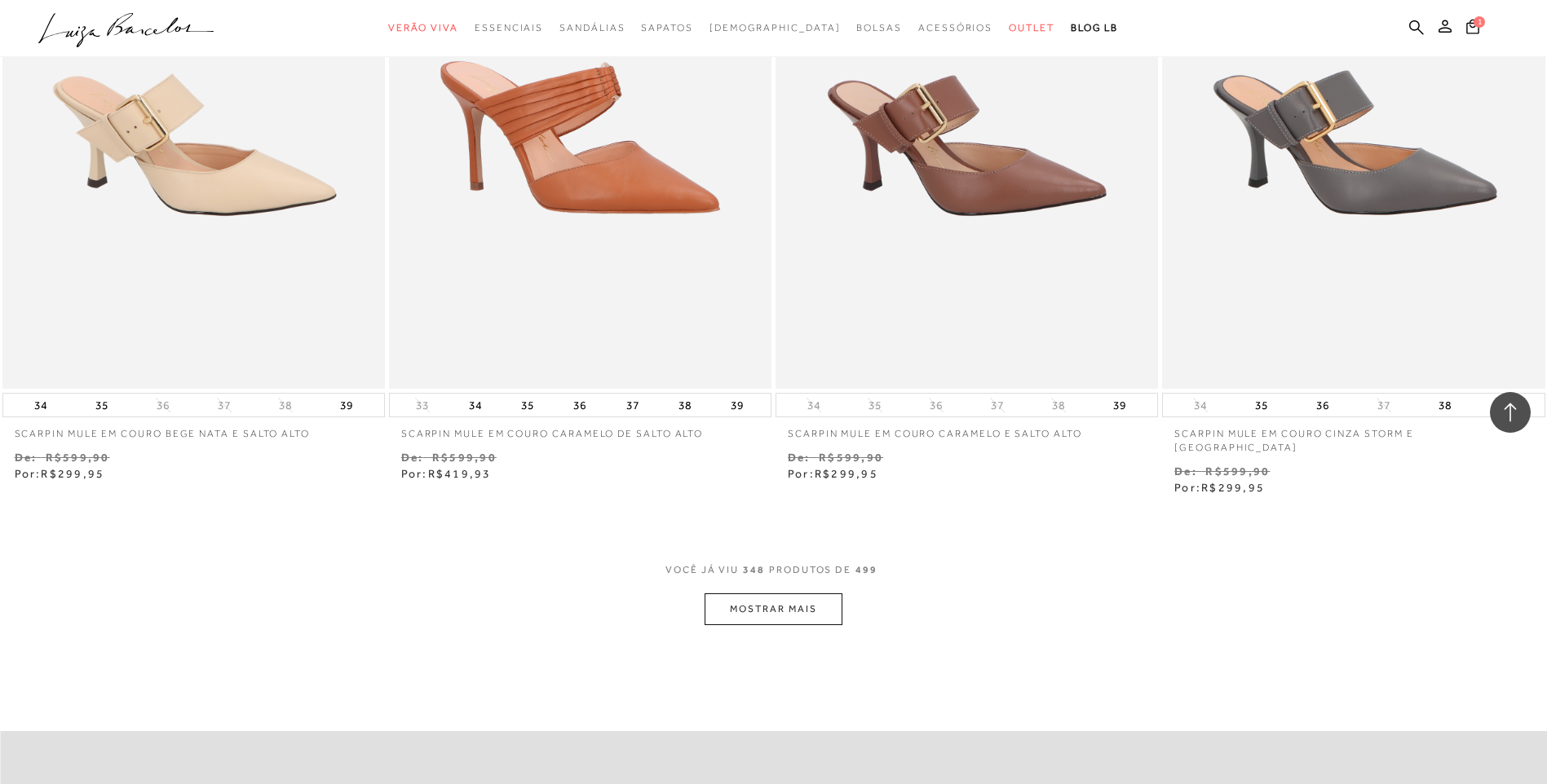
click at [777, 593] on button "MOSTRAR MAIS" at bounding box center [774, 609] width 137 height 32
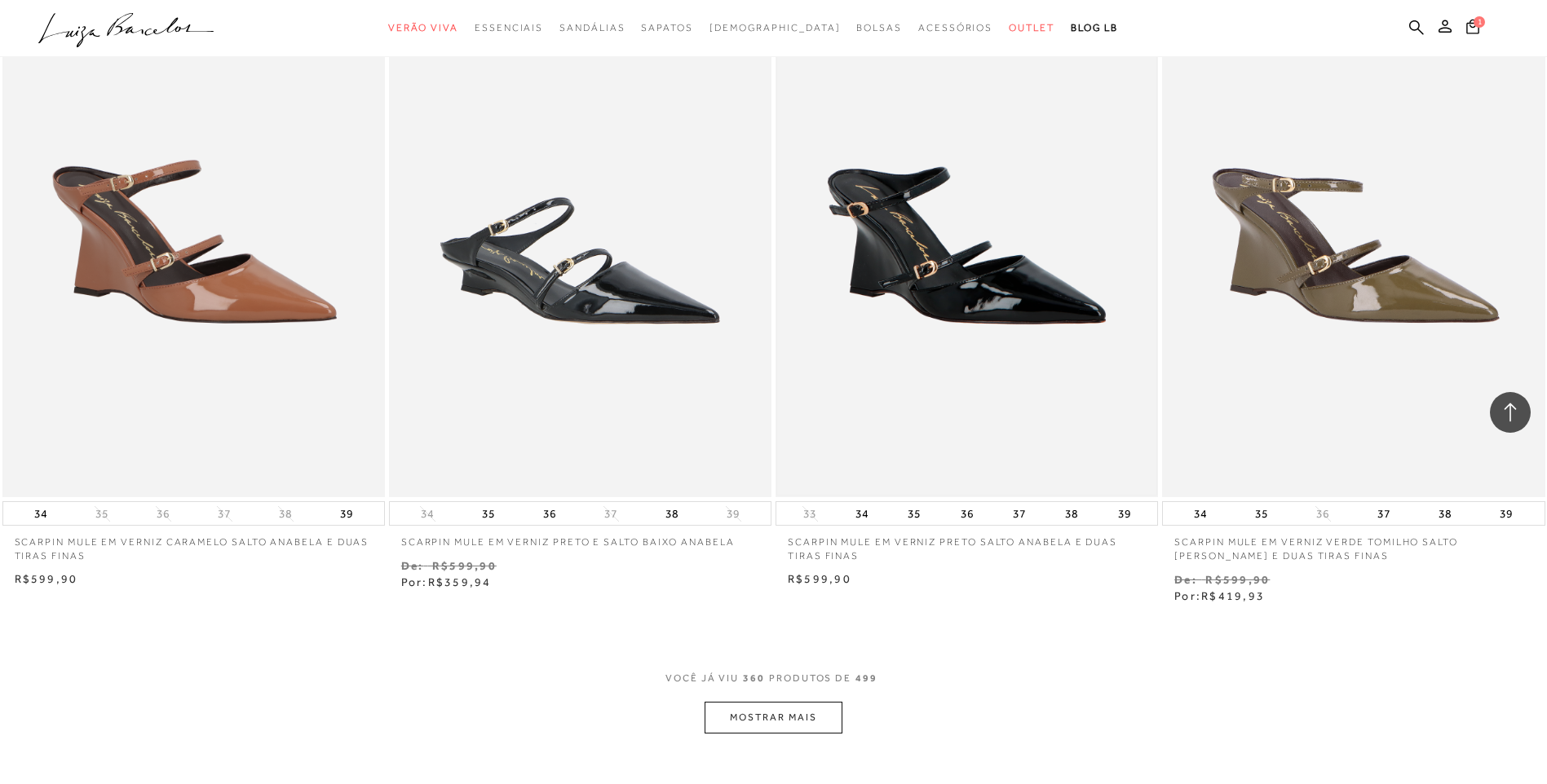
scroll to position [61402, 0]
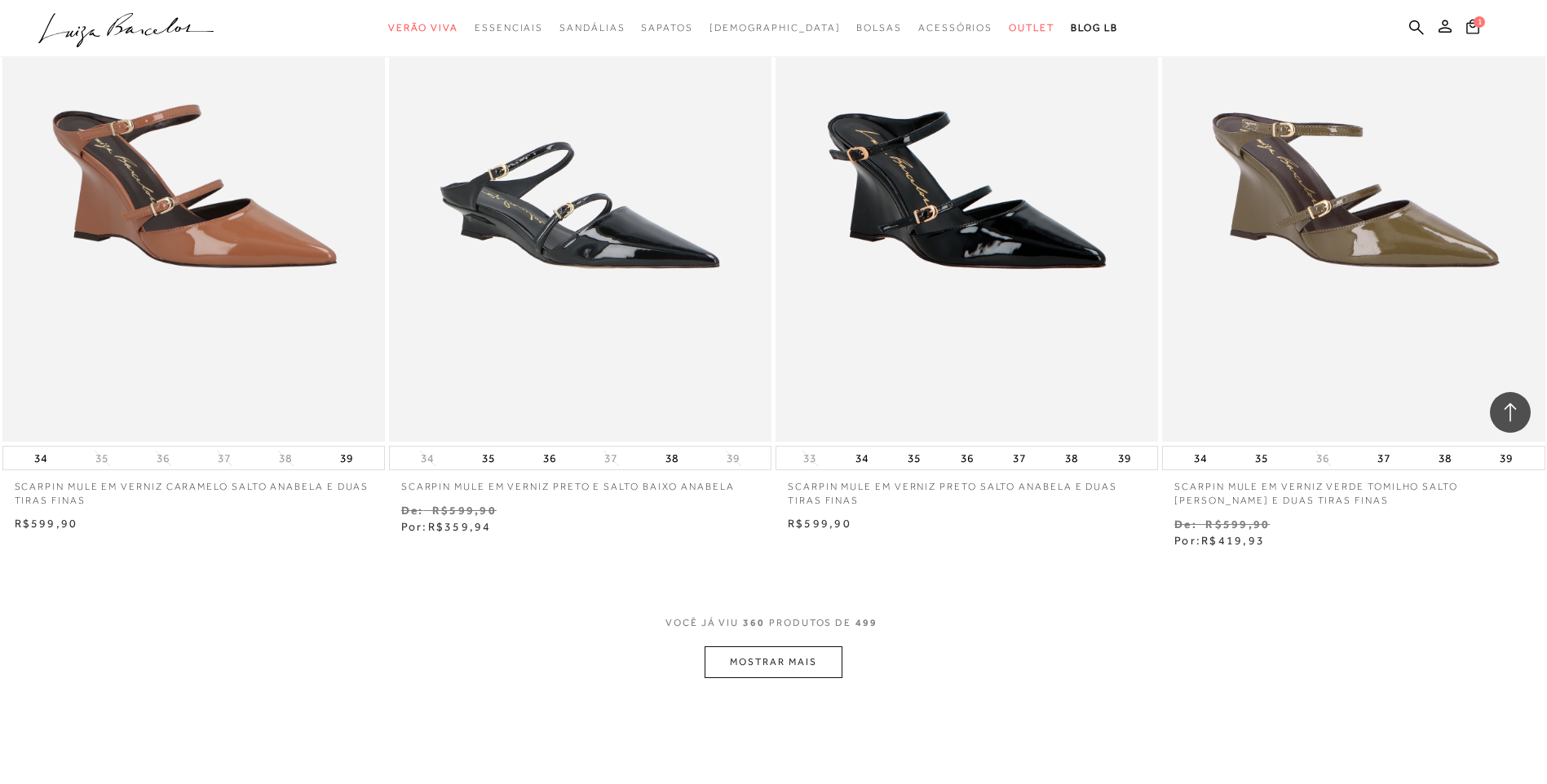
click at [772, 647] on button "MOSTRAR MAIS" at bounding box center [774, 662] width 137 height 32
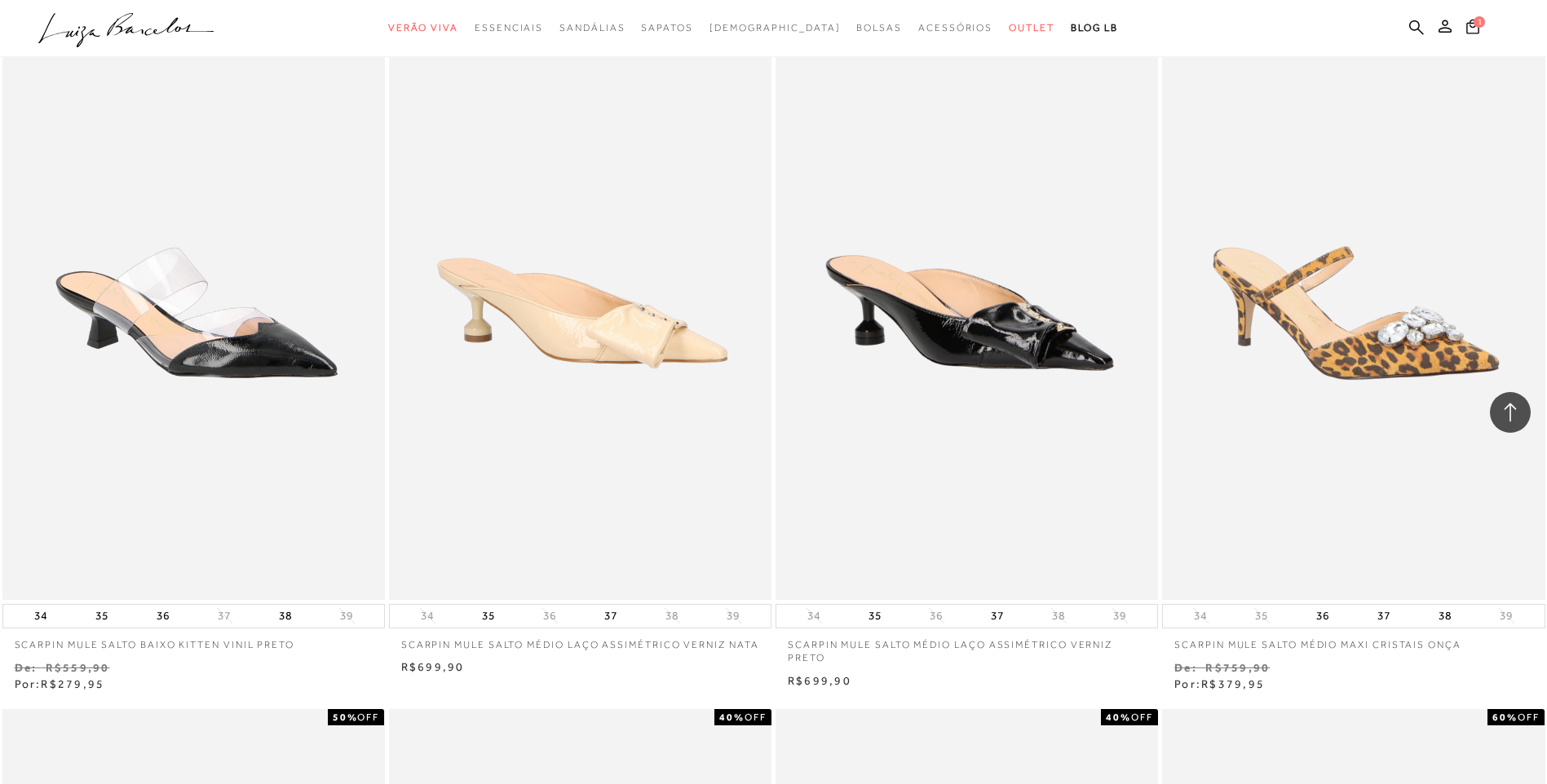
scroll to position [62673, 0]
